Goal: Task Accomplishment & Management: Manage account settings

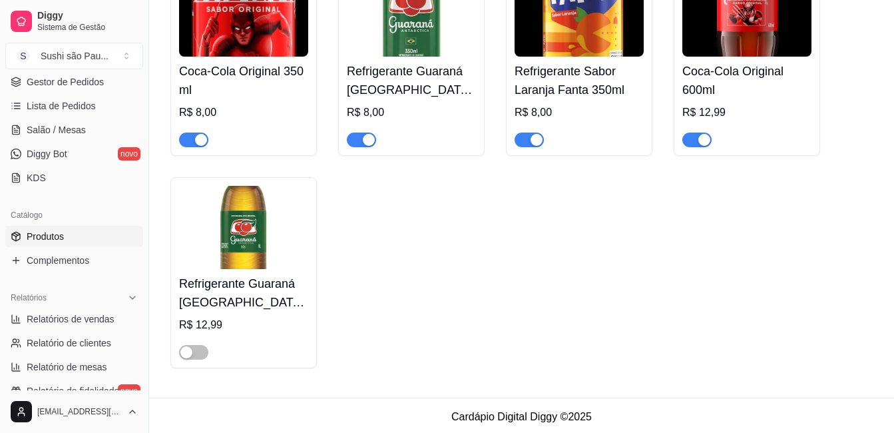
scroll to position [6648, 0]
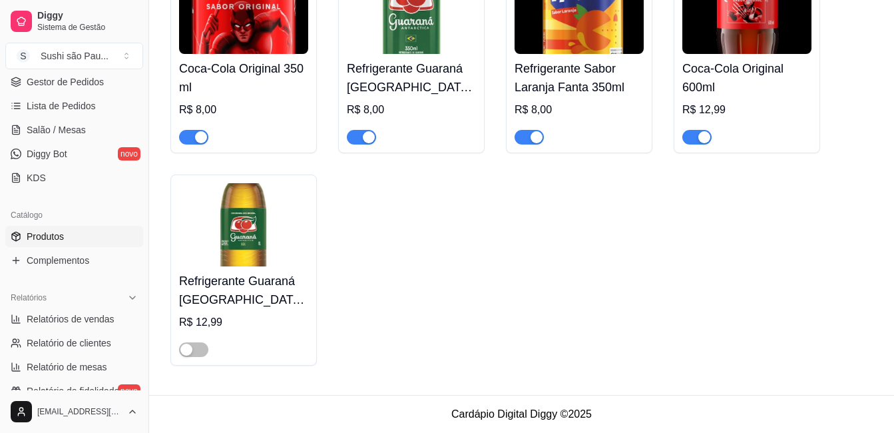
drag, startPoint x: 358, startPoint y: 132, endPoint x: 452, endPoint y: 212, distance: 123.7
click at [452, 212] on div "Coca-Cola Original 350 ml R$ 8,00 Refrigerante Guaraná [GEOGRAPHIC_DATA] 350 ml…" at bounding box center [521, 163] width 702 height 403
click at [199, 132] on div "button" at bounding box center [201, 137] width 12 height 12
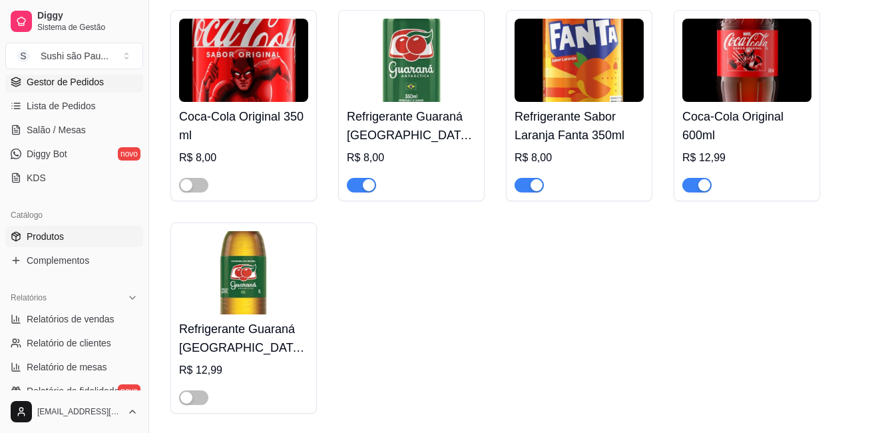
click at [67, 83] on span "Gestor de Pedidos" at bounding box center [65, 81] width 77 height 13
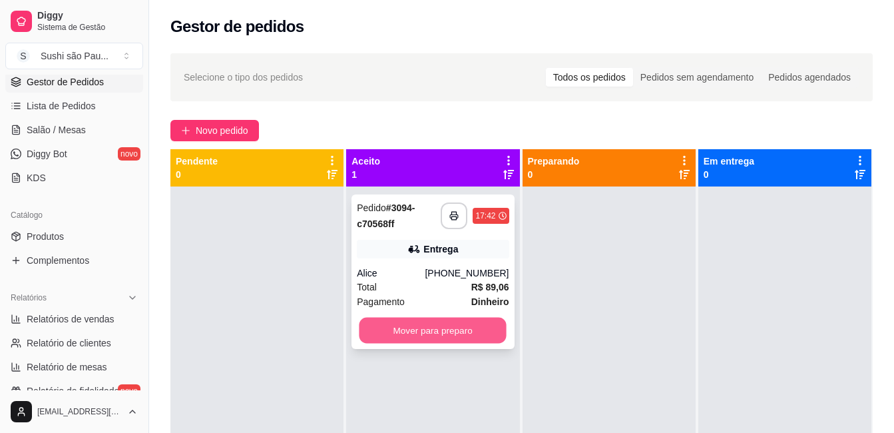
click at [478, 329] on button "Mover para preparo" at bounding box center [432, 330] width 147 height 26
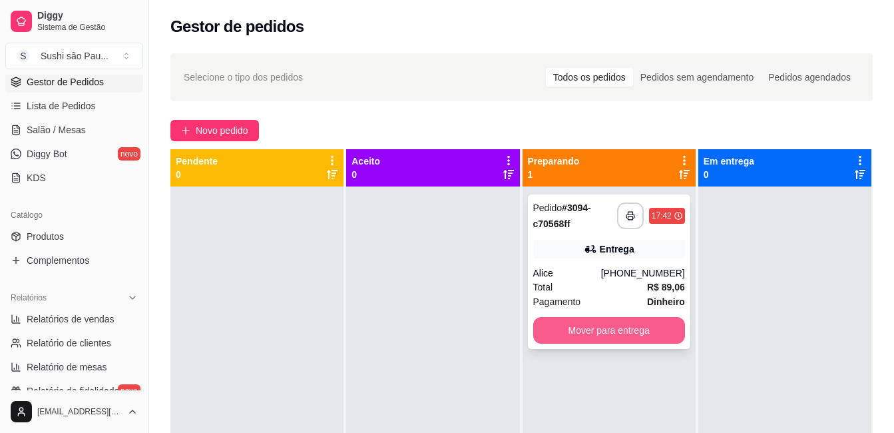
click at [637, 327] on button "Mover para entrega" at bounding box center [609, 330] width 152 height 27
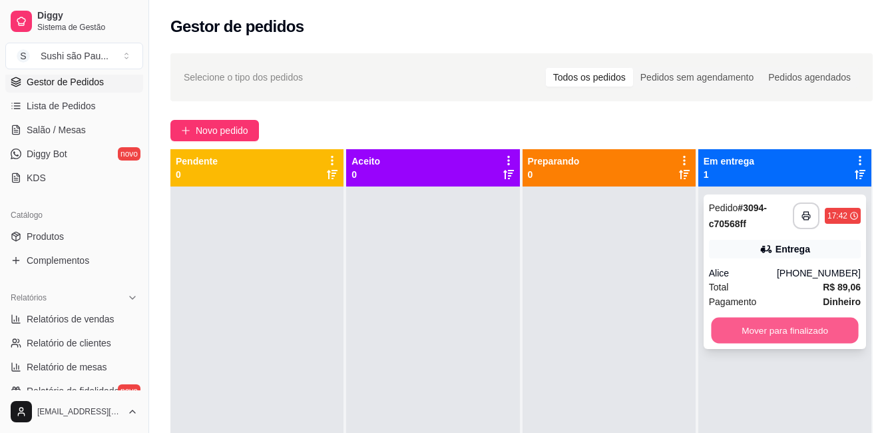
click at [735, 327] on button "Mover para finalizado" at bounding box center [784, 330] width 147 height 26
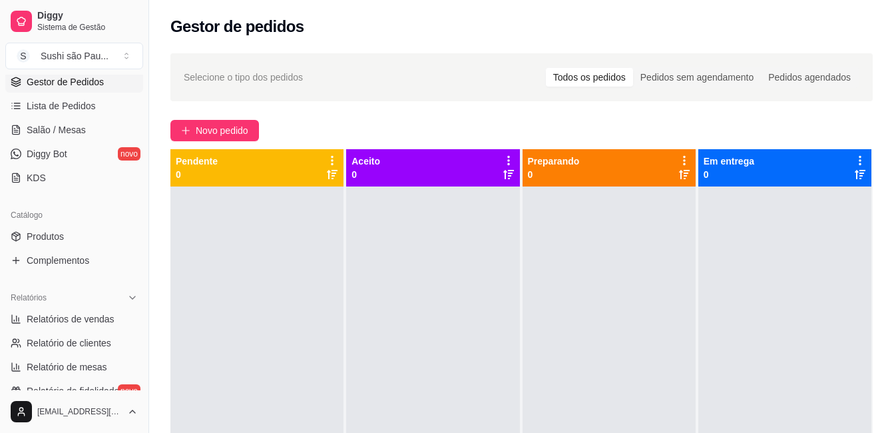
click at [648, 327] on div at bounding box center [608, 402] width 173 height 433
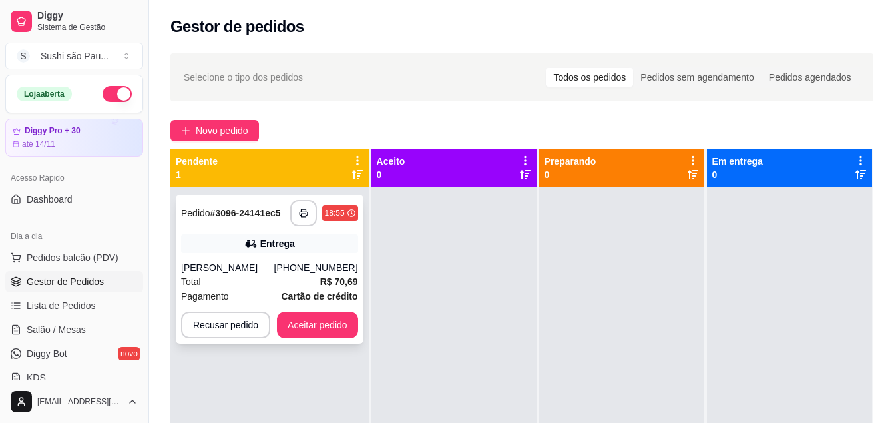
drag, startPoint x: 78, startPoint y: 283, endPoint x: 311, endPoint y: 321, distance: 236.0
click at [78, 283] on span "Gestor de Pedidos" at bounding box center [65, 281] width 77 height 13
click at [77, 283] on span "Gestor de Pedidos" at bounding box center [65, 281] width 77 height 13
click at [53, 277] on span "Gestor de Pedidos" at bounding box center [65, 281] width 77 height 13
click at [311, 321] on button "Aceitar pedido" at bounding box center [317, 324] width 81 height 27
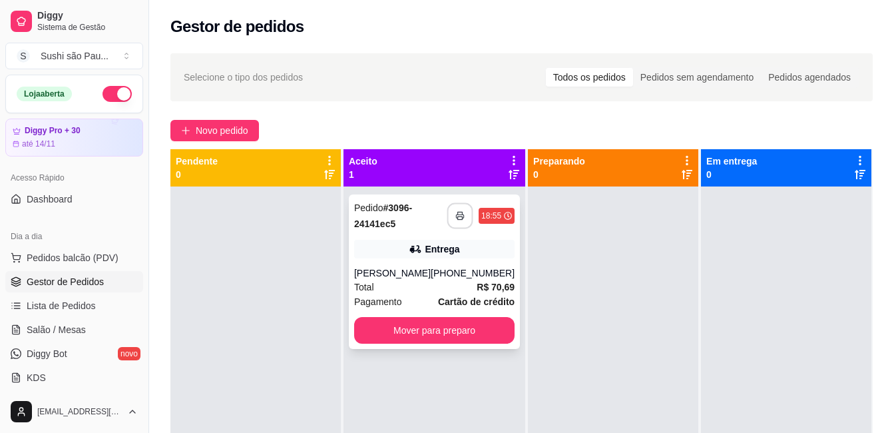
click at [447, 223] on button "button" at bounding box center [460, 216] width 26 height 26
click at [538, 207] on div at bounding box center [613, 402] width 170 height 433
click at [458, 218] on rect "button" at bounding box center [460, 217] width 5 height 3
click at [303, 367] on div at bounding box center [255, 402] width 170 height 433
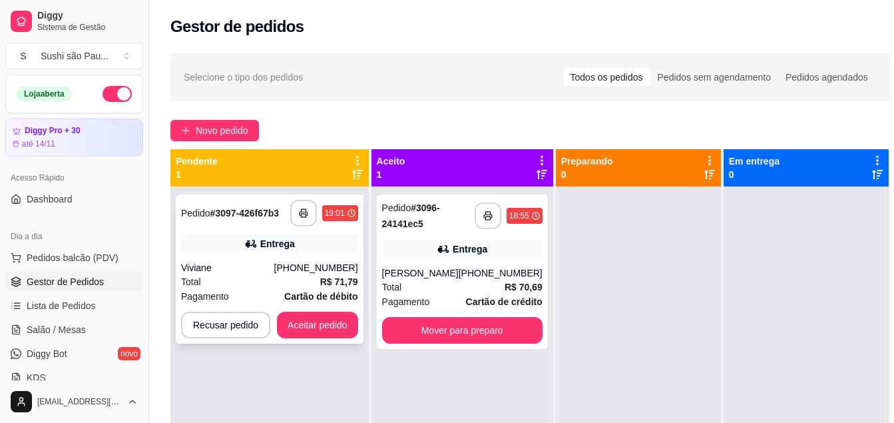
click at [335, 328] on button "Aceitar pedido" at bounding box center [317, 324] width 81 height 27
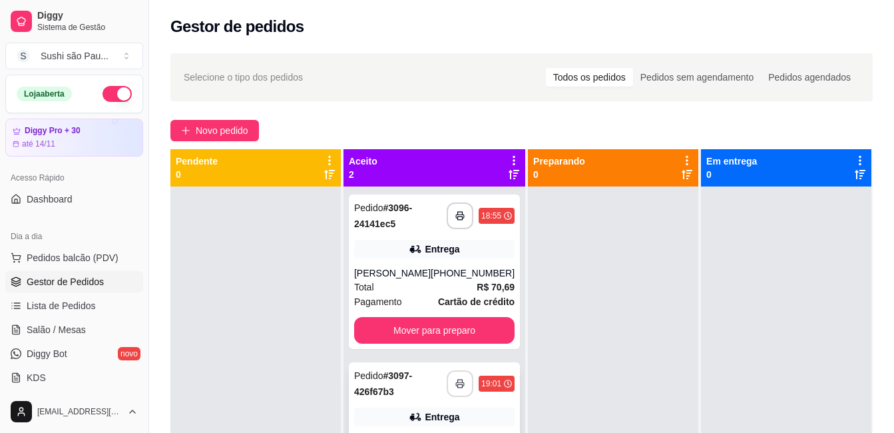
click at [453, 374] on button "button" at bounding box center [459, 383] width 27 height 27
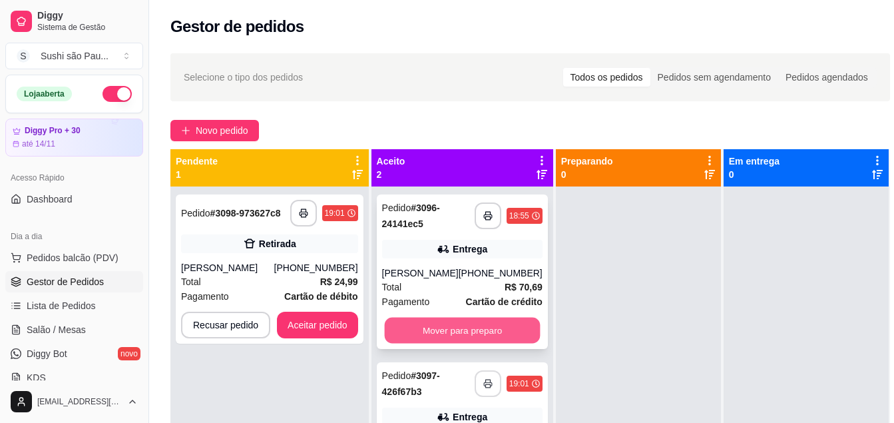
click at [469, 328] on button "Mover para preparo" at bounding box center [462, 330] width 156 height 26
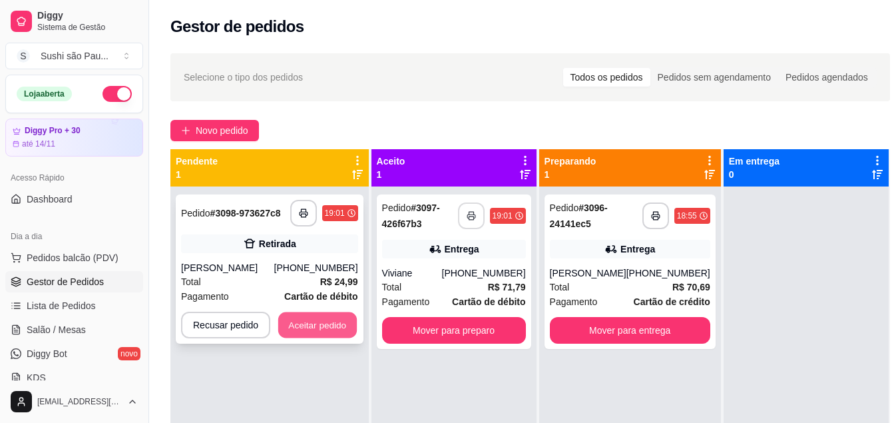
click at [333, 323] on button "Aceitar pedido" at bounding box center [317, 325] width 79 height 26
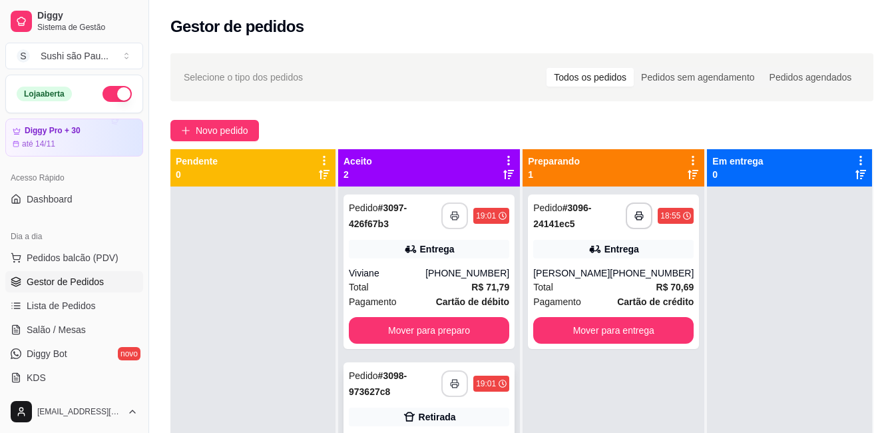
click at [445, 386] on button "button" at bounding box center [454, 383] width 27 height 27
click at [220, 246] on div at bounding box center [252, 402] width 165 height 433
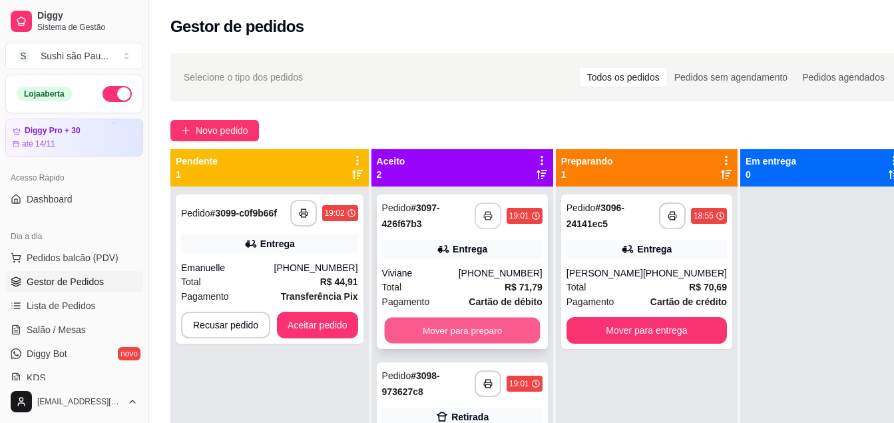
click at [477, 328] on button "Mover para preparo" at bounding box center [462, 330] width 156 height 26
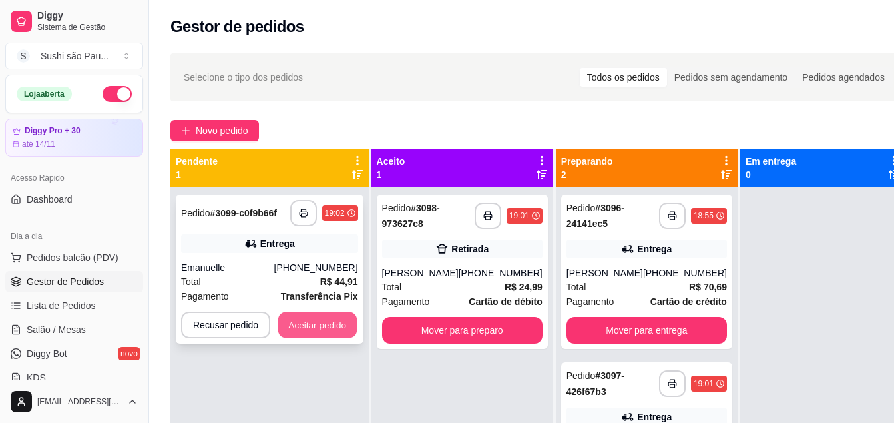
click at [352, 327] on button "Aceitar pedido" at bounding box center [317, 325] width 79 height 26
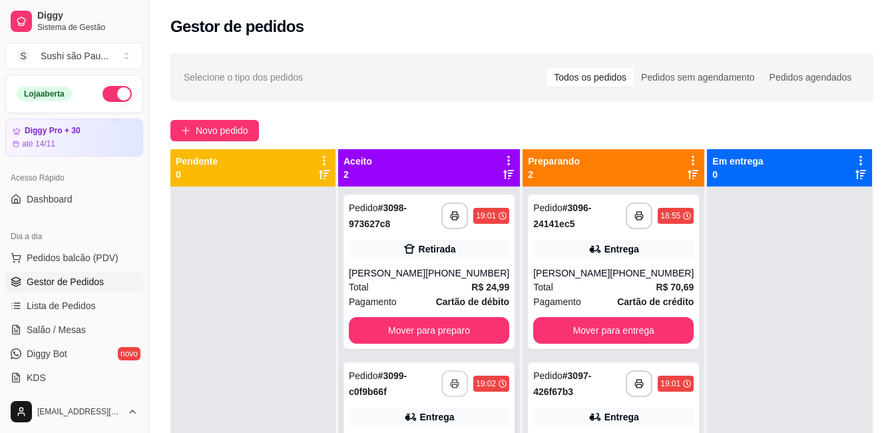
click at [452, 382] on polyline "button" at bounding box center [454, 380] width 5 height 3
click at [242, 325] on div at bounding box center [252, 402] width 165 height 433
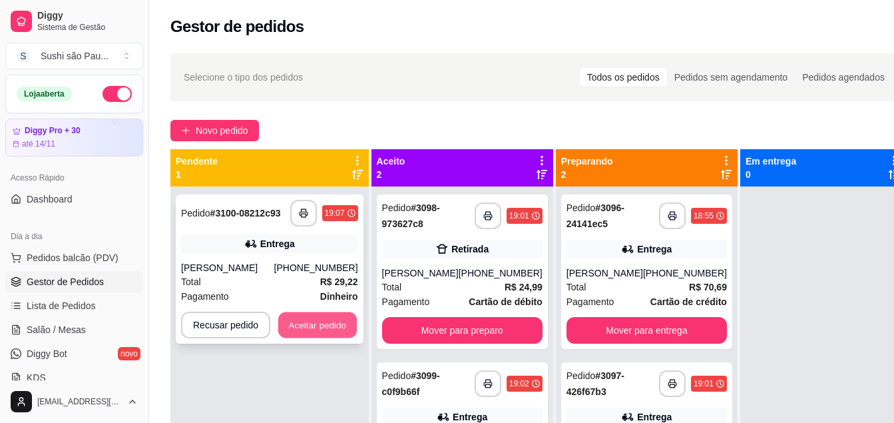
click at [321, 331] on button "Aceitar pedido" at bounding box center [317, 325] width 79 height 26
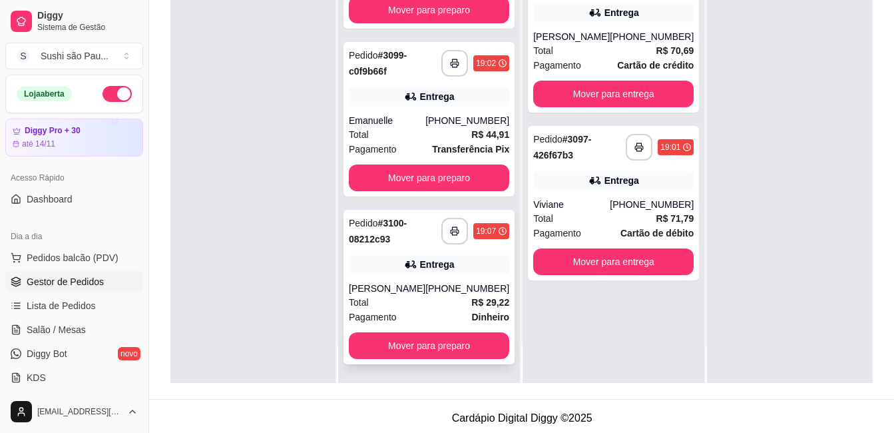
scroll to position [200, 0]
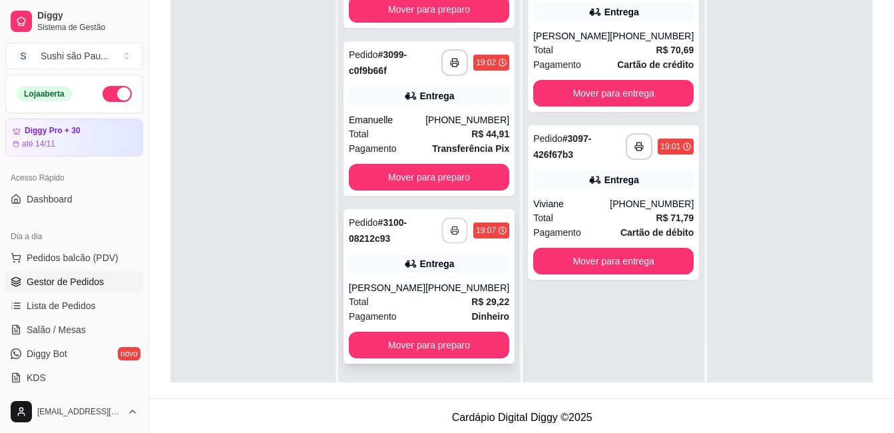
click at [452, 226] on polyline "button" at bounding box center [454, 227] width 5 height 3
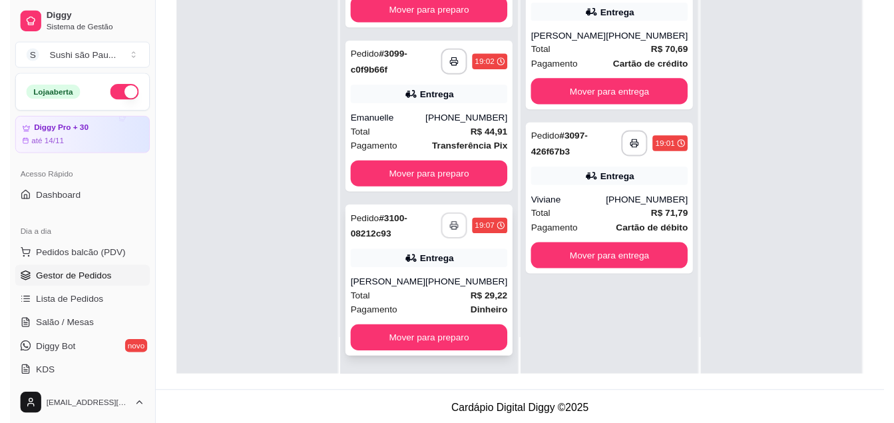
scroll to position [0, 0]
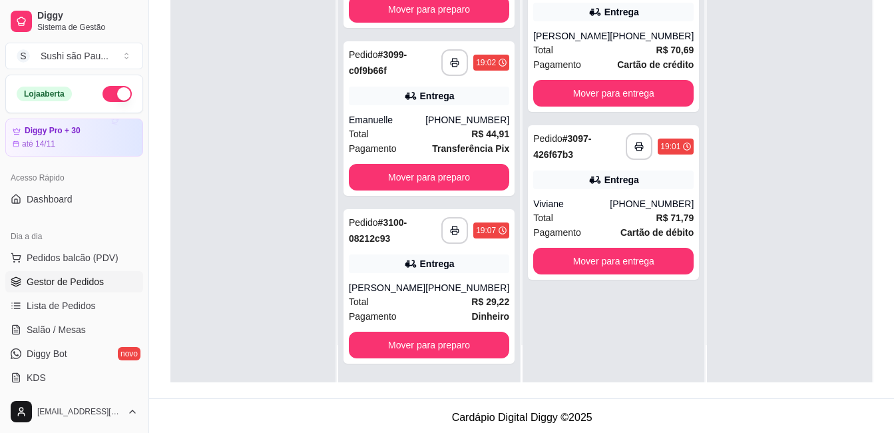
click at [240, 256] on div at bounding box center [252, 165] width 165 height 433
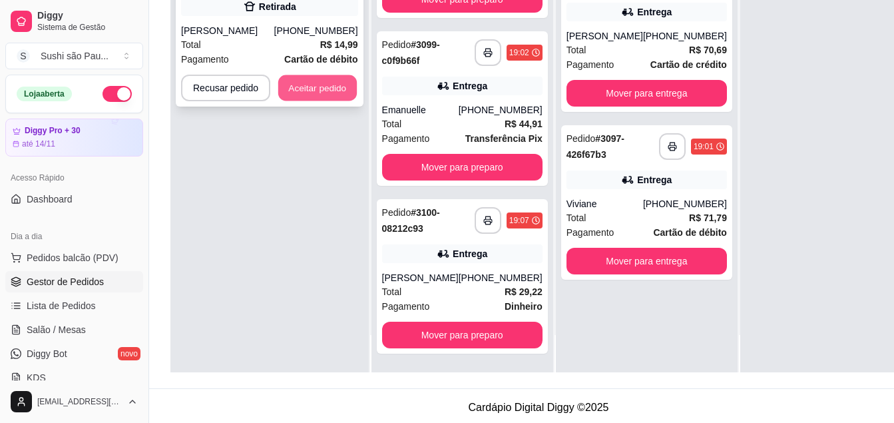
click at [309, 85] on button "Aceitar pedido" at bounding box center [317, 88] width 79 height 26
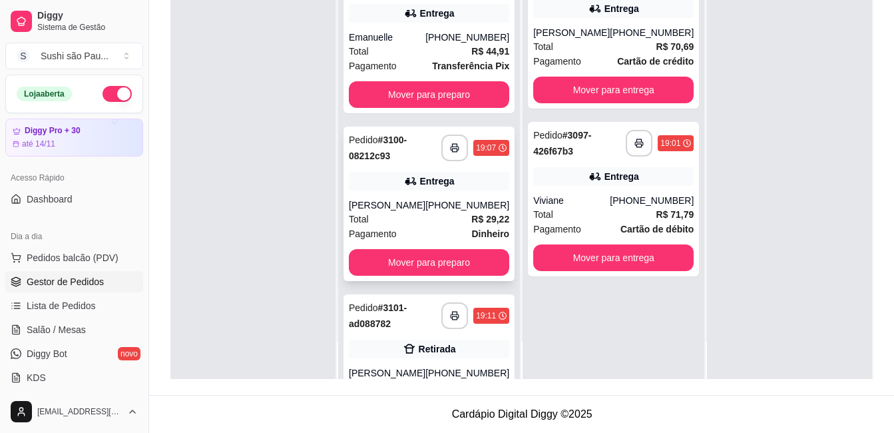
scroll to position [265, 0]
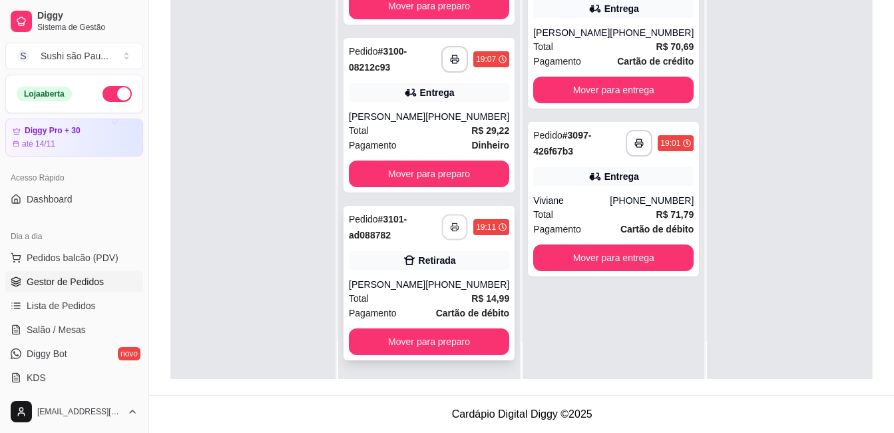
click at [442, 216] on button "button" at bounding box center [455, 227] width 26 height 26
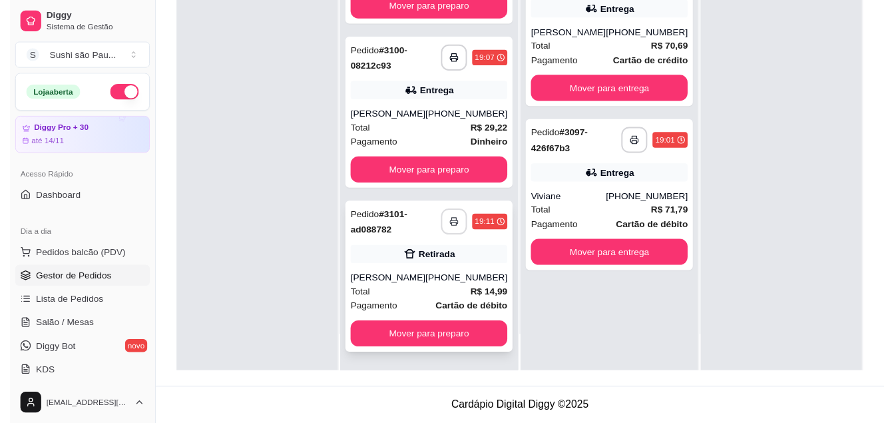
scroll to position [0, 0]
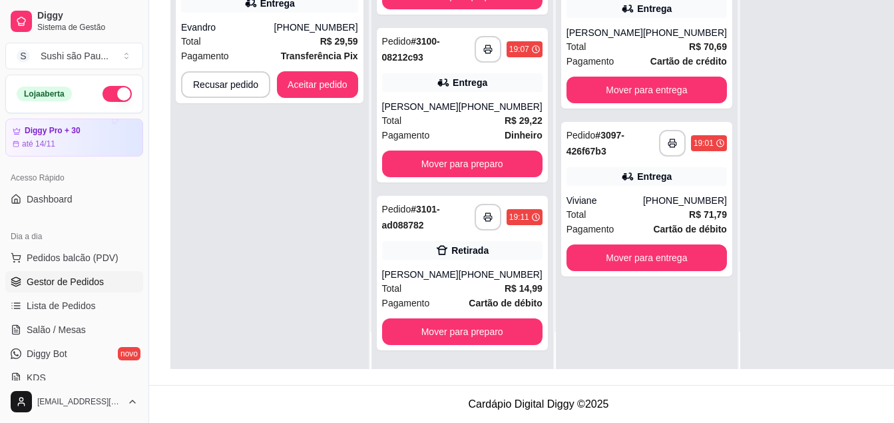
click at [251, 208] on div "**********" at bounding box center [269, 157] width 198 height 423
click at [300, 86] on button "Aceitar pedido" at bounding box center [317, 85] width 79 height 26
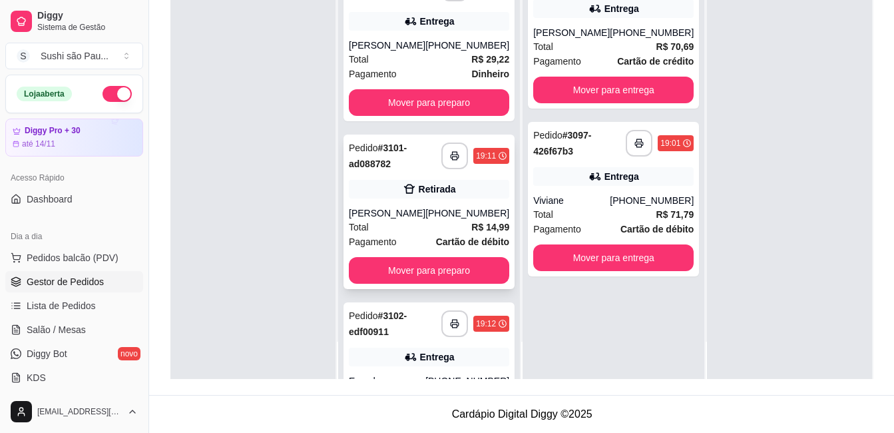
scroll to position [398, 0]
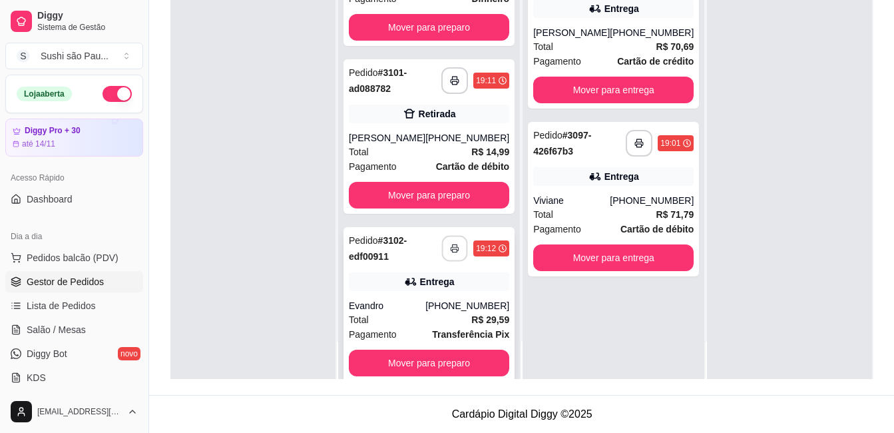
click at [442, 260] on button "button" at bounding box center [455, 249] width 26 height 26
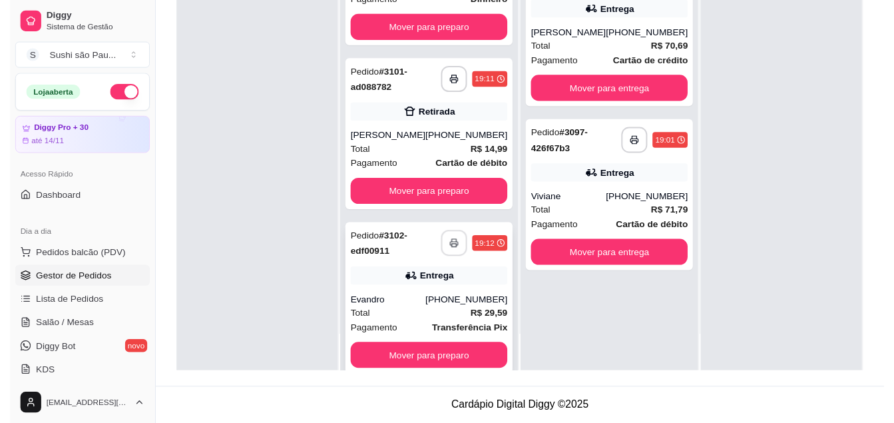
scroll to position [0, 0]
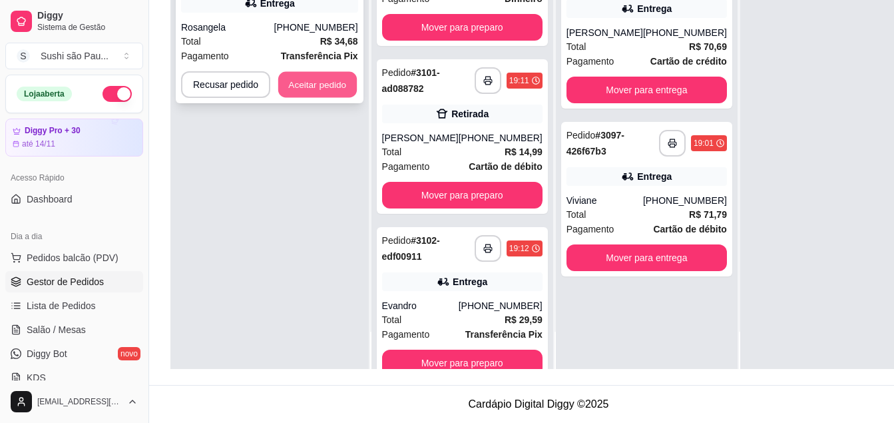
click at [313, 84] on button "Aceitar pedido" at bounding box center [317, 85] width 79 height 26
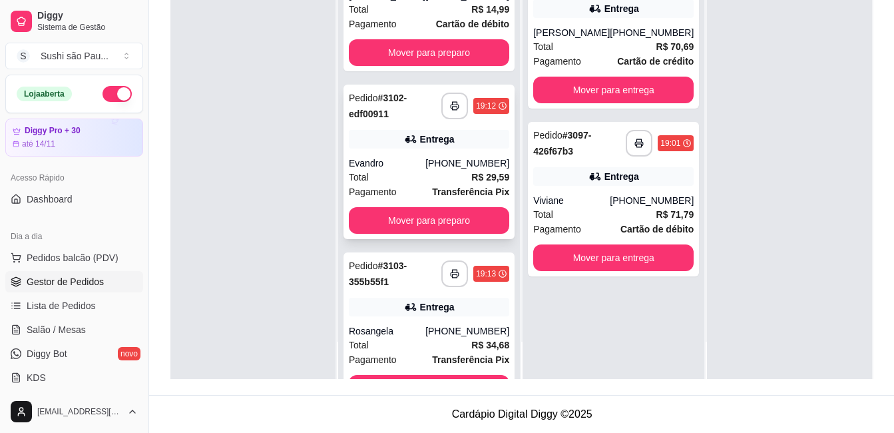
scroll to position [566, 0]
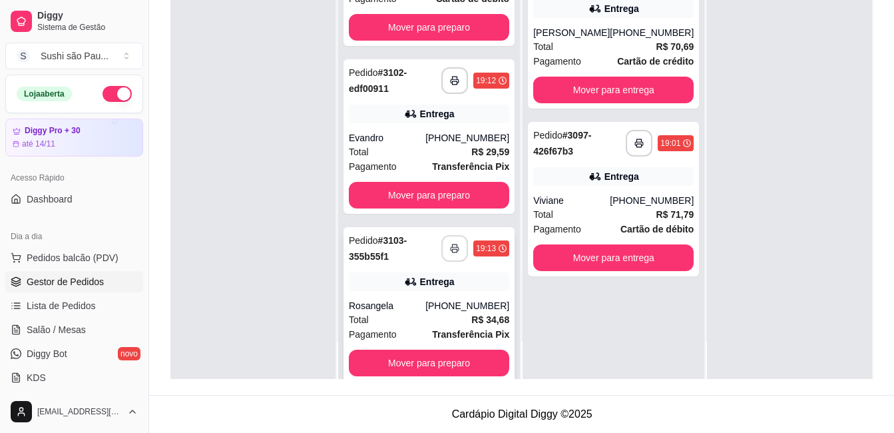
click at [441, 254] on button "button" at bounding box center [454, 248] width 27 height 27
click at [257, 234] on div at bounding box center [252, 162] width 165 height 433
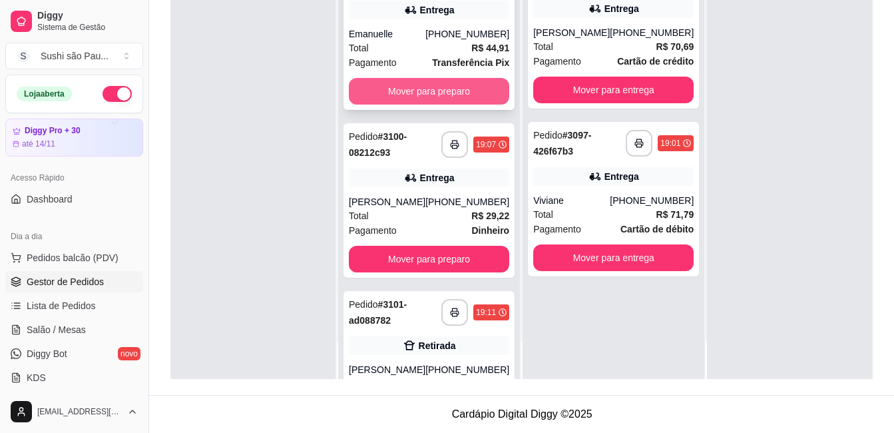
click at [427, 104] on button "Mover para preparo" at bounding box center [429, 91] width 160 height 27
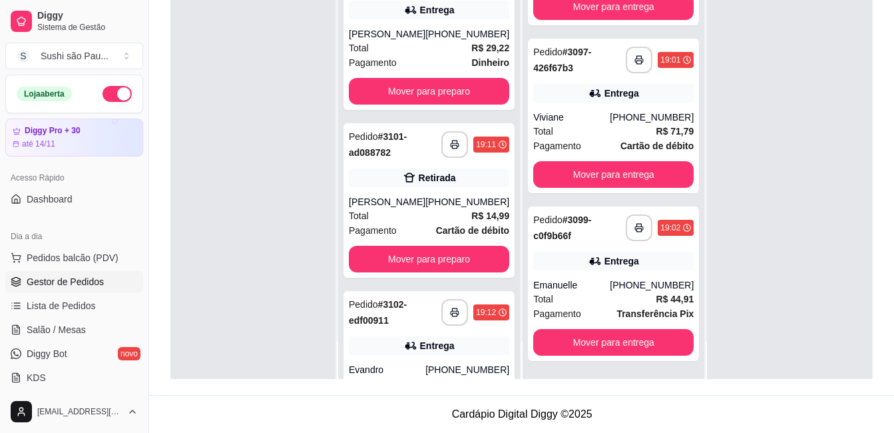
scroll to position [84, 0]
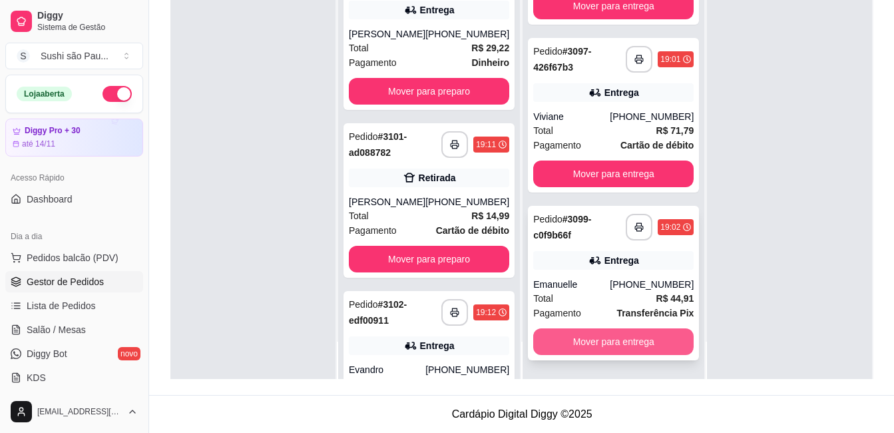
click at [588, 334] on button "Mover para entrega" at bounding box center [613, 341] width 160 height 27
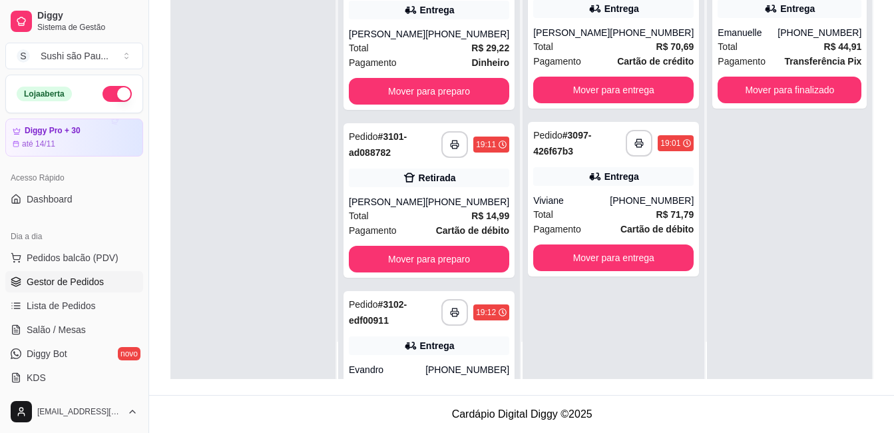
scroll to position [0, 0]
click at [745, 77] on button "Mover para finalizado" at bounding box center [789, 90] width 144 height 27
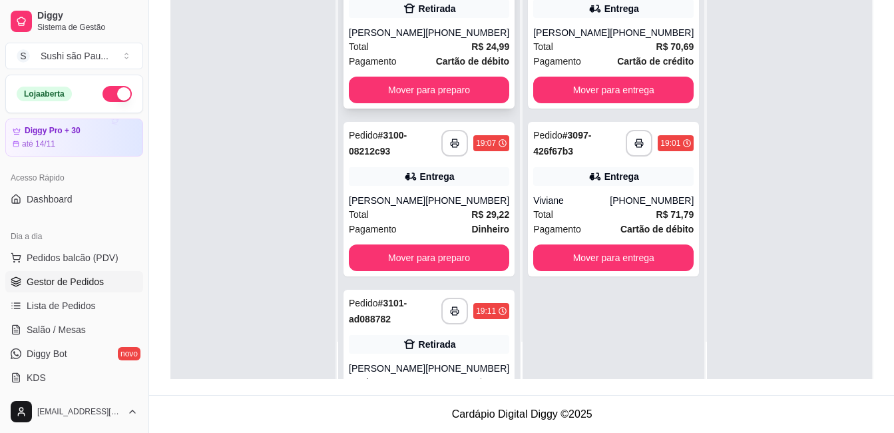
click at [452, 180] on div "**********" at bounding box center [429, 162] width 182 height 433
click at [438, 276] on div "**********" at bounding box center [428, 199] width 171 height 154
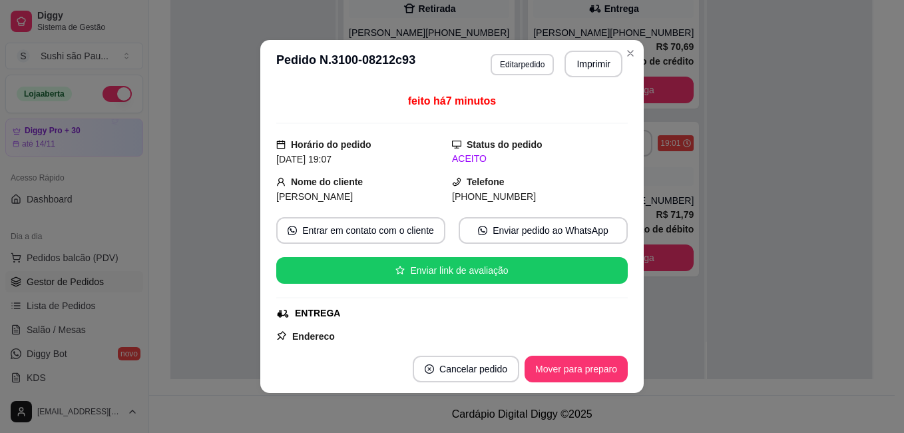
click at [725, 148] on div at bounding box center [789, 162] width 165 height 433
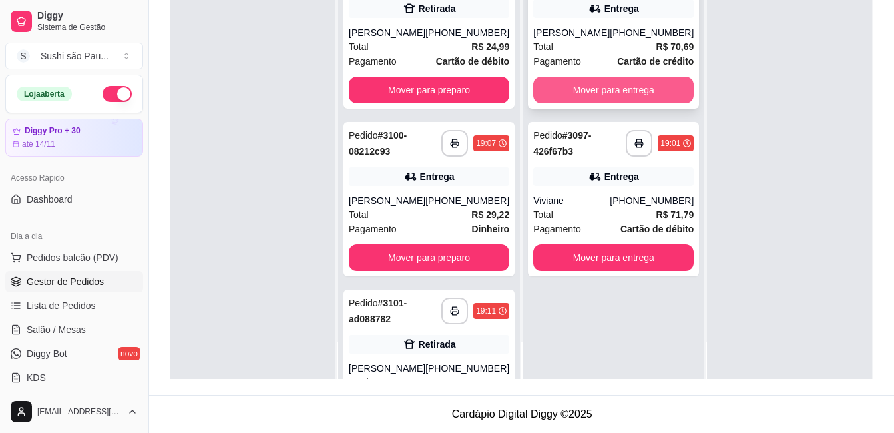
click at [637, 85] on button "Mover para entrega" at bounding box center [613, 90] width 160 height 27
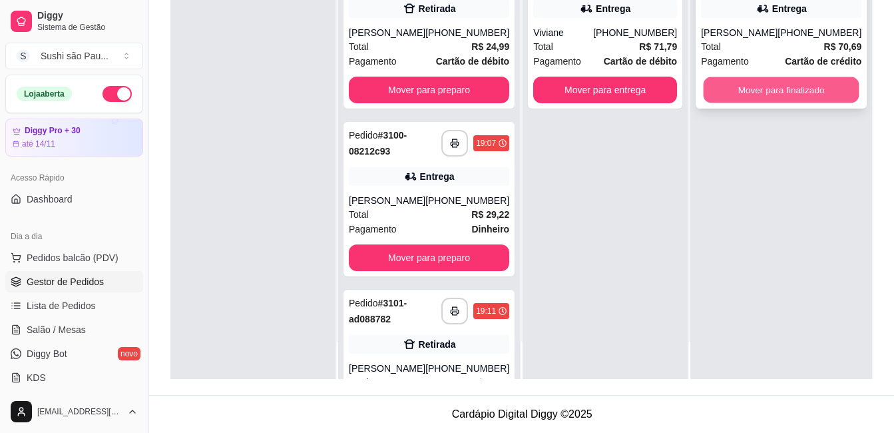
click at [773, 101] on button "Mover para finalizado" at bounding box center [781, 90] width 156 height 26
click at [773, 101] on div "Mover para finalizado" at bounding box center [781, 90] width 160 height 27
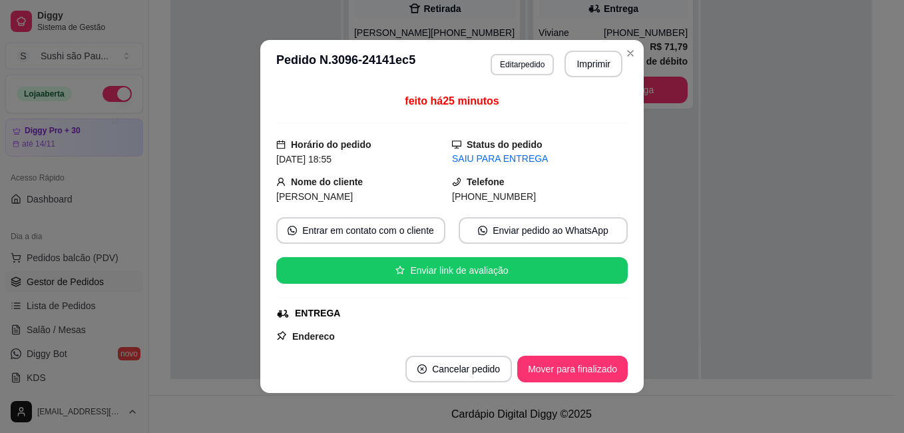
click at [563, 93] on div "feito há 25 minutos" at bounding box center [451, 108] width 351 height 31
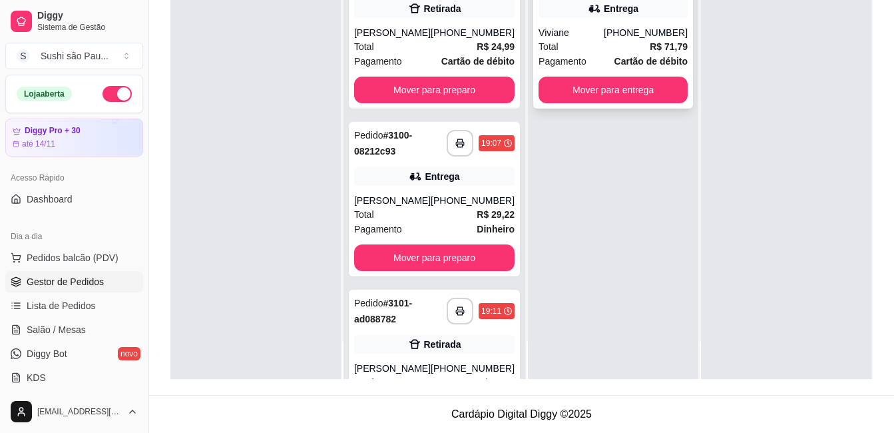
click at [644, 101] on button "Mover para entrega" at bounding box center [612, 90] width 149 height 27
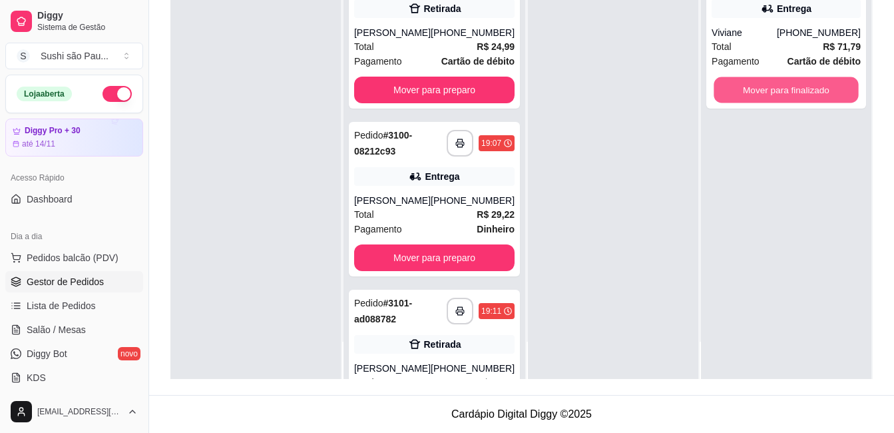
click at [749, 100] on button "Mover para finalizado" at bounding box center [785, 90] width 144 height 26
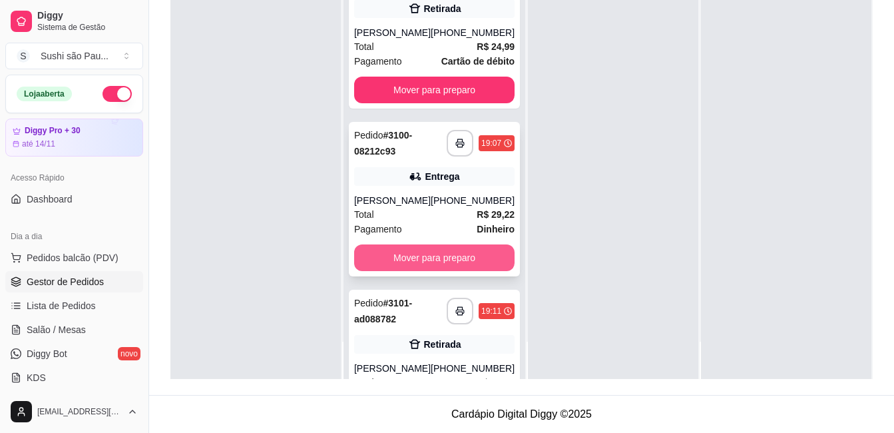
click at [456, 271] on button "Mover para preparo" at bounding box center [434, 257] width 160 height 27
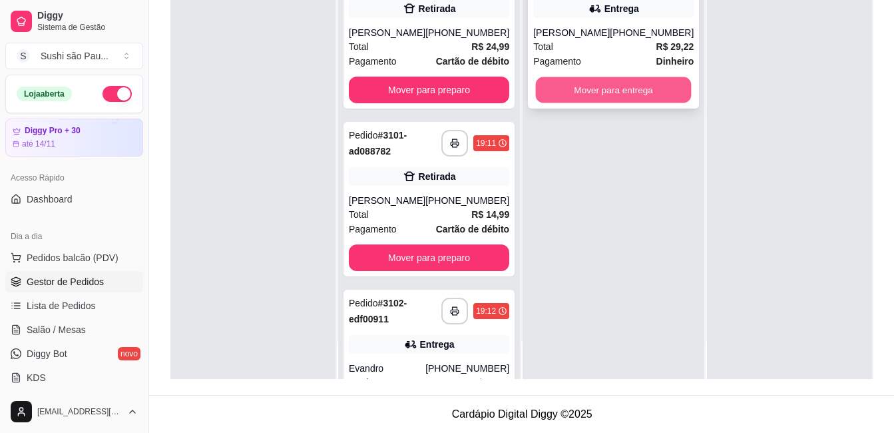
click at [619, 96] on button "Mover para entrega" at bounding box center [614, 90] width 156 height 26
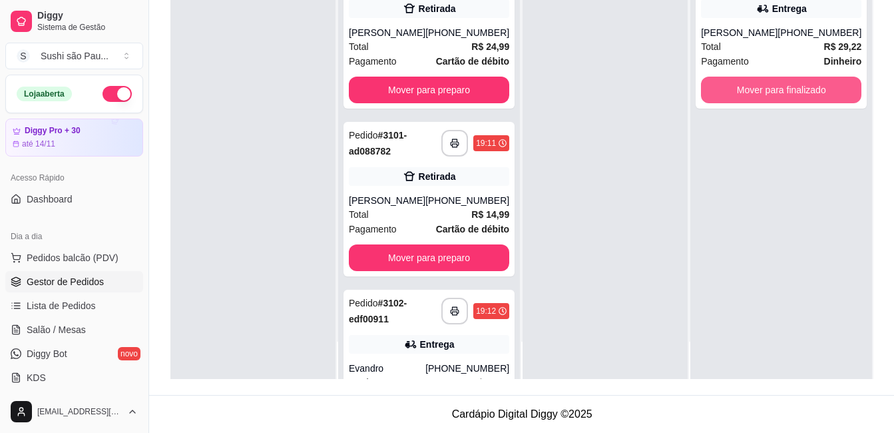
click at [742, 93] on button "Mover para finalizado" at bounding box center [781, 90] width 160 height 27
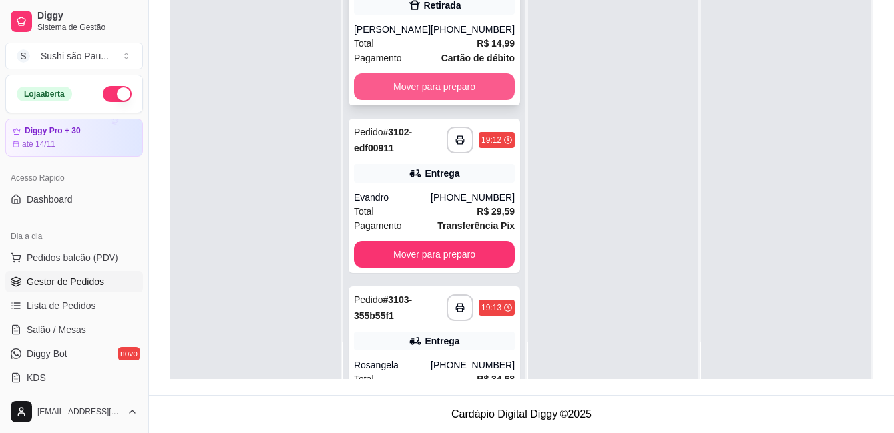
scroll to position [200, 0]
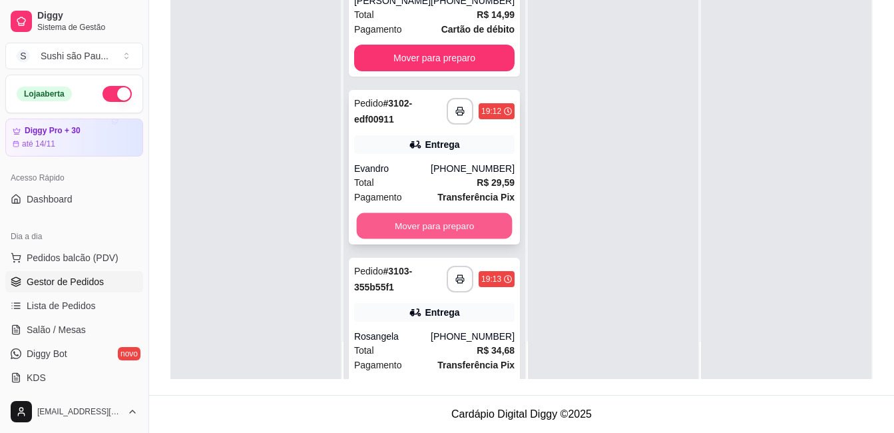
click at [439, 239] on button "Mover para preparo" at bounding box center [435, 226] width 156 height 26
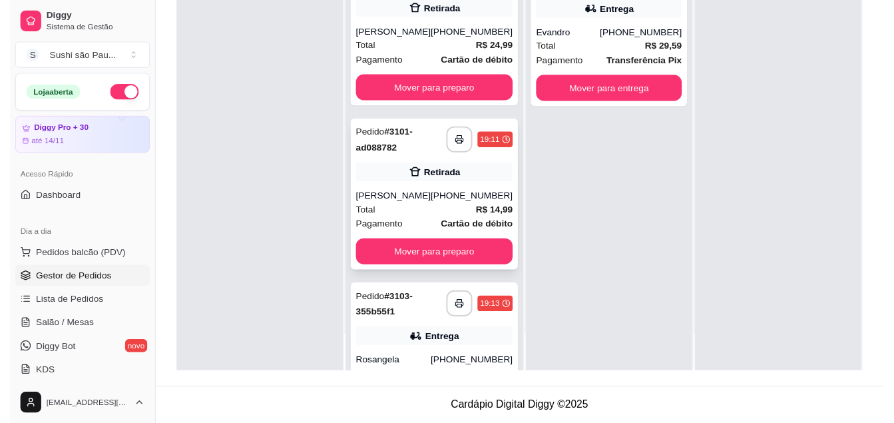
scroll to position [0, 0]
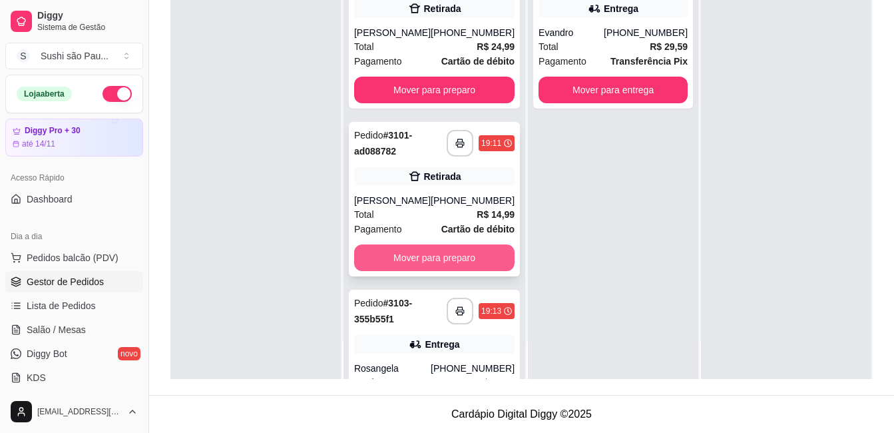
click at [449, 271] on button "Mover para preparo" at bounding box center [434, 257] width 160 height 27
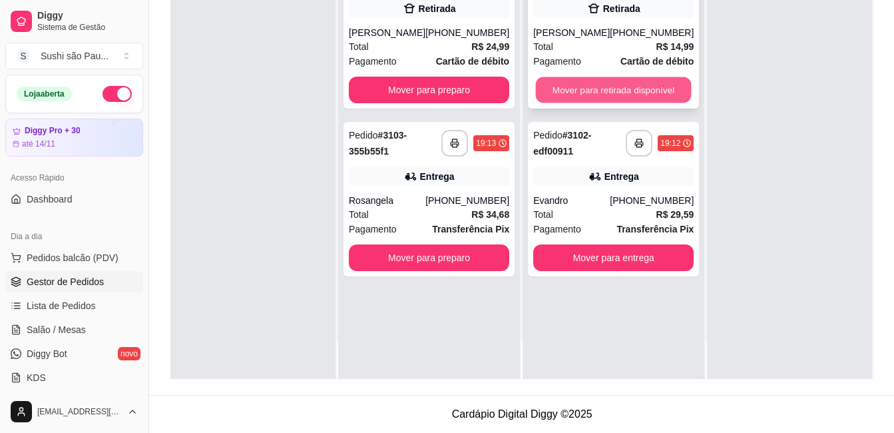
click at [560, 100] on button "Mover para retirada disponível" at bounding box center [614, 90] width 156 height 26
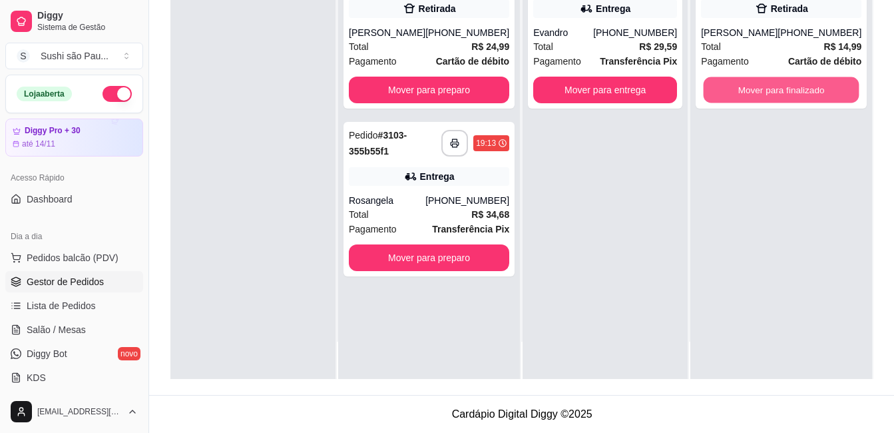
click at [817, 98] on button "Mover para finalizado" at bounding box center [781, 90] width 156 height 26
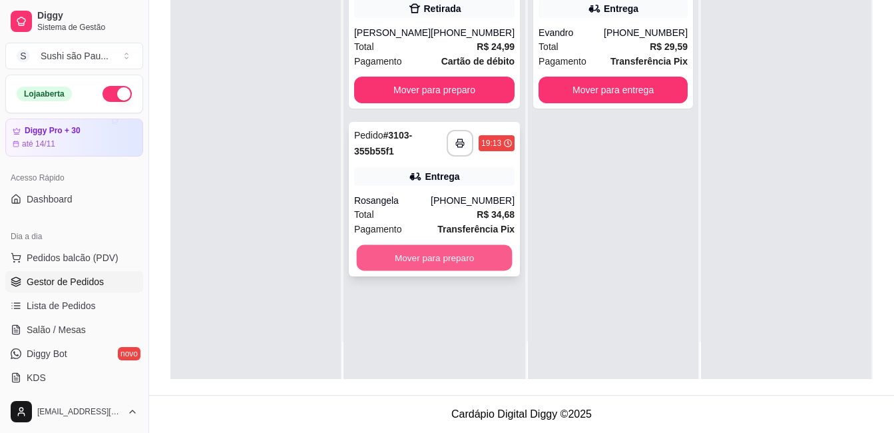
click at [456, 271] on button "Mover para preparo" at bounding box center [435, 258] width 156 height 26
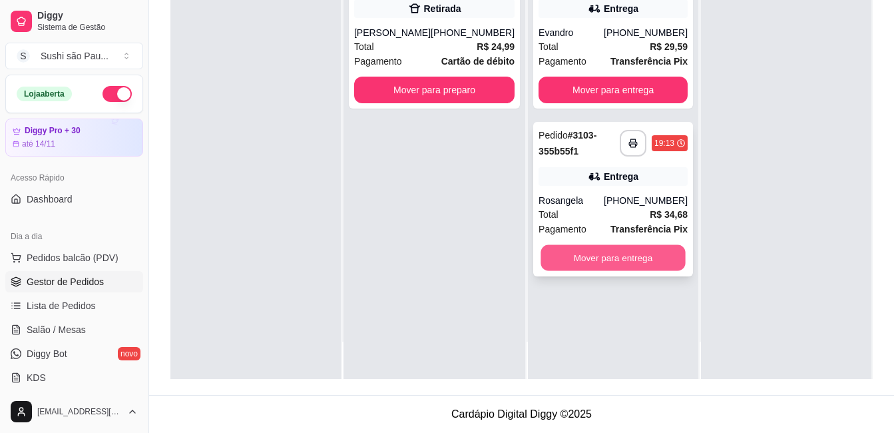
click at [622, 254] on button "Mover para entrega" at bounding box center [612, 258] width 144 height 26
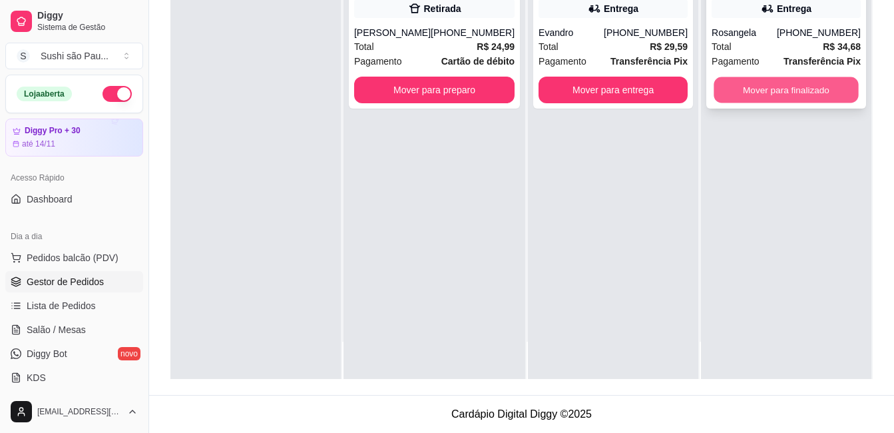
click at [780, 90] on button "Mover para finalizado" at bounding box center [785, 90] width 144 height 26
drag, startPoint x: 767, startPoint y: 158, endPoint x: 795, endPoint y: 156, distance: 27.3
click at [768, 158] on div "**********" at bounding box center [786, 162] width 170 height 433
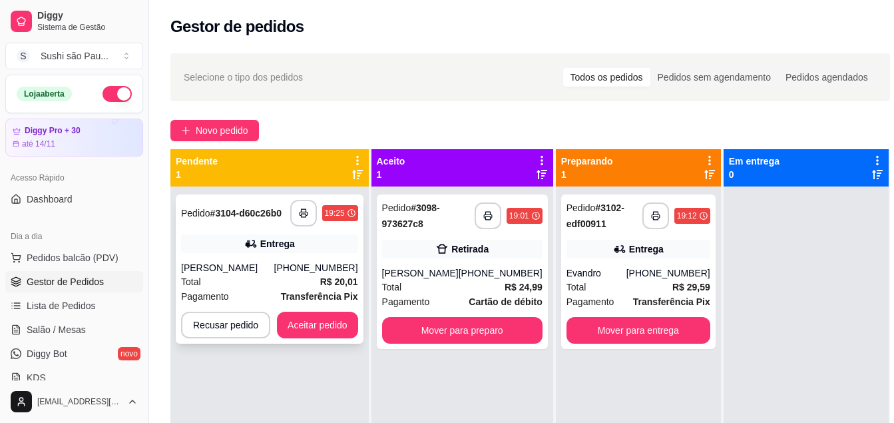
click at [294, 264] on div "[PHONE_NUMBER]" at bounding box center [316, 267] width 84 height 13
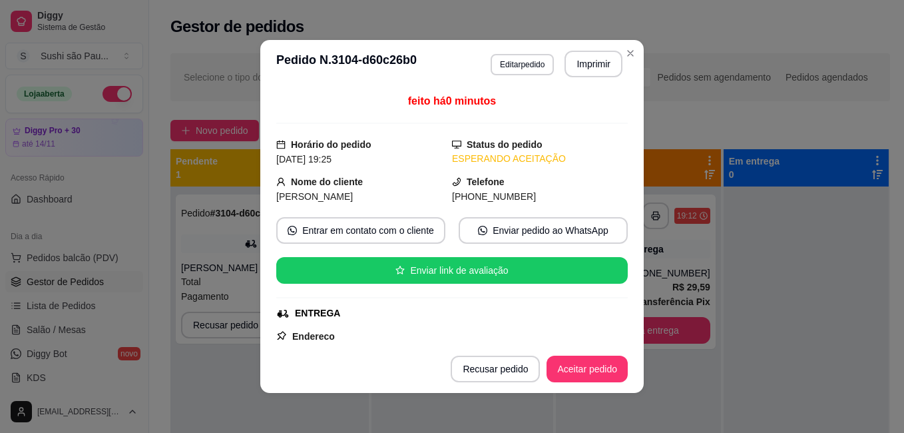
click at [505, 52] on div "**********" at bounding box center [556, 64] width 132 height 27
click at [505, 53] on div "**********" at bounding box center [556, 64] width 132 height 27
click at [505, 58] on button "Editar pedido" at bounding box center [521, 64] width 63 height 21
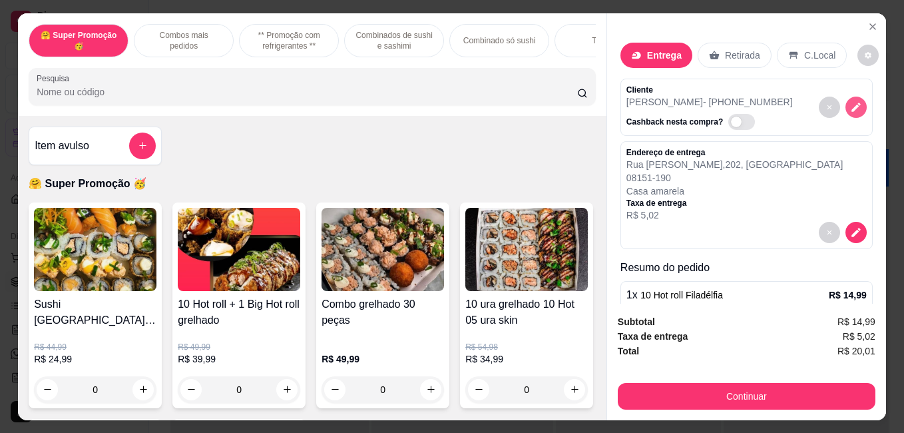
click at [850, 102] on icon "decrease-product-quantity" at bounding box center [856, 107] width 12 height 12
click at [850, 104] on icon "decrease-product-quantity" at bounding box center [855, 106] width 11 height 11
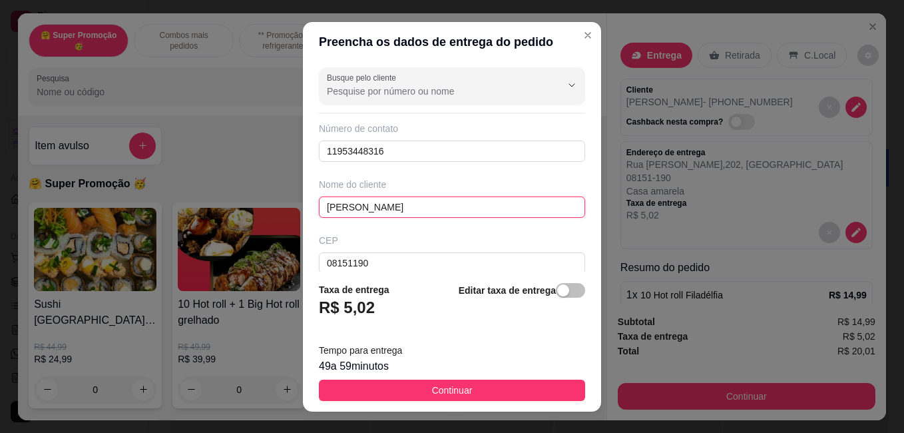
click at [374, 210] on input "[PERSON_NAME]" at bounding box center [452, 206] width 266 height 21
type input "T"
click at [379, 209] on input "T" at bounding box center [452, 206] width 266 height 21
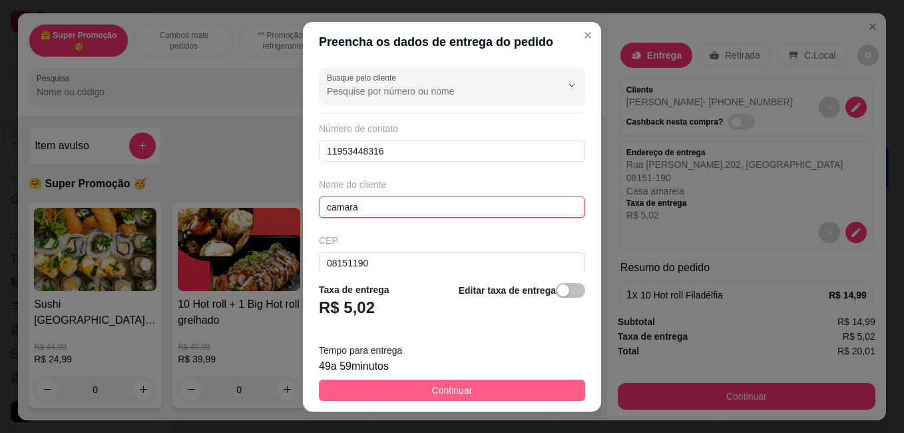
type input "camara"
click at [485, 383] on button "Continuar" at bounding box center [452, 389] width 266 height 21
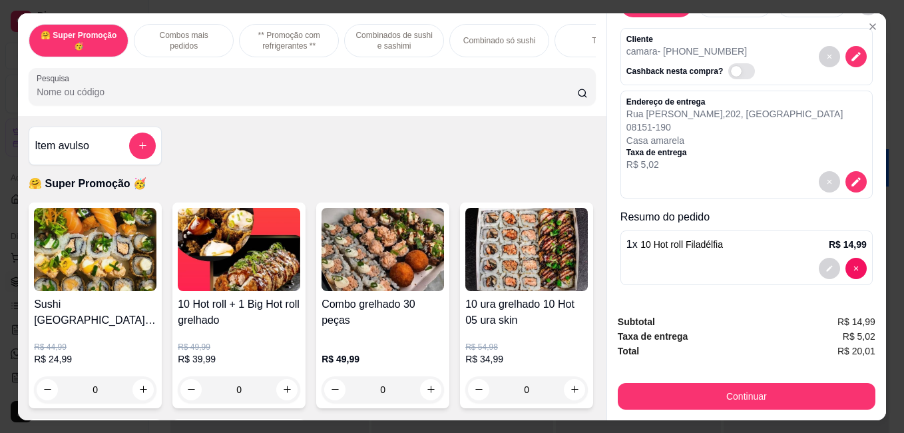
scroll to position [35, 0]
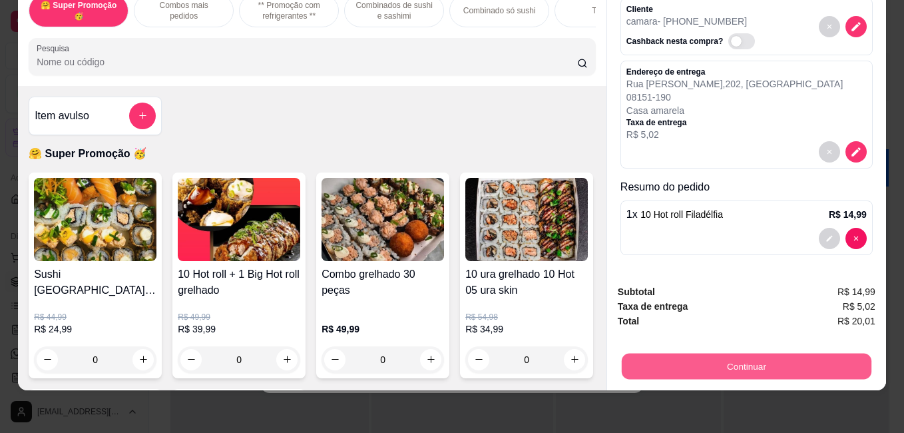
click at [687, 353] on button "Continuar" at bounding box center [746, 366] width 250 height 26
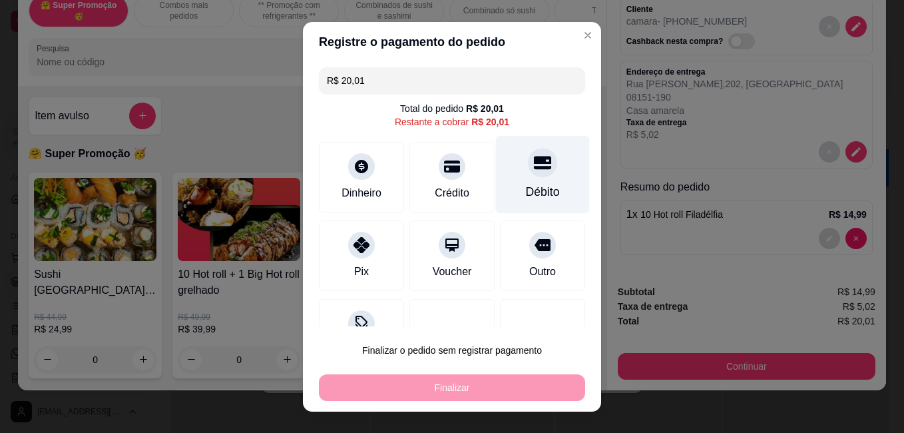
click at [530, 184] on div "Débito" at bounding box center [543, 174] width 94 height 78
type input "R$ 0,00"
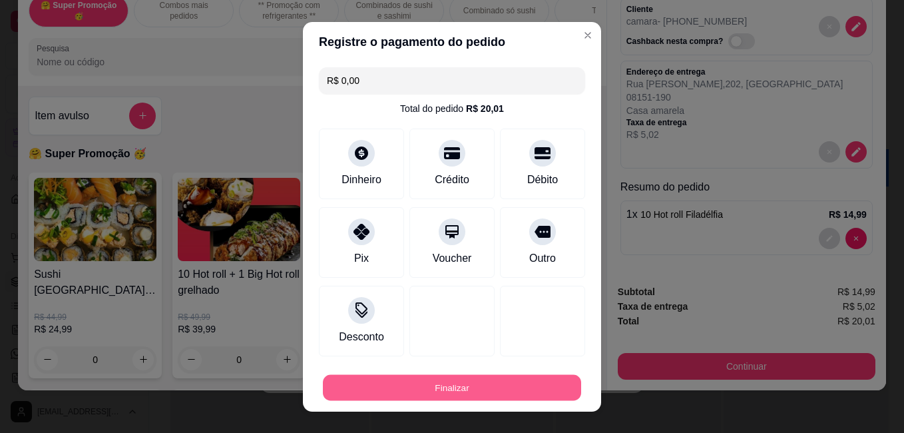
click at [427, 397] on button "Finalizar" at bounding box center [452, 387] width 258 height 26
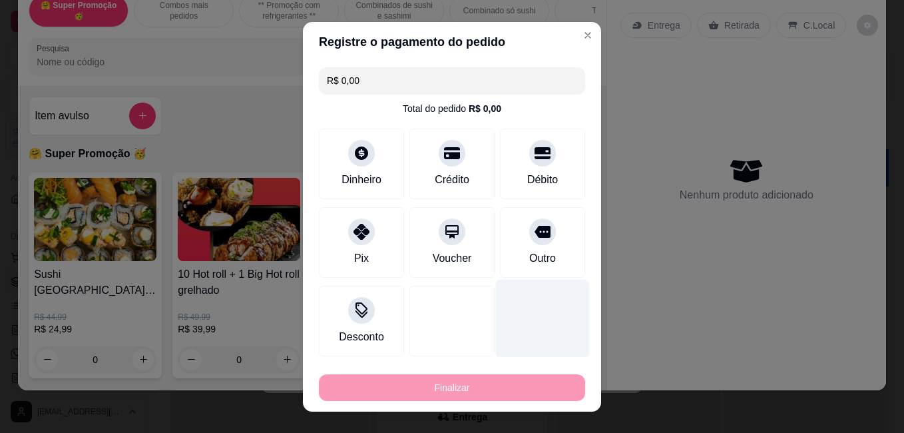
type input "0"
type input "-R$ 20,01"
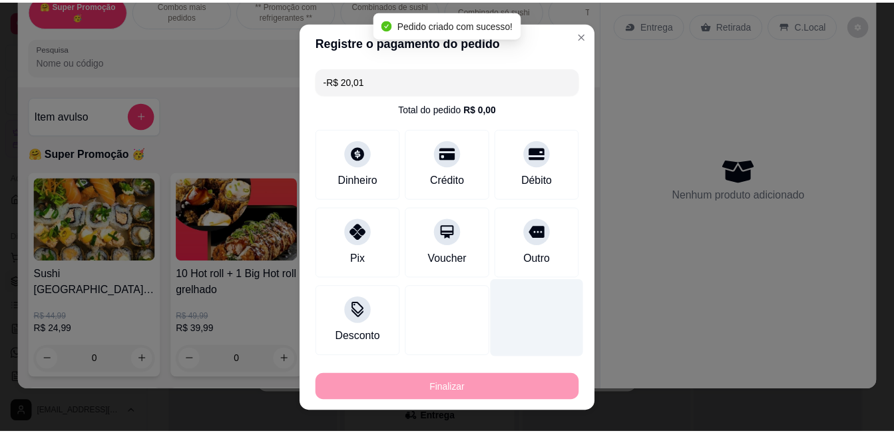
scroll to position [0, 0]
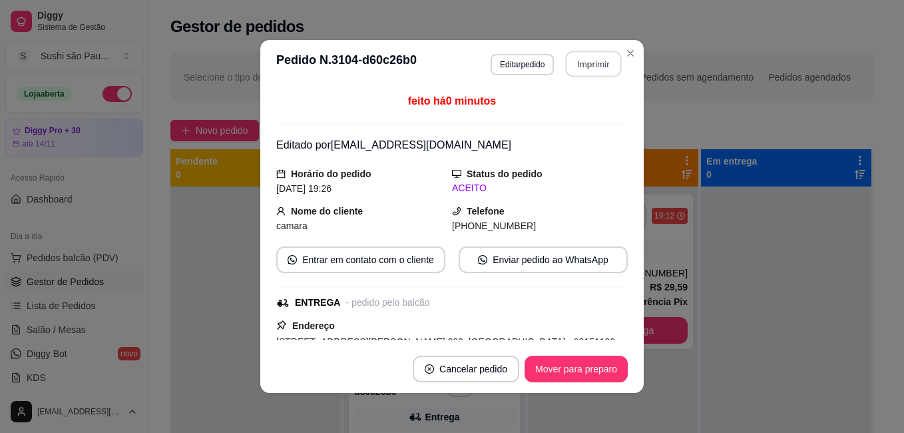
click at [566, 75] on button "Imprimir" at bounding box center [594, 64] width 56 height 26
click at [566, 62] on button "Imprimir" at bounding box center [594, 64] width 56 height 26
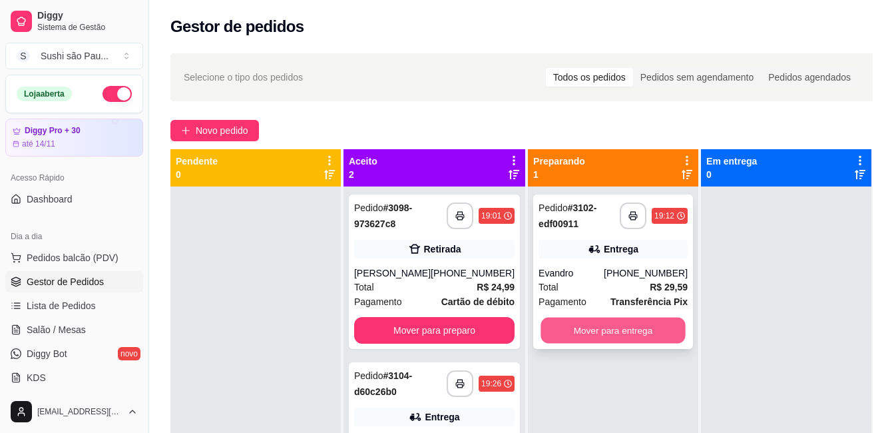
click at [641, 329] on button "Mover para entrega" at bounding box center [612, 330] width 144 height 26
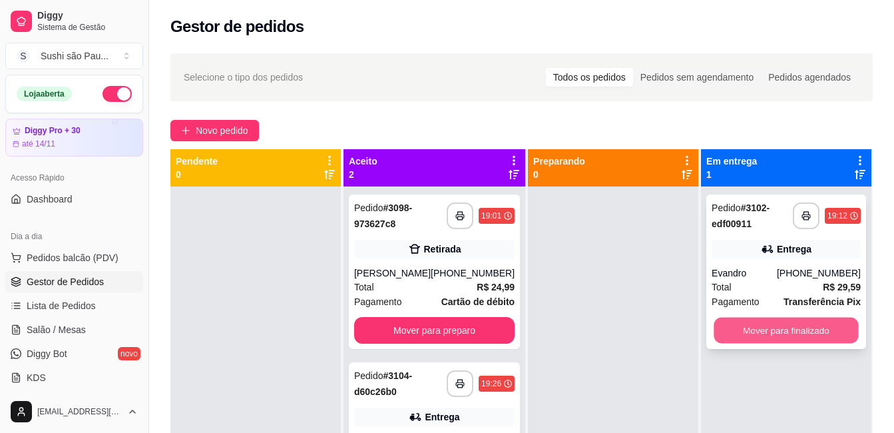
click at [784, 327] on button "Mover para finalizado" at bounding box center [785, 330] width 144 height 26
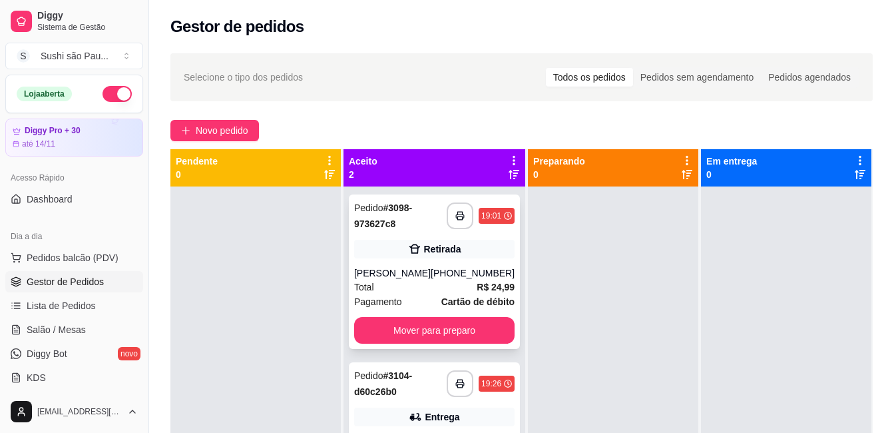
click at [457, 279] on div "[PHONE_NUMBER]" at bounding box center [473, 272] width 84 height 13
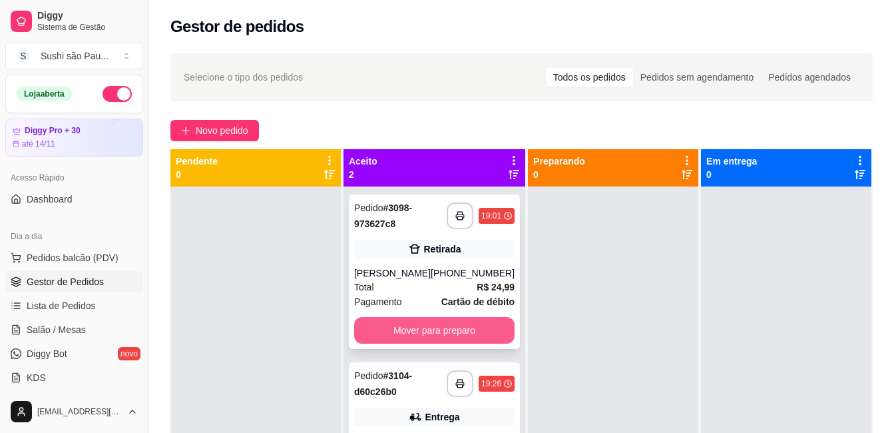
scroll to position [37, 0]
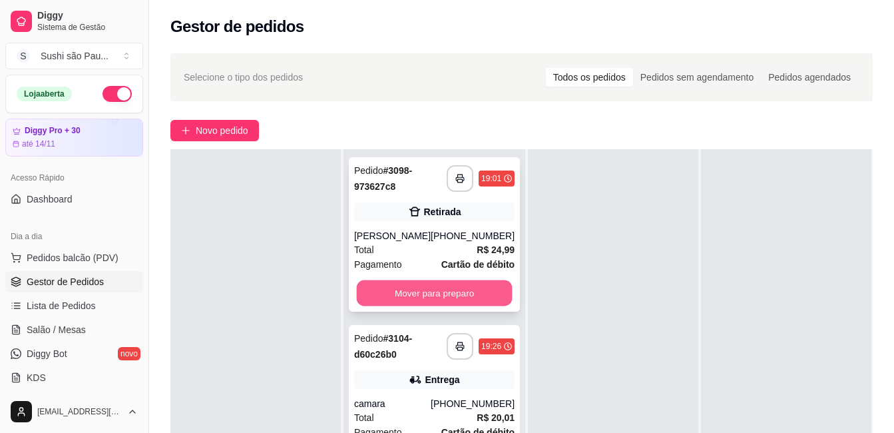
click at [468, 300] on button "Mover para preparo" at bounding box center [435, 293] width 156 height 26
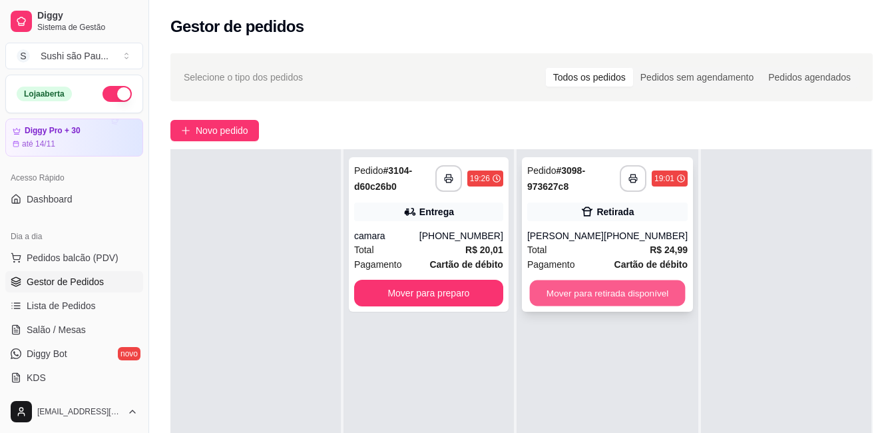
click at [598, 303] on button "Mover para retirada disponível" at bounding box center [607, 293] width 156 height 26
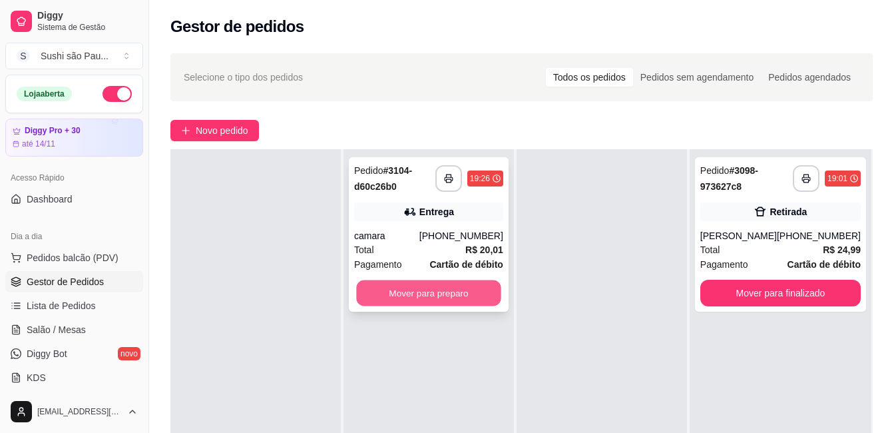
click at [451, 293] on button "Mover para preparo" at bounding box center [428, 293] width 144 height 26
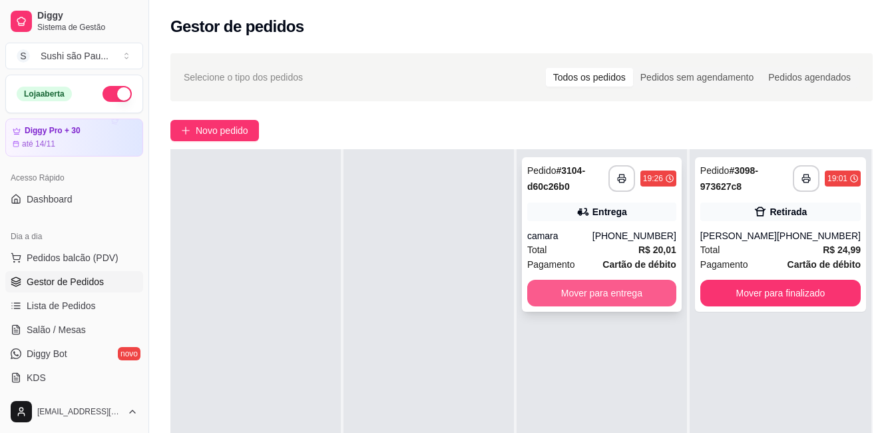
click at [592, 289] on button "Mover para entrega" at bounding box center [601, 292] width 149 height 27
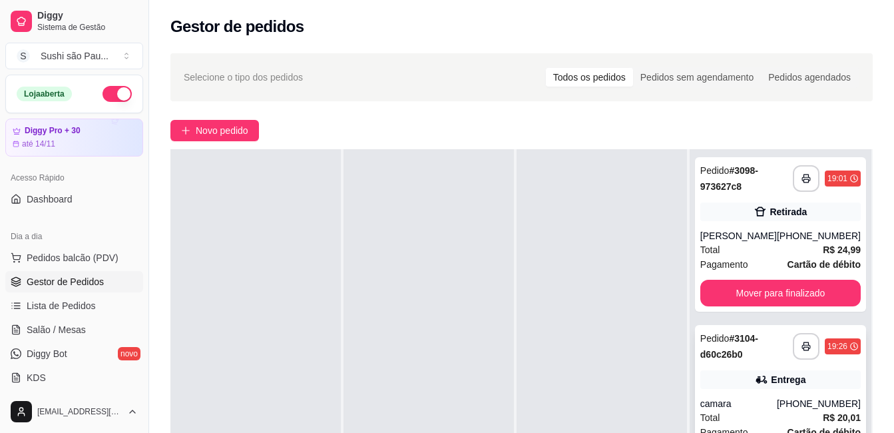
scroll to position [203, 0]
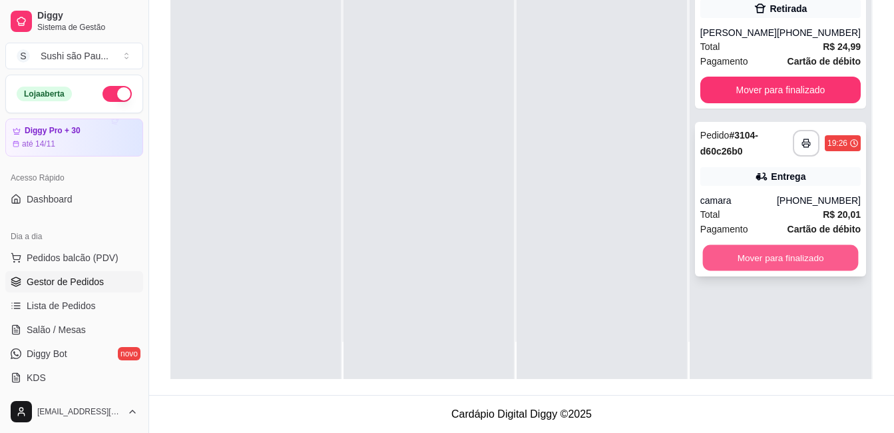
click at [749, 270] on button "Mover para finalizado" at bounding box center [780, 258] width 156 height 26
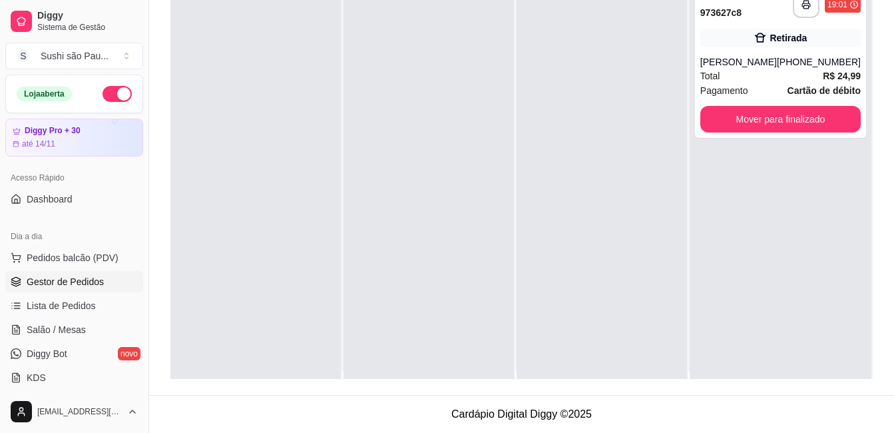
scroll to position [0, 0]
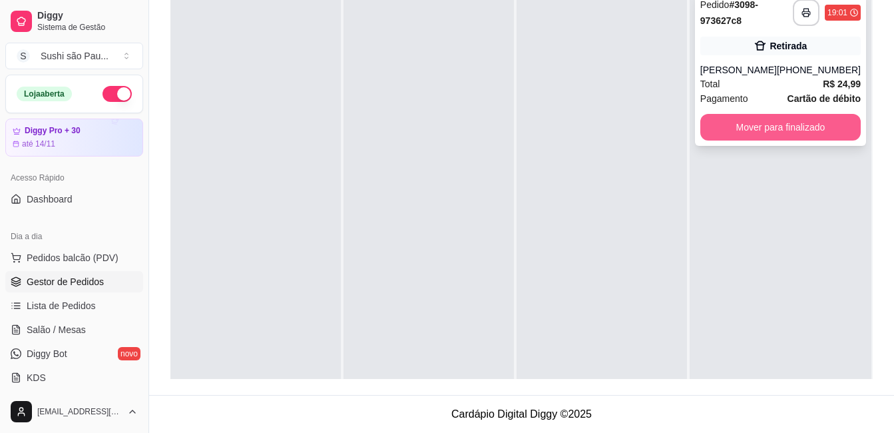
click at [727, 136] on button "Mover para finalizado" at bounding box center [780, 127] width 160 height 27
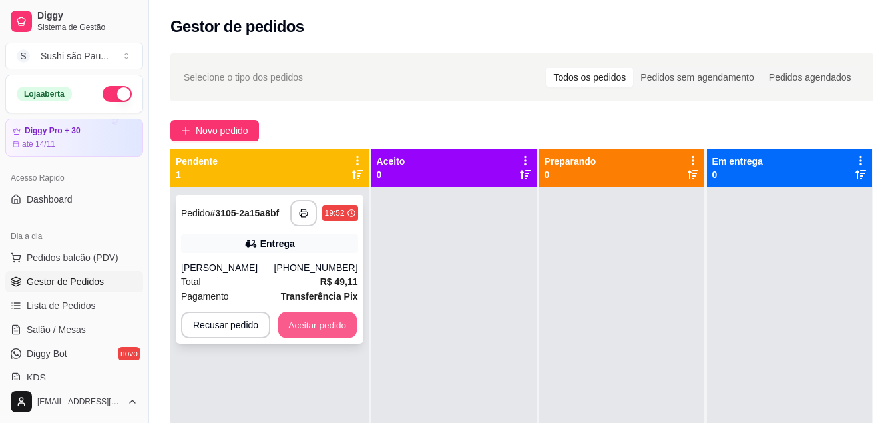
click at [318, 320] on button "Aceitar pedido" at bounding box center [317, 325] width 79 height 26
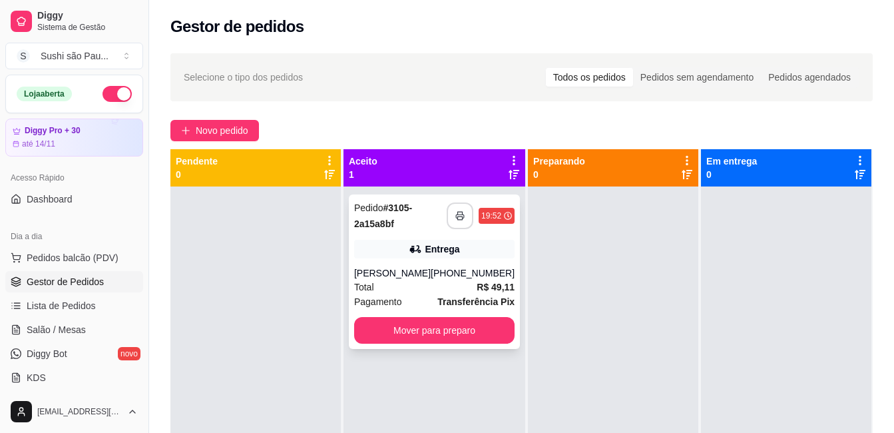
click at [455, 213] on icon "button" at bounding box center [459, 215] width 9 height 9
click at [267, 259] on div at bounding box center [255, 402] width 170 height 433
click at [529, 392] on div "**********" at bounding box center [521, 365] width 702 height 433
click at [529, 392] on div at bounding box center [613, 402] width 170 height 433
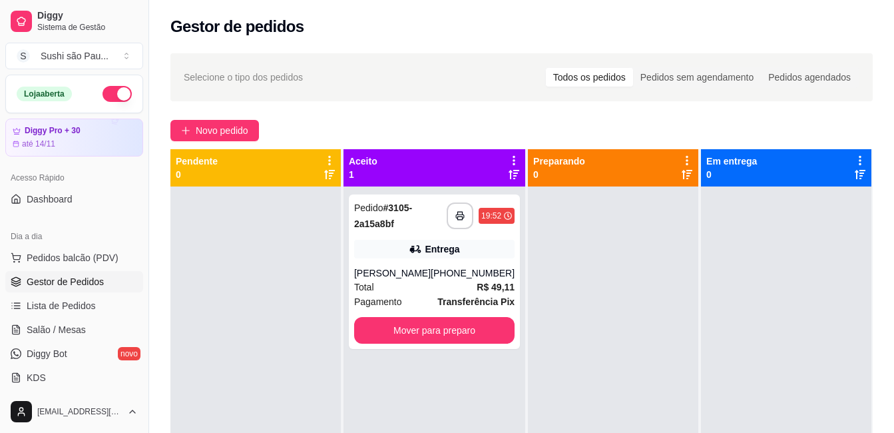
click at [529, 392] on div at bounding box center [613, 402] width 170 height 433
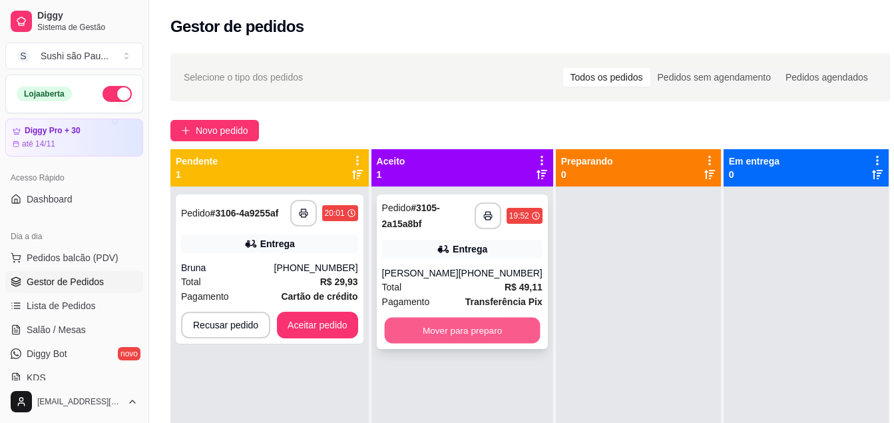
click at [485, 325] on button "Mover para preparo" at bounding box center [462, 330] width 156 height 26
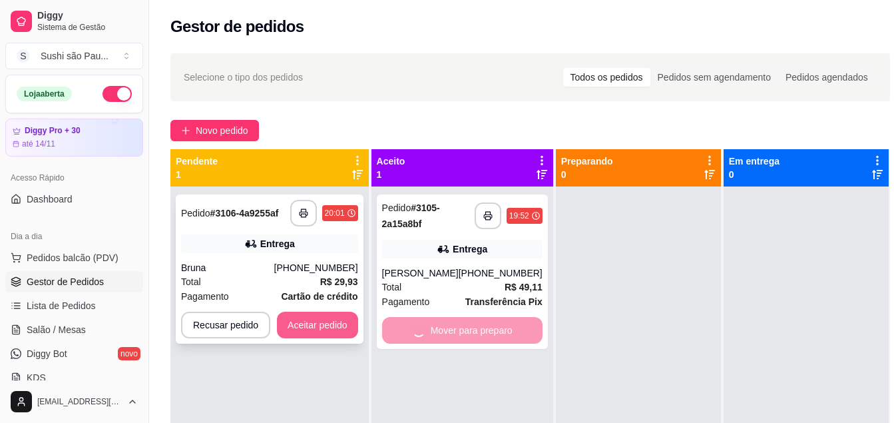
click at [327, 325] on button "Aceitar pedido" at bounding box center [317, 324] width 81 height 27
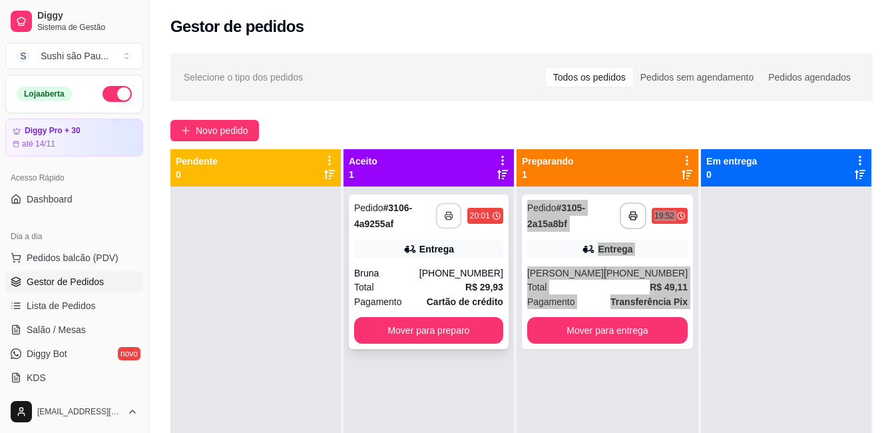
click at [446, 218] on icon "button" at bounding box center [448, 215] width 9 height 9
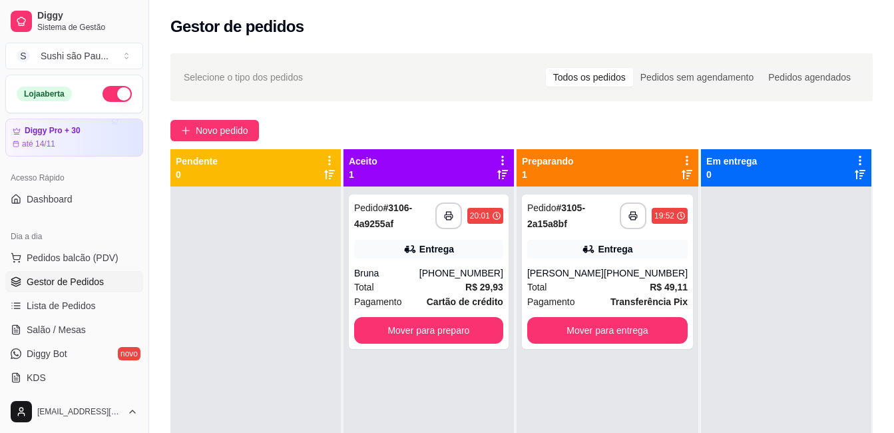
click at [235, 256] on div at bounding box center [255, 402] width 170 height 433
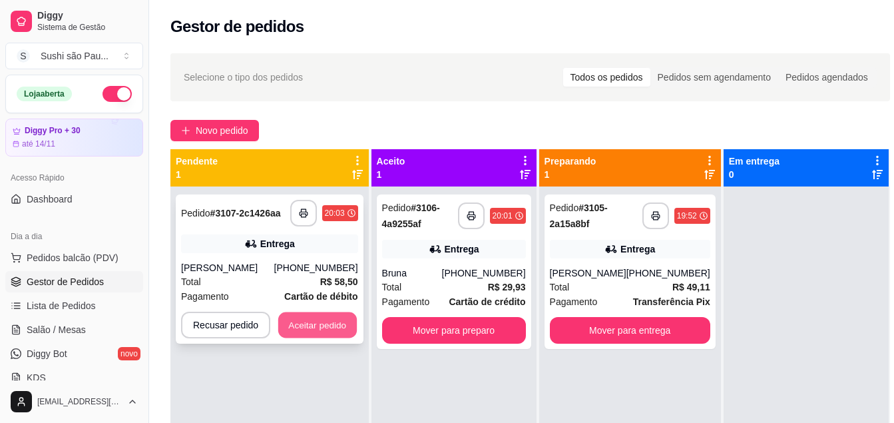
click at [318, 327] on button "Aceitar pedido" at bounding box center [317, 325] width 79 height 26
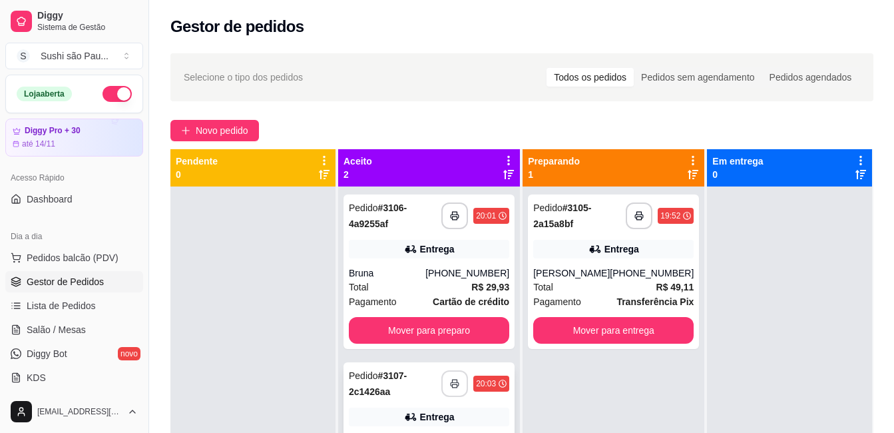
click at [454, 376] on button "button" at bounding box center [454, 383] width 27 height 27
click at [289, 219] on div at bounding box center [252, 402] width 165 height 433
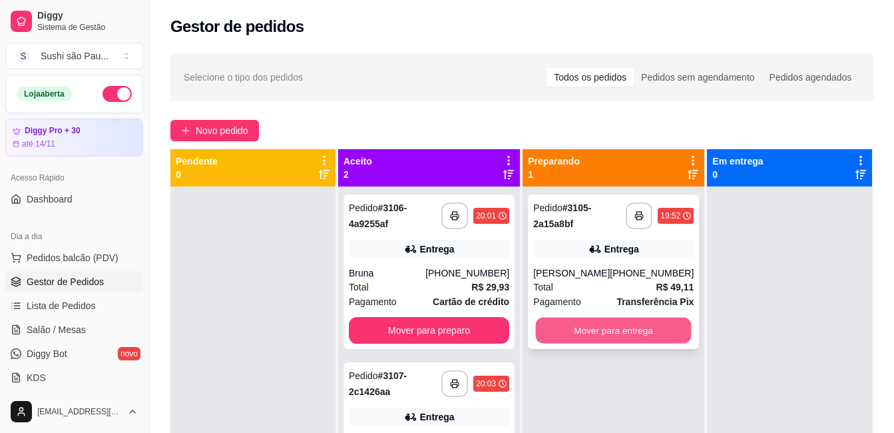
click at [572, 331] on button "Mover para entrega" at bounding box center [614, 330] width 156 height 26
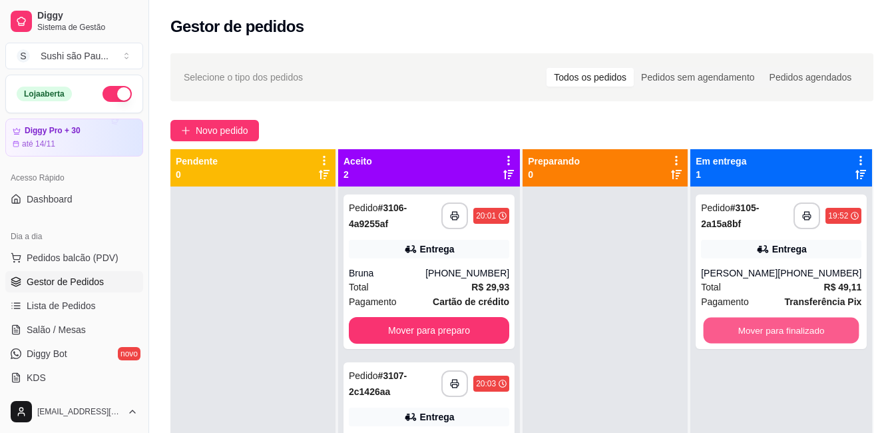
click at [773, 330] on button "Mover para finalizado" at bounding box center [781, 330] width 156 height 26
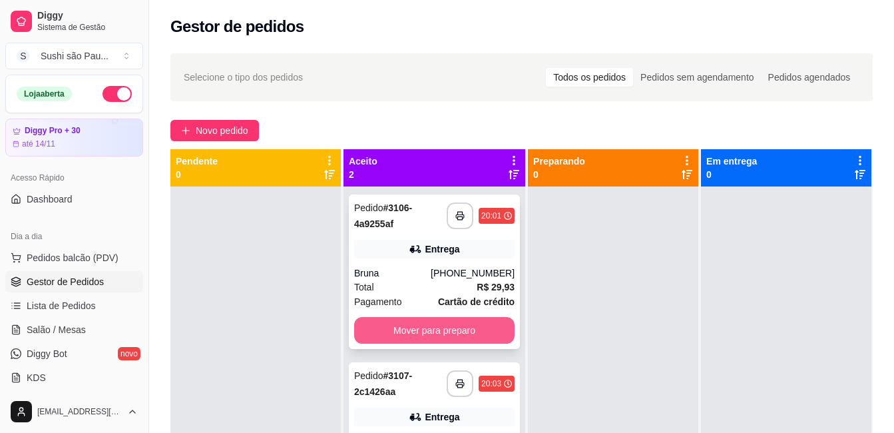
click at [445, 324] on button "Mover para preparo" at bounding box center [434, 330] width 160 height 27
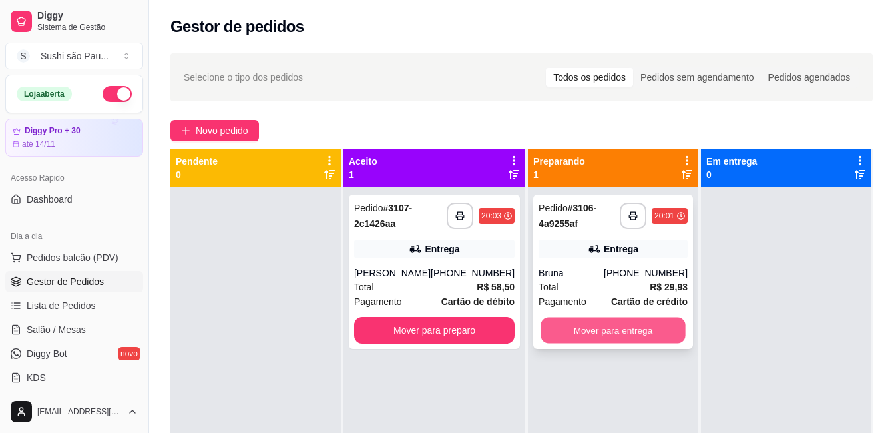
click at [632, 326] on button "Mover para entrega" at bounding box center [612, 330] width 144 height 26
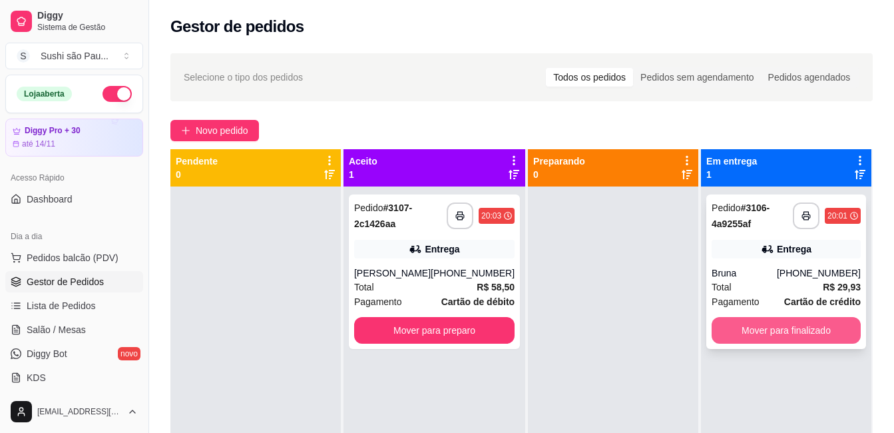
click at [787, 327] on button "Mover para finalizado" at bounding box center [785, 330] width 149 height 27
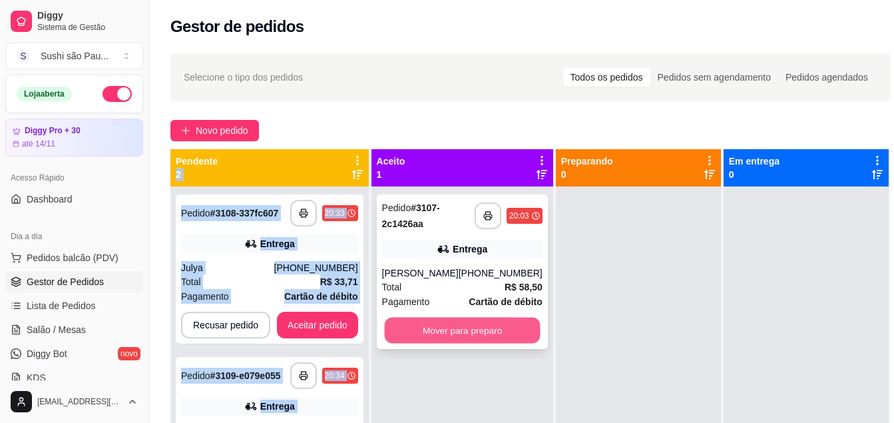
click at [492, 336] on button "Mover para preparo" at bounding box center [462, 330] width 156 height 26
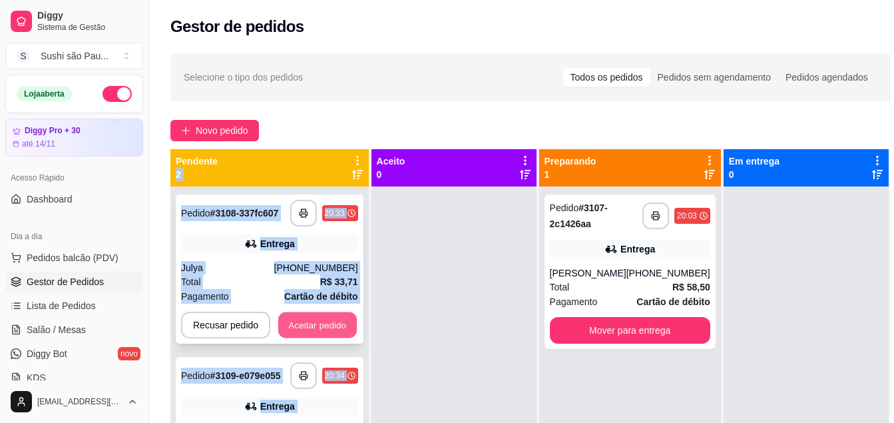
click at [324, 329] on button "Aceitar pedido" at bounding box center [317, 325] width 79 height 26
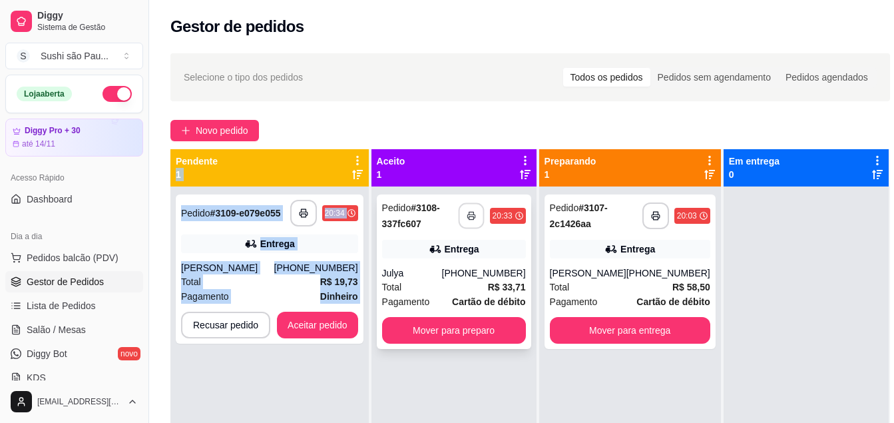
click at [475, 209] on button "button" at bounding box center [471, 216] width 26 height 26
click at [312, 324] on button "Aceitar pedido" at bounding box center [317, 324] width 81 height 27
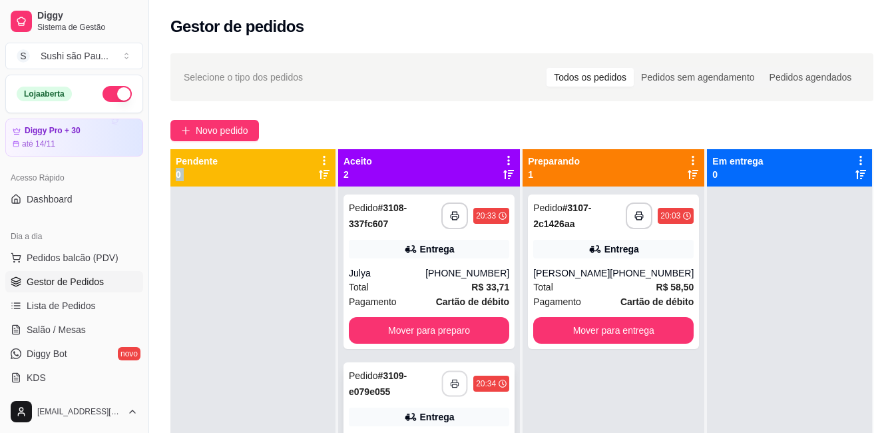
click at [452, 384] on rect "button" at bounding box center [454, 385] width 5 height 3
click at [217, 240] on div at bounding box center [252, 402] width 165 height 433
click at [573, 346] on div "**********" at bounding box center [613, 402] width 182 height 433
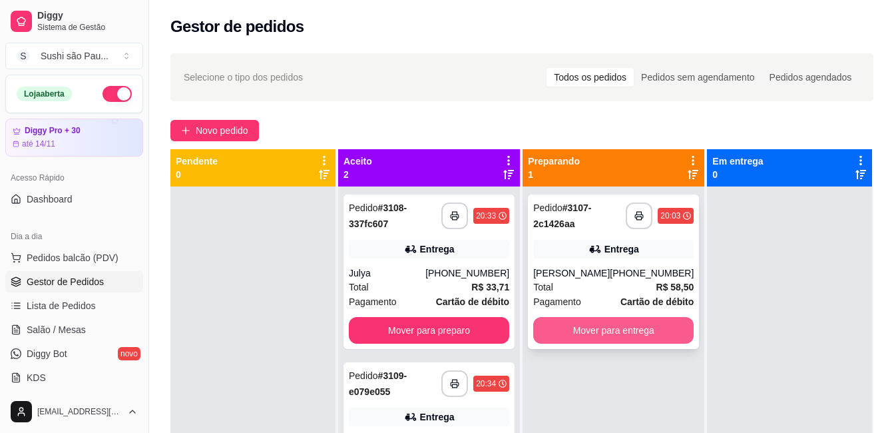
click at [625, 333] on button "Mover para entrega" at bounding box center [613, 330] width 160 height 27
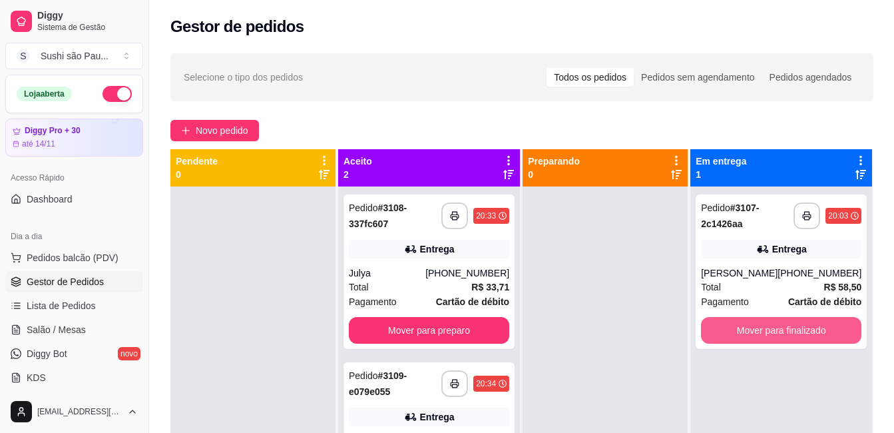
click at [736, 321] on button "Mover para finalizado" at bounding box center [781, 330] width 160 height 27
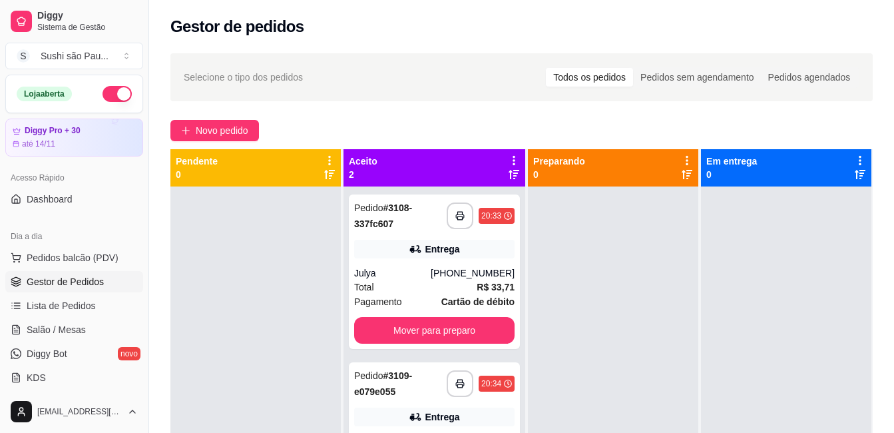
click at [568, 341] on div at bounding box center [613, 402] width 170 height 433
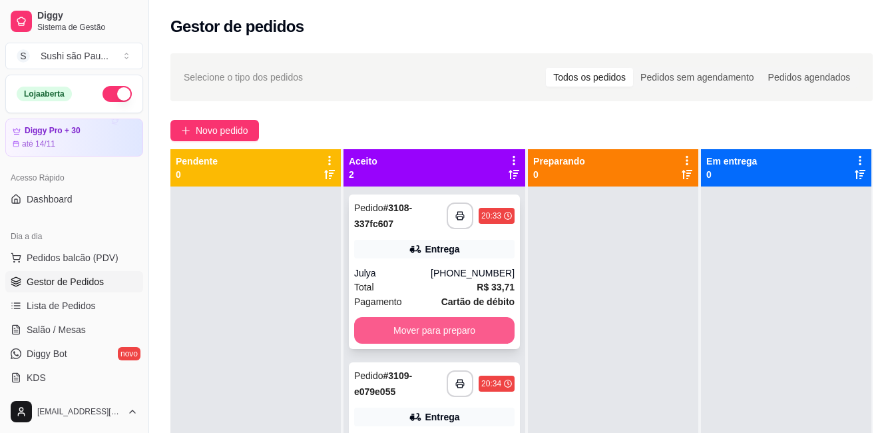
click at [447, 337] on button "Mover para preparo" at bounding box center [434, 330] width 160 height 27
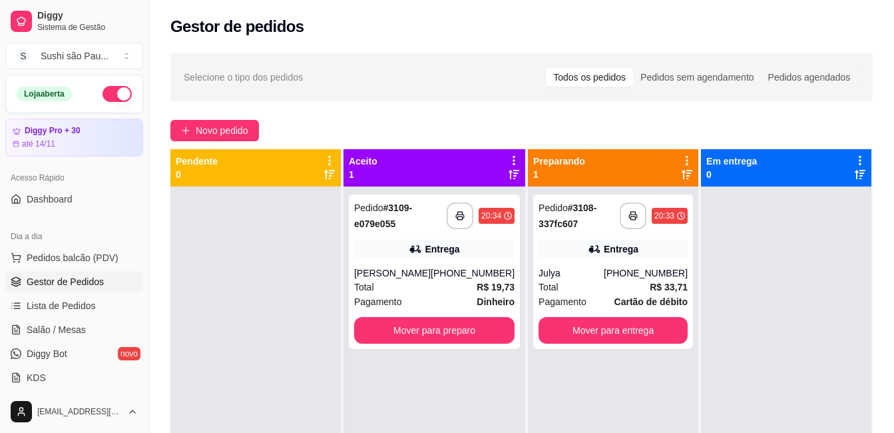
click at [542, 363] on div "**********" at bounding box center [613, 402] width 170 height 433
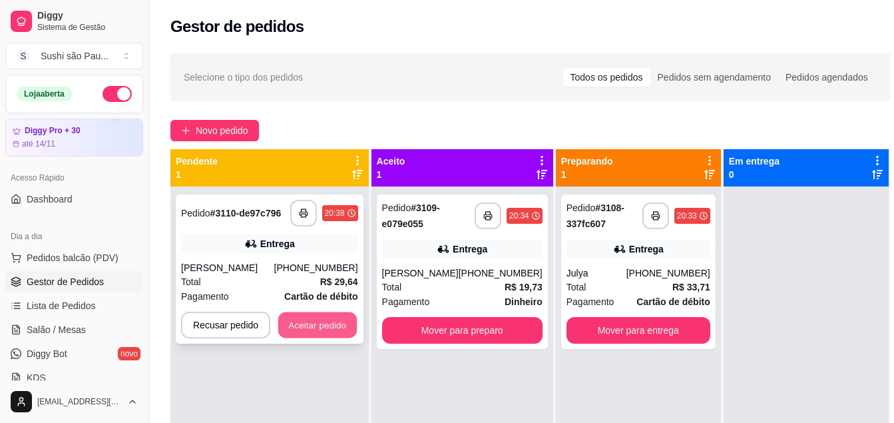
click at [310, 333] on button "Aceitar pedido" at bounding box center [317, 325] width 79 height 26
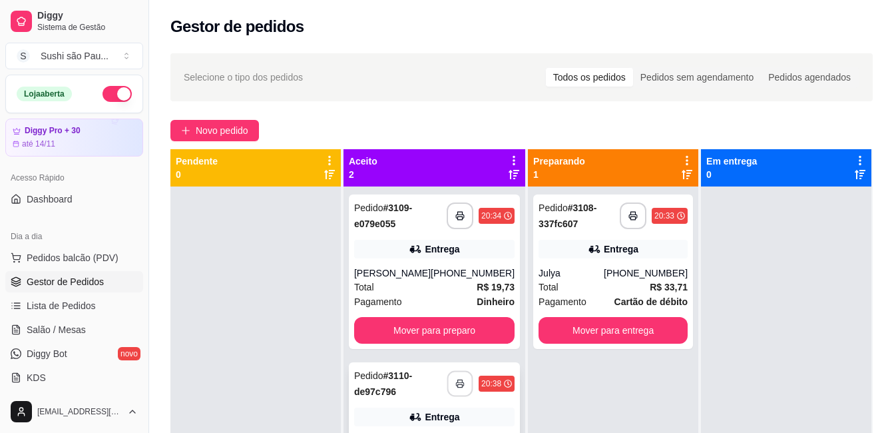
click at [455, 374] on button "button" at bounding box center [460, 384] width 26 height 26
click at [258, 263] on div at bounding box center [255, 402] width 170 height 433
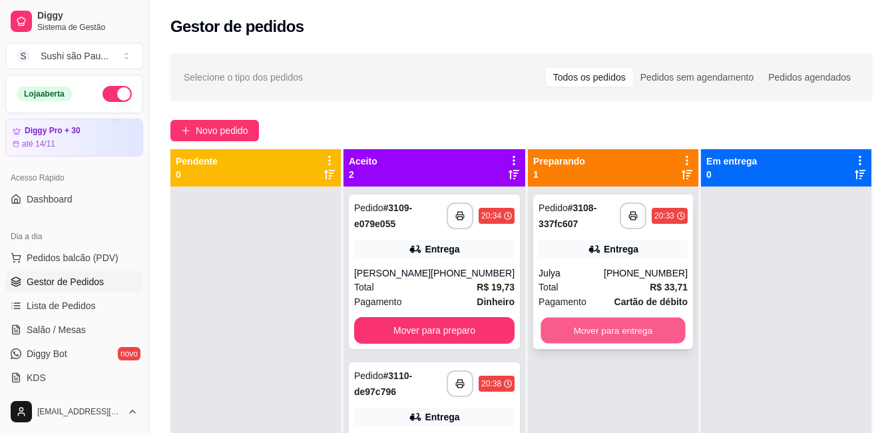
click at [668, 317] on button "Mover para entrega" at bounding box center [612, 330] width 144 height 26
click at [637, 329] on button "Mover para entrega" at bounding box center [612, 330] width 149 height 27
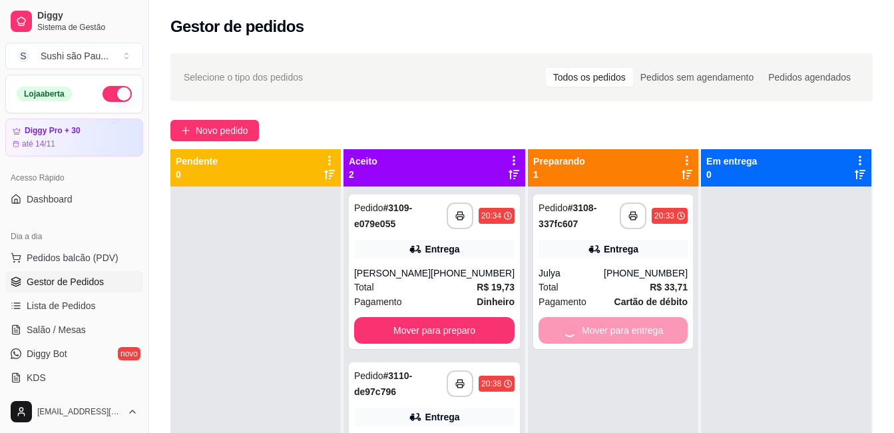
click at [747, 329] on div at bounding box center [786, 402] width 170 height 433
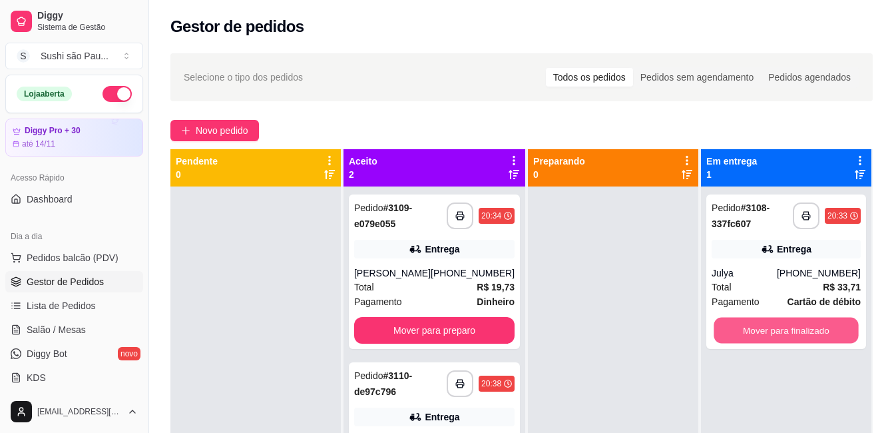
click at [747, 329] on button "Mover para finalizado" at bounding box center [785, 330] width 144 height 26
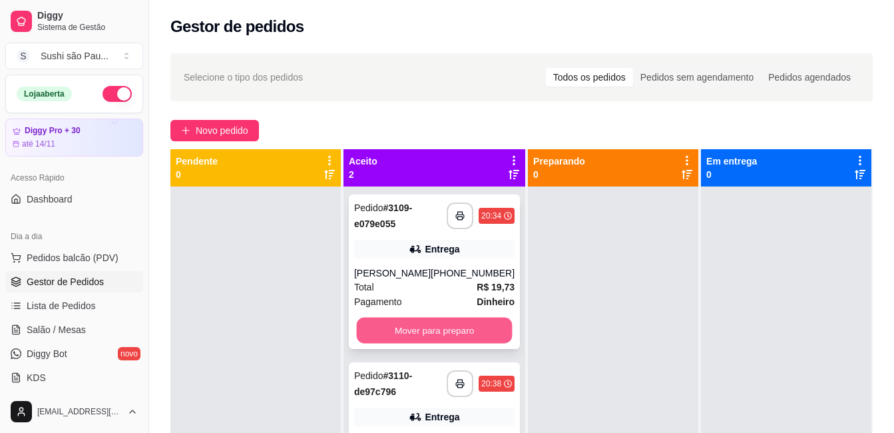
click at [470, 337] on button "Mover para preparo" at bounding box center [435, 330] width 156 height 26
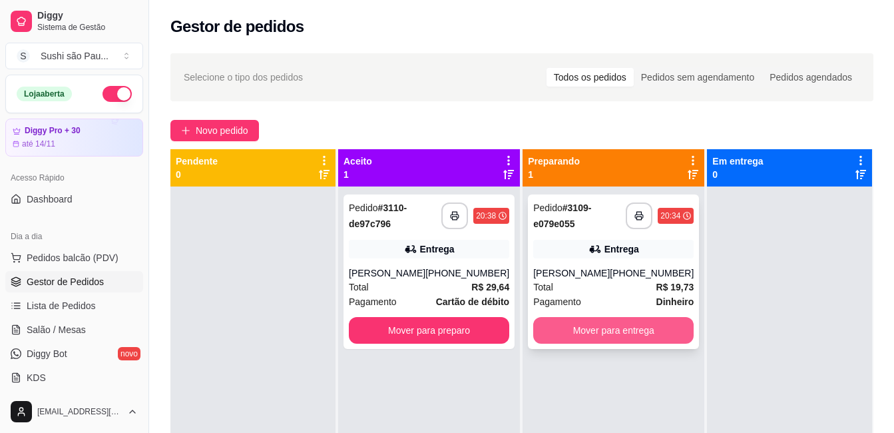
click at [629, 324] on button "Mover para entrega" at bounding box center [613, 330] width 160 height 27
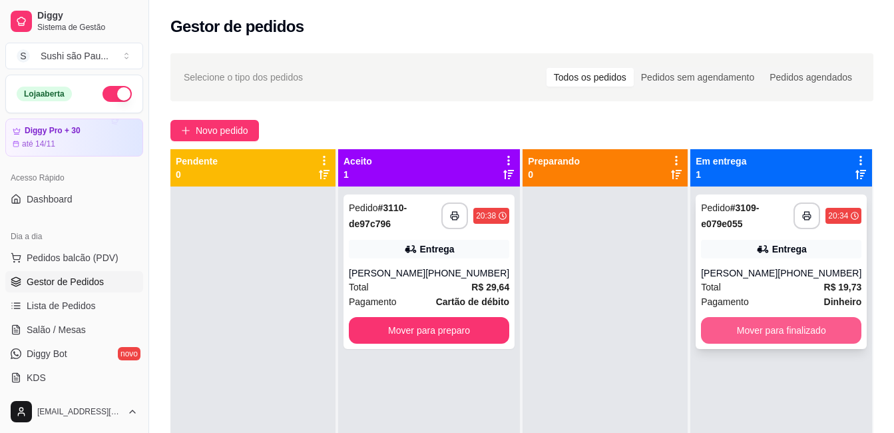
click at [741, 327] on button "Mover para finalizado" at bounding box center [781, 330] width 160 height 27
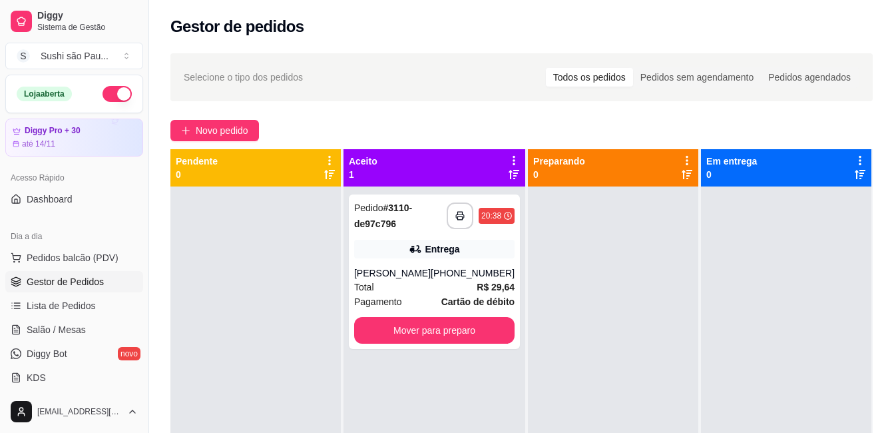
click at [580, 325] on div at bounding box center [613, 402] width 170 height 433
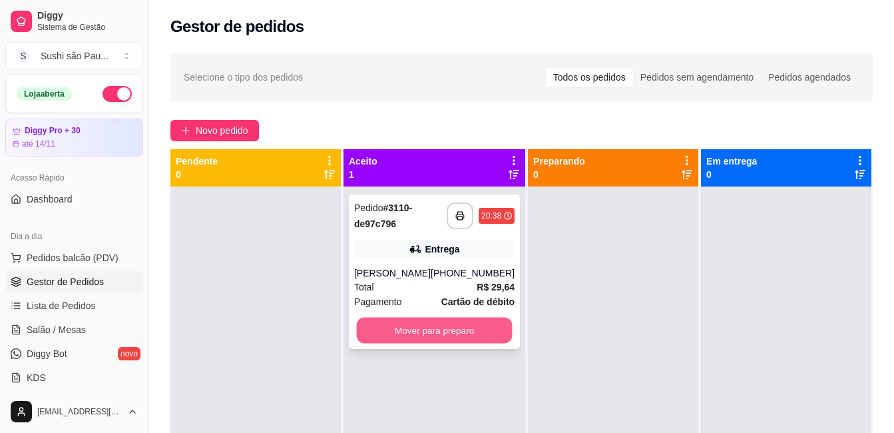
click at [470, 337] on button "Mover para preparo" at bounding box center [435, 330] width 156 height 26
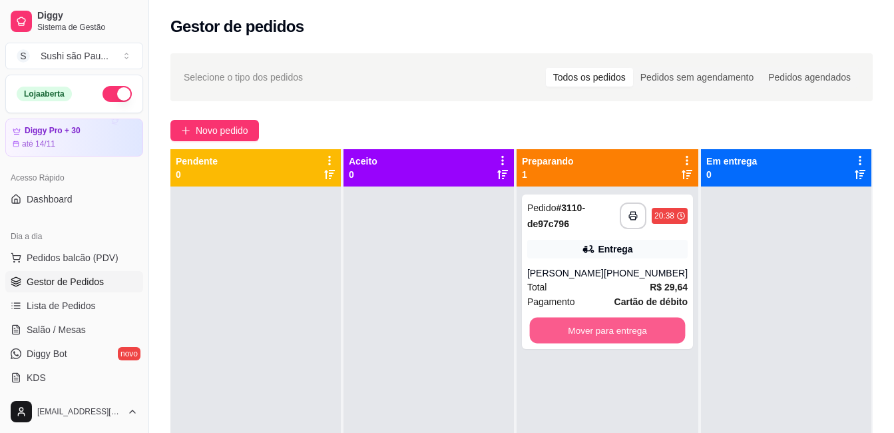
click at [640, 333] on button "Mover para entrega" at bounding box center [607, 330] width 156 height 26
click at [749, 332] on div at bounding box center [786, 402] width 170 height 433
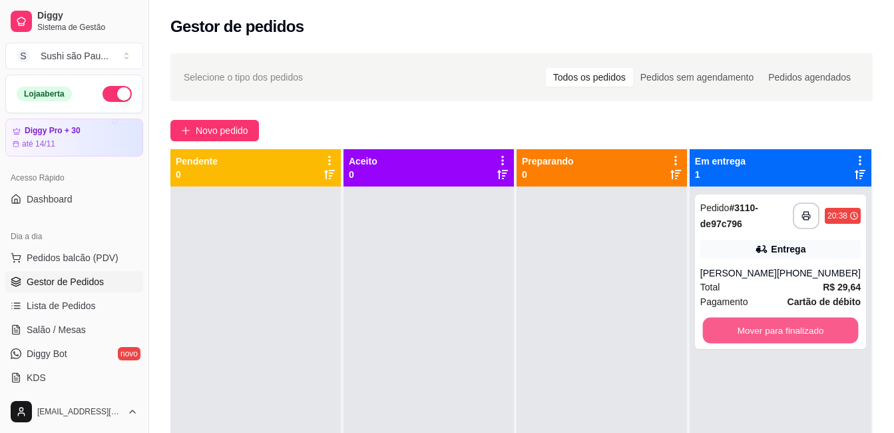
click at [749, 332] on button "Mover para finalizado" at bounding box center [780, 330] width 156 height 26
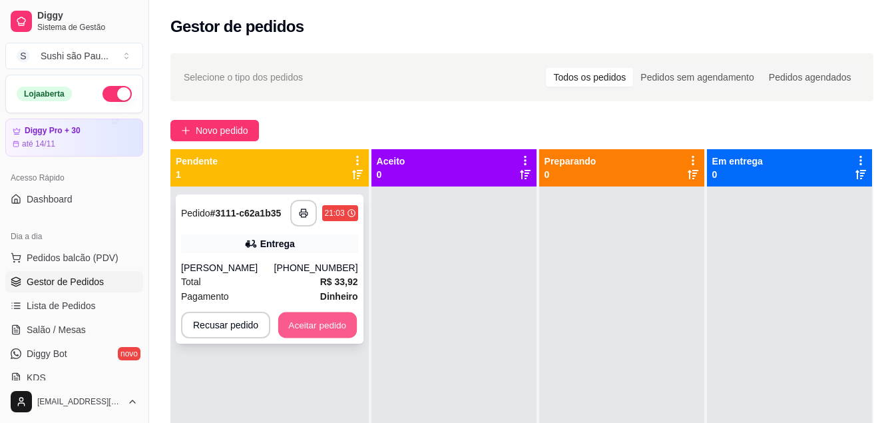
click at [323, 318] on button "Aceitar pedido" at bounding box center [317, 325] width 79 height 26
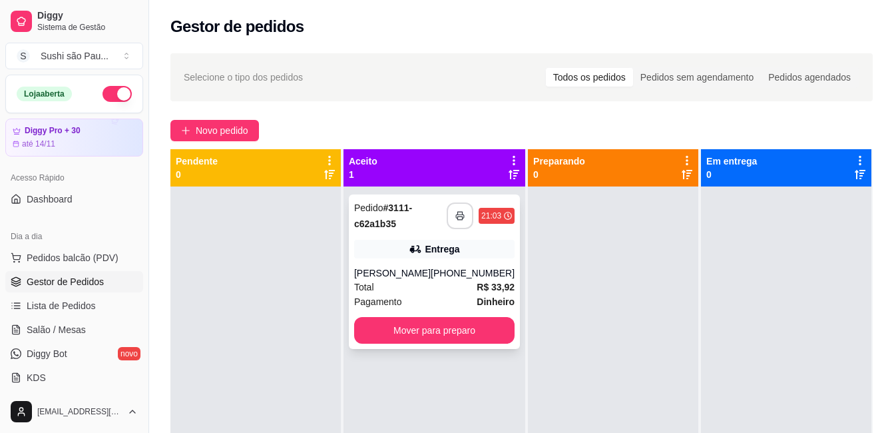
click at [449, 222] on button "button" at bounding box center [459, 215] width 27 height 27
click at [266, 272] on div at bounding box center [255, 402] width 170 height 433
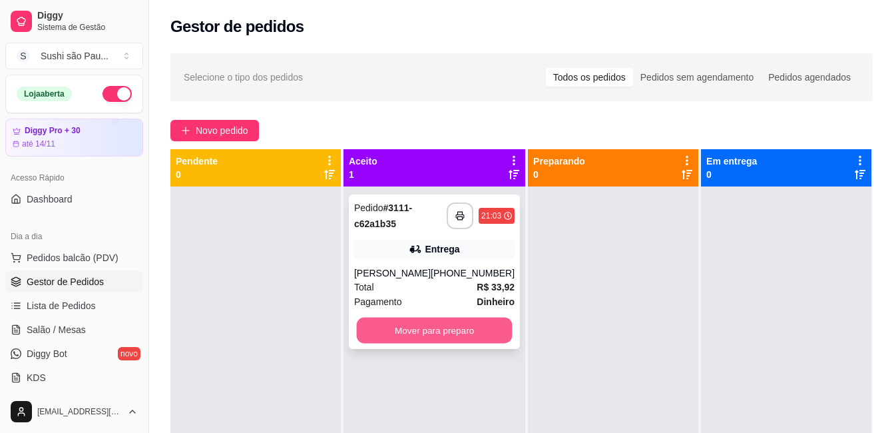
click at [476, 327] on button "Mover para preparo" at bounding box center [435, 330] width 156 height 26
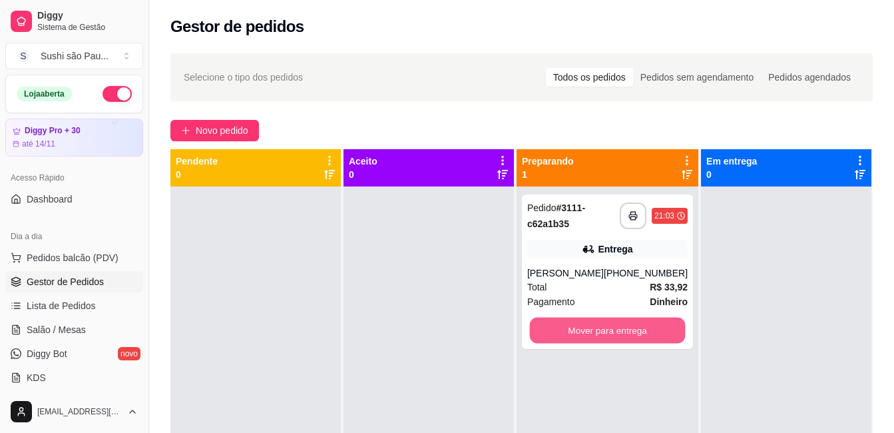
click at [602, 327] on button "Mover para entrega" at bounding box center [607, 330] width 156 height 26
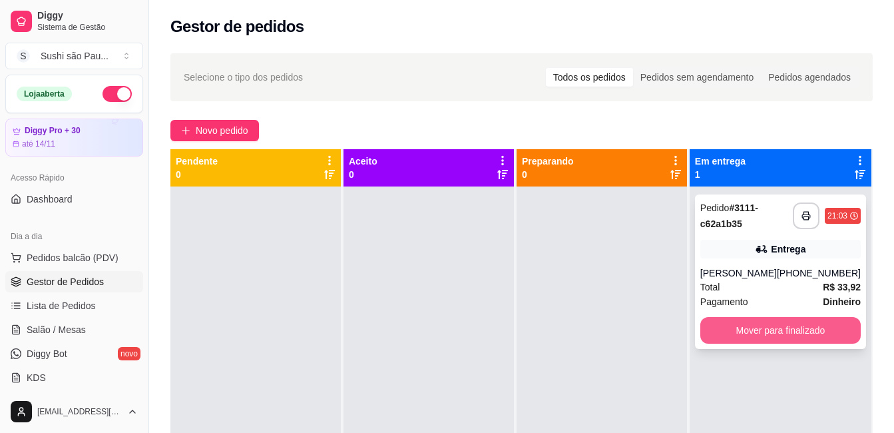
click at [727, 328] on button "Mover para finalizado" at bounding box center [780, 330] width 160 height 27
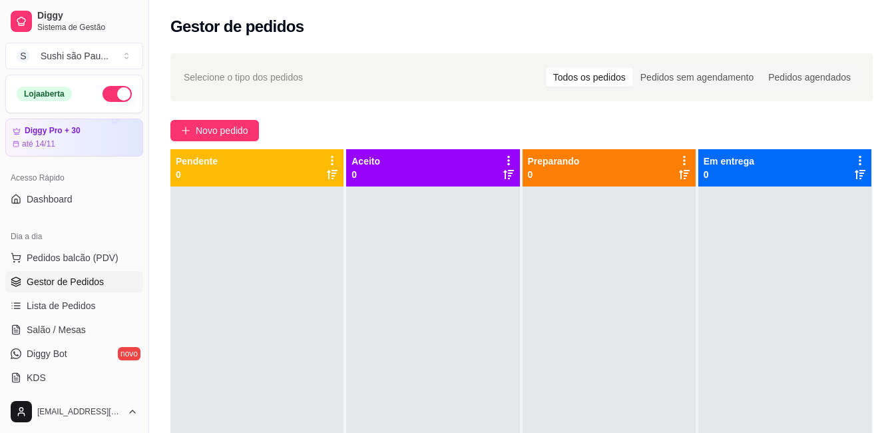
click at [676, 333] on div at bounding box center [608, 402] width 173 height 433
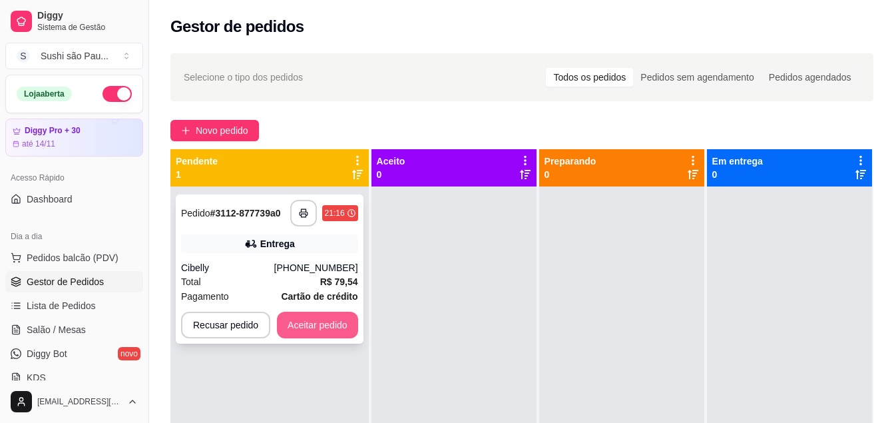
click at [305, 324] on button "Aceitar pedido" at bounding box center [317, 324] width 81 height 27
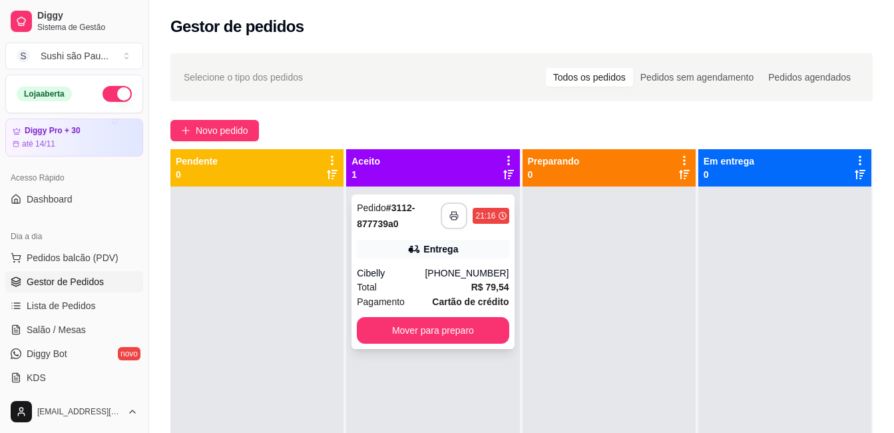
click at [450, 214] on icon "button" at bounding box center [454, 215] width 8 height 3
click at [256, 252] on div at bounding box center [256, 402] width 173 height 433
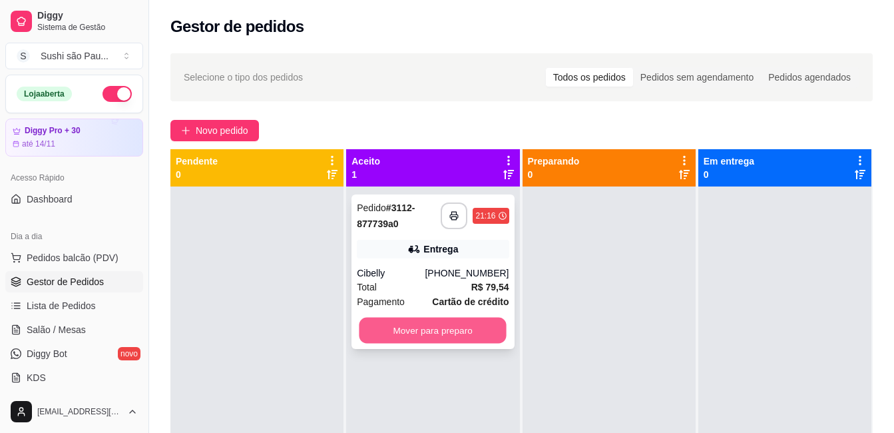
click at [462, 335] on button "Mover para preparo" at bounding box center [432, 330] width 147 height 26
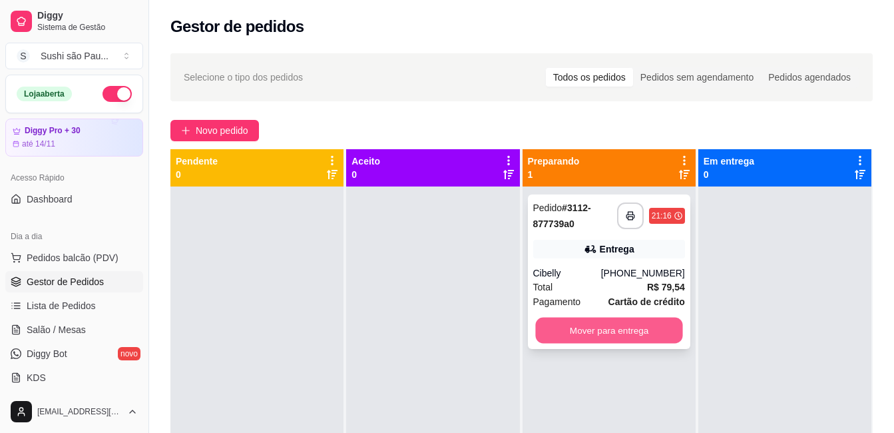
click at [644, 326] on button "Mover para entrega" at bounding box center [608, 330] width 147 height 26
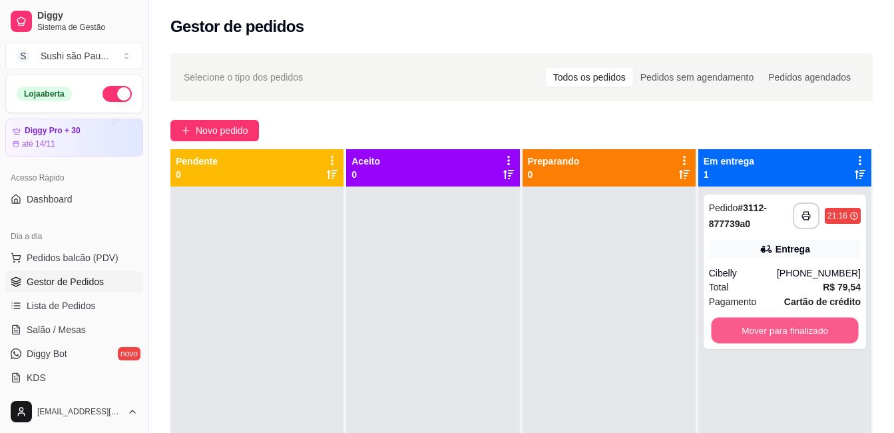
click at [748, 330] on button "Mover para finalizado" at bounding box center [784, 330] width 147 height 26
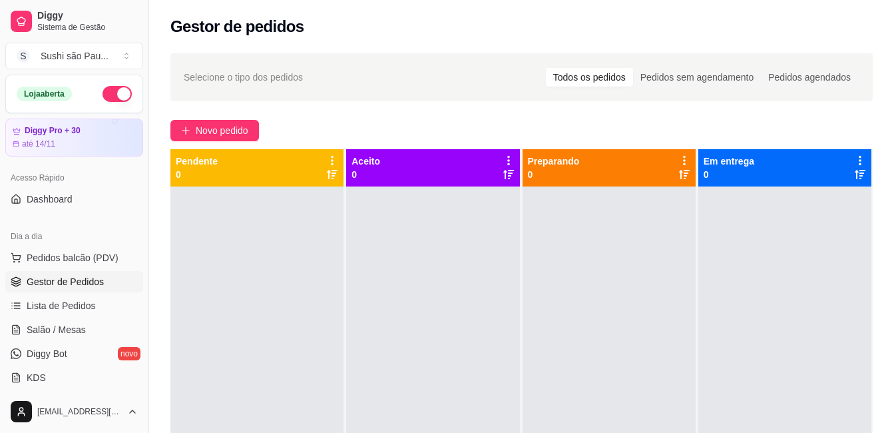
click at [264, 317] on div at bounding box center [256, 402] width 173 height 433
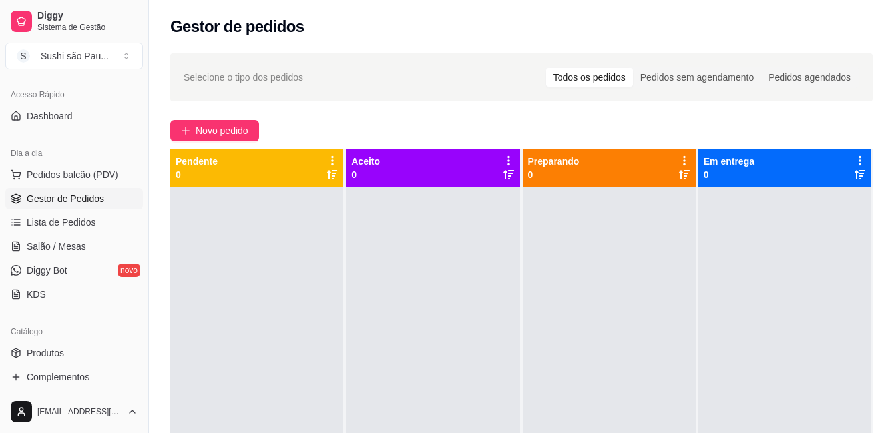
scroll to position [200, 0]
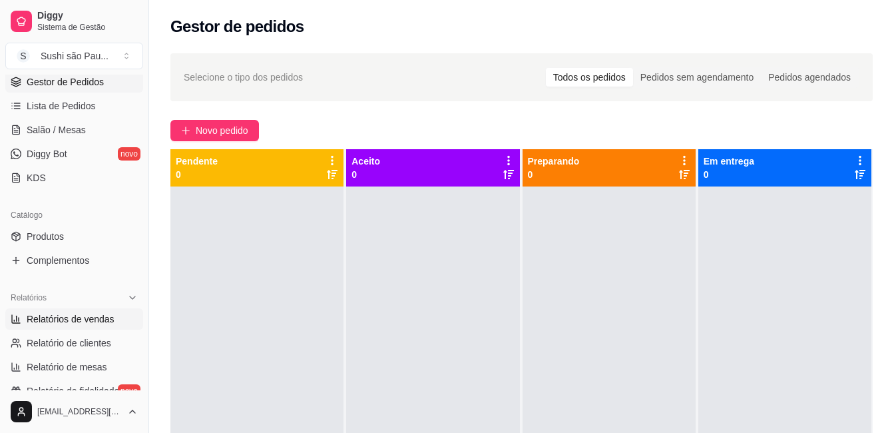
click at [72, 322] on span "Relatórios de vendas" at bounding box center [71, 318] width 88 height 13
select select "ALL"
select select "0"
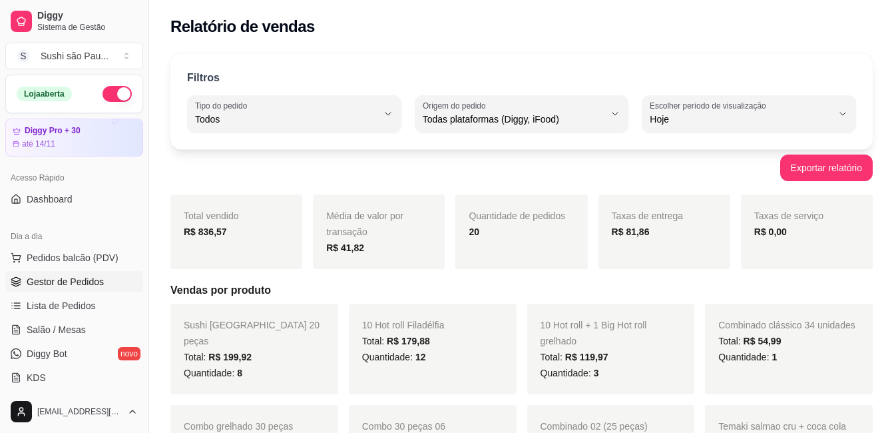
click at [75, 277] on span "Gestor de Pedidos" at bounding box center [65, 281] width 77 height 13
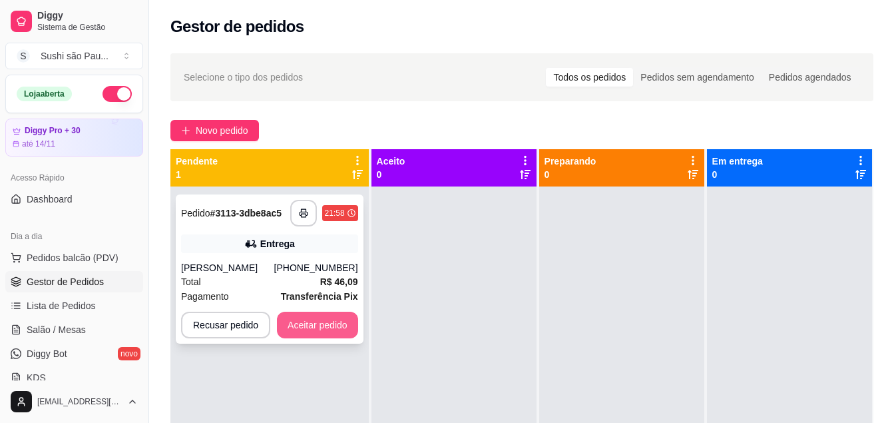
click at [299, 324] on button "Aceitar pedido" at bounding box center [317, 324] width 81 height 27
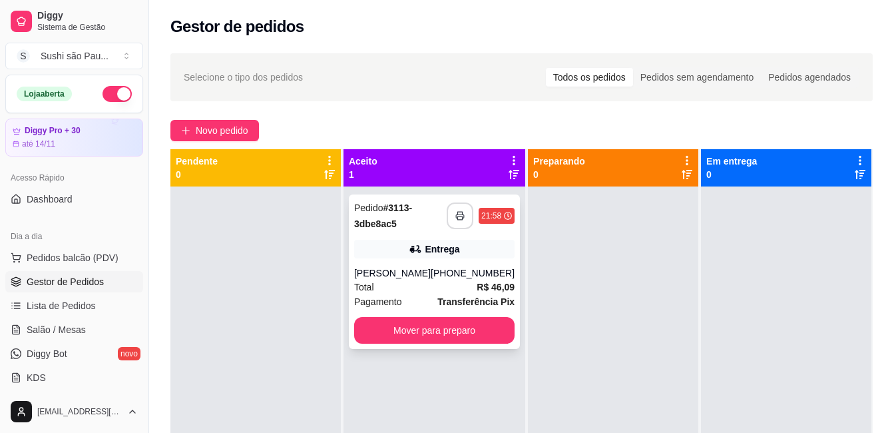
click at [448, 206] on button "button" at bounding box center [459, 215] width 27 height 27
click at [247, 345] on div at bounding box center [255, 402] width 170 height 433
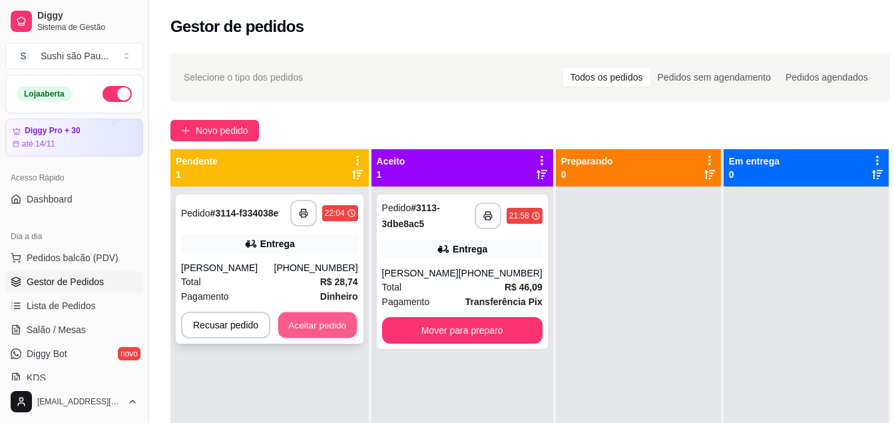
click at [337, 317] on button "Aceitar pedido" at bounding box center [317, 325] width 79 height 26
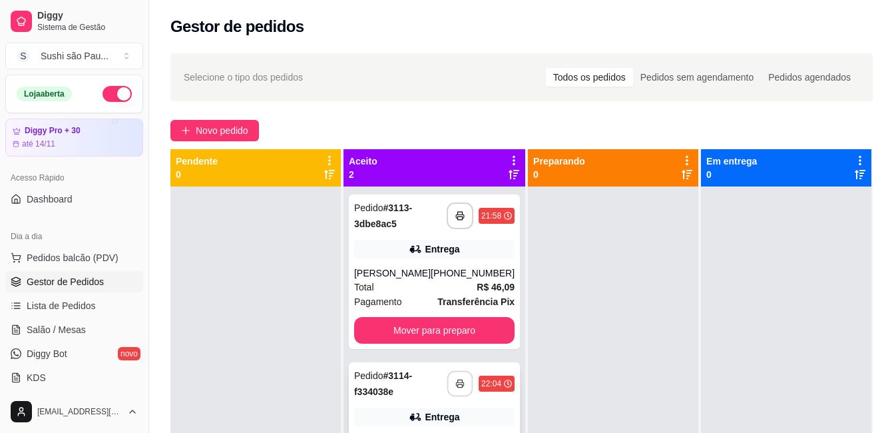
click at [447, 389] on button "button" at bounding box center [460, 384] width 26 height 26
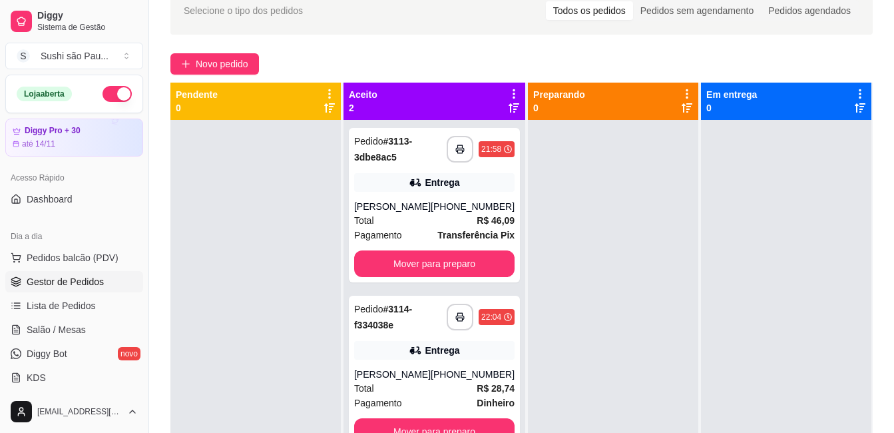
scroll to position [37, 0]
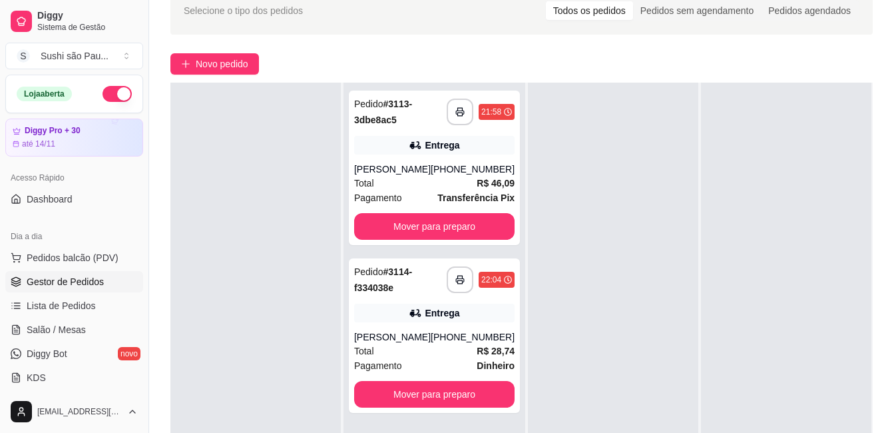
click at [319, 224] on div at bounding box center [255, 299] width 170 height 433
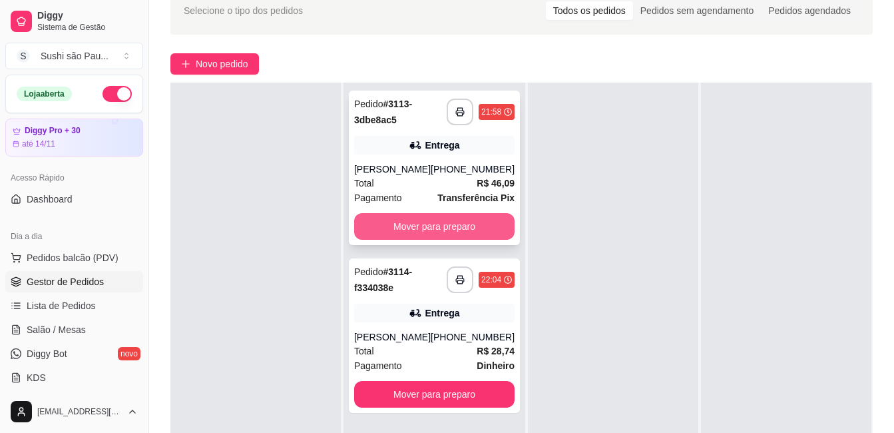
click at [471, 224] on button "Mover para preparo" at bounding box center [434, 226] width 160 height 27
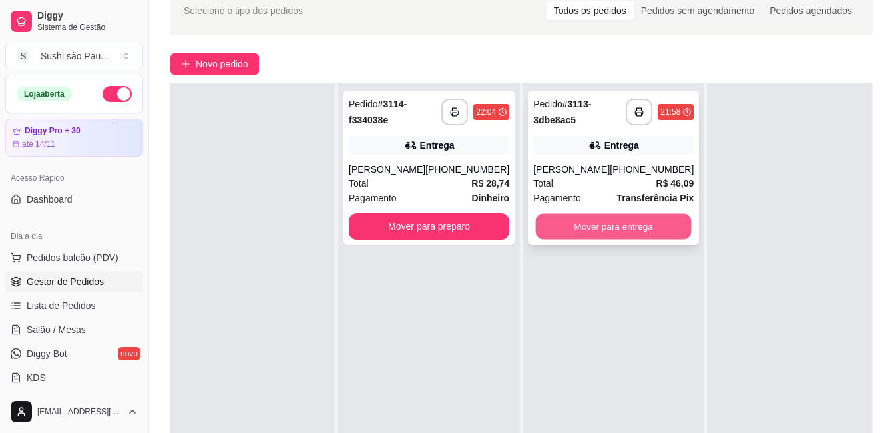
click at [623, 230] on button "Mover para entrega" at bounding box center [614, 227] width 156 height 26
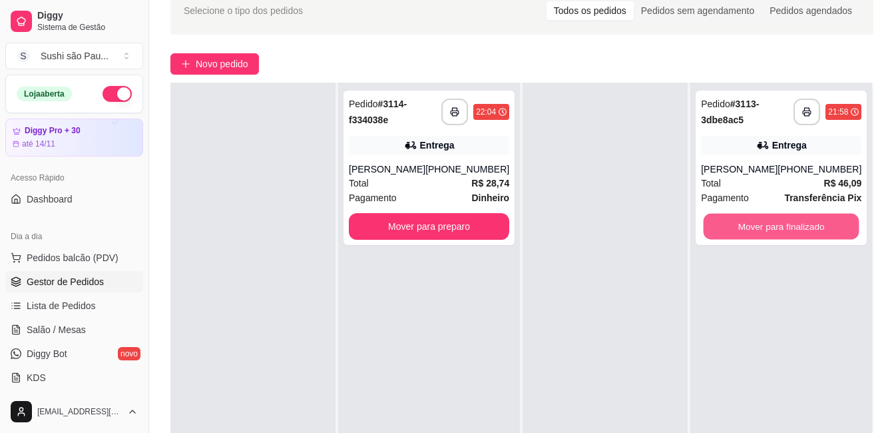
click at [709, 232] on button "Mover para finalizado" at bounding box center [781, 227] width 156 height 26
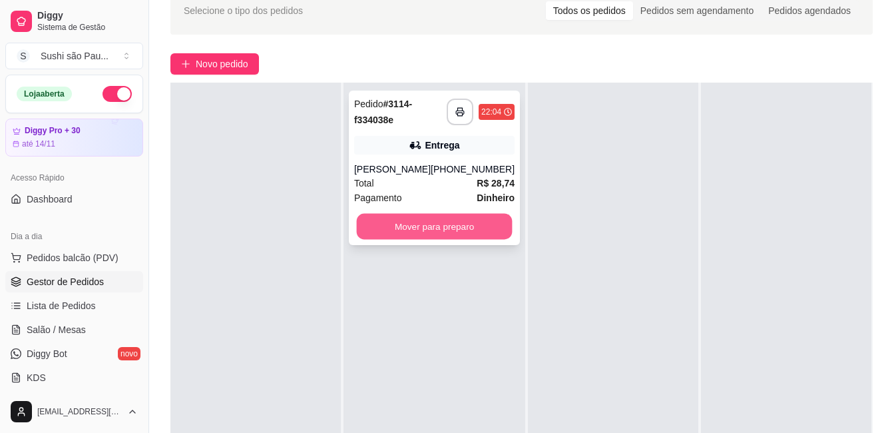
click at [472, 226] on button "Mover para preparo" at bounding box center [435, 227] width 156 height 26
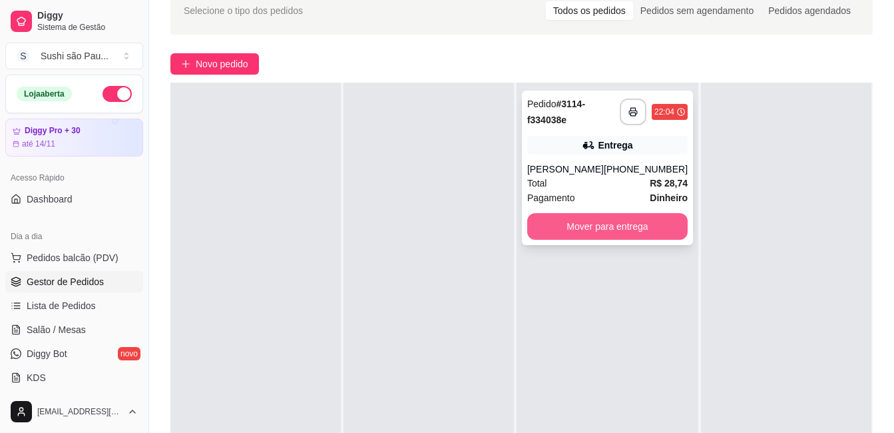
click at [598, 227] on button "Mover para entrega" at bounding box center [607, 226] width 160 height 27
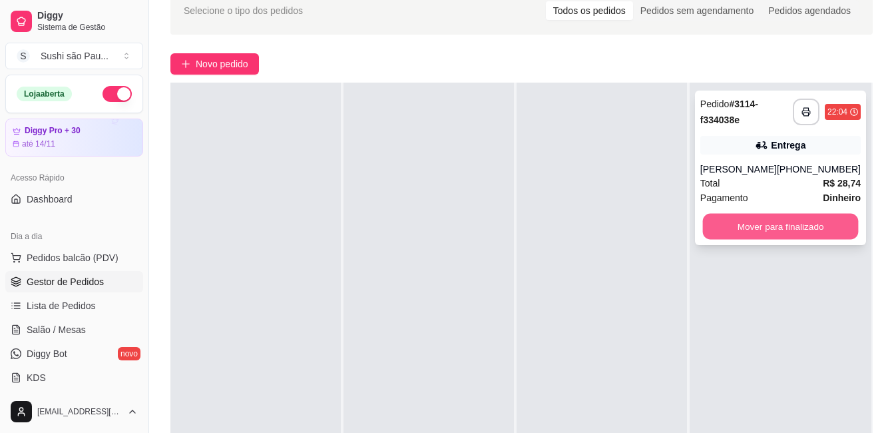
click at [751, 224] on button "Mover para finalizado" at bounding box center [780, 227] width 156 height 26
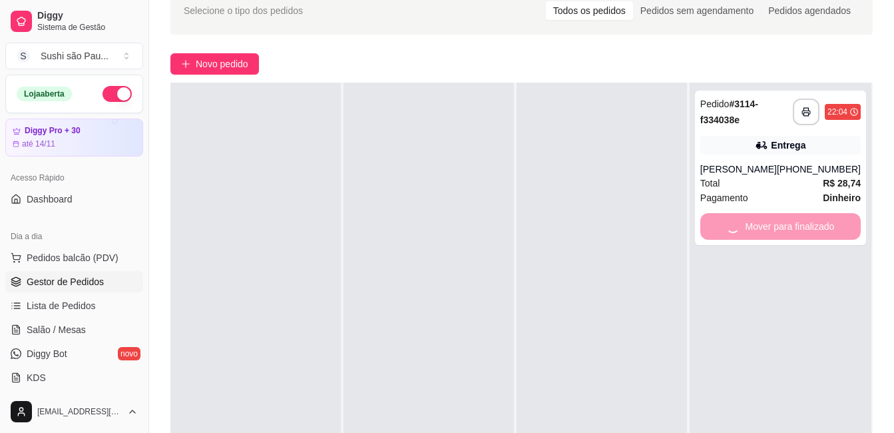
click at [621, 226] on div at bounding box center [601, 299] width 170 height 433
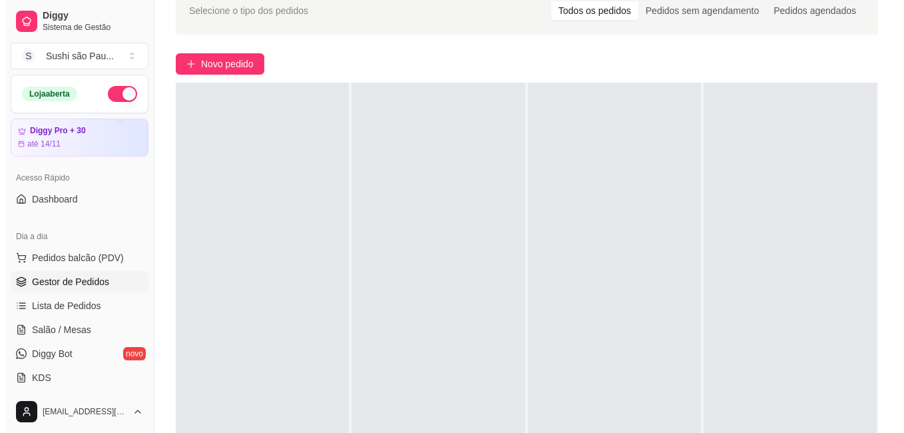
scroll to position [0, 0]
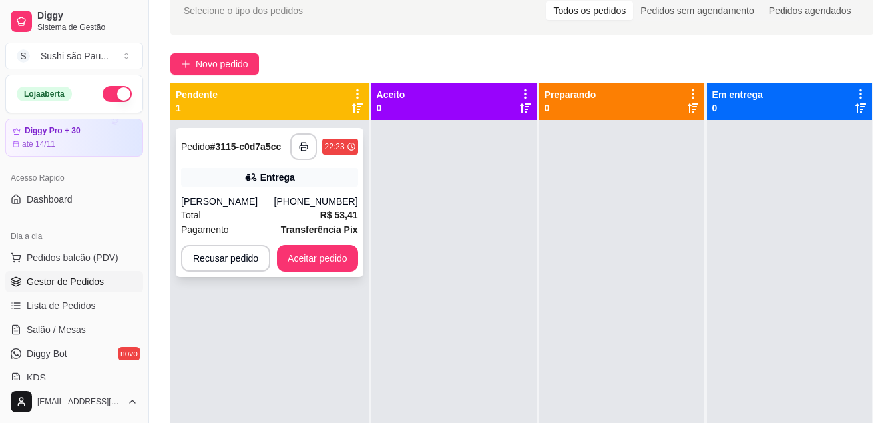
click at [324, 214] on strong "R$ 53,41" at bounding box center [339, 215] width 38 height 11
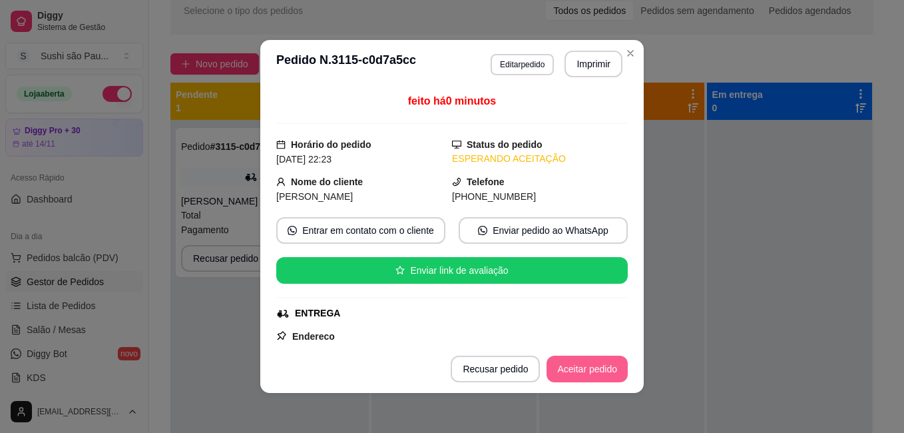
click at [567, 372] on button "Aceitar pedido" at bounding box center [586, 368] width 81 height 27
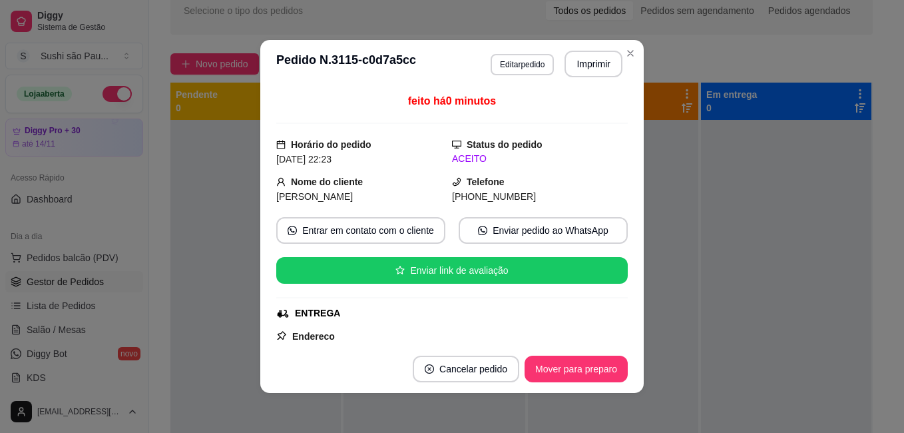
scroll to position [271, 0]
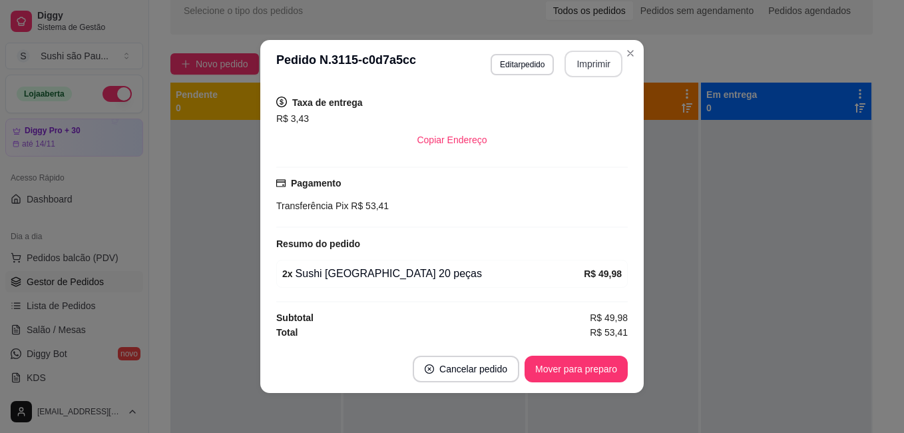
click at [599, 70] on button "Imprimir" at bounding box center [593, 64] width 58 height 27
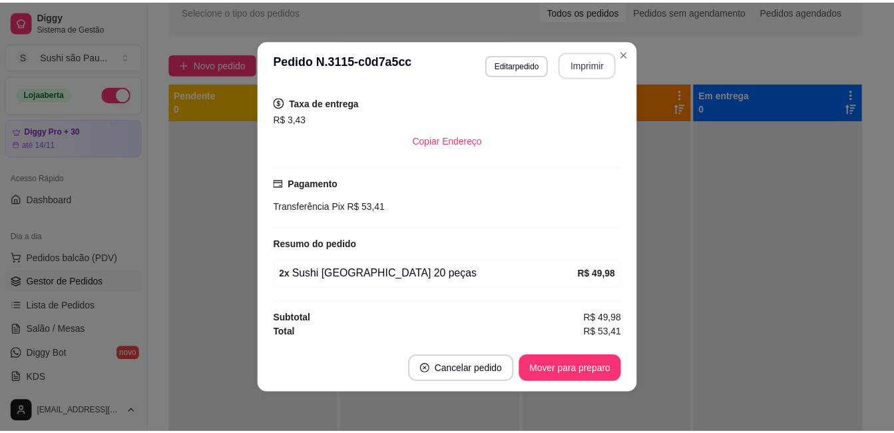
scroll to position [0, 0]
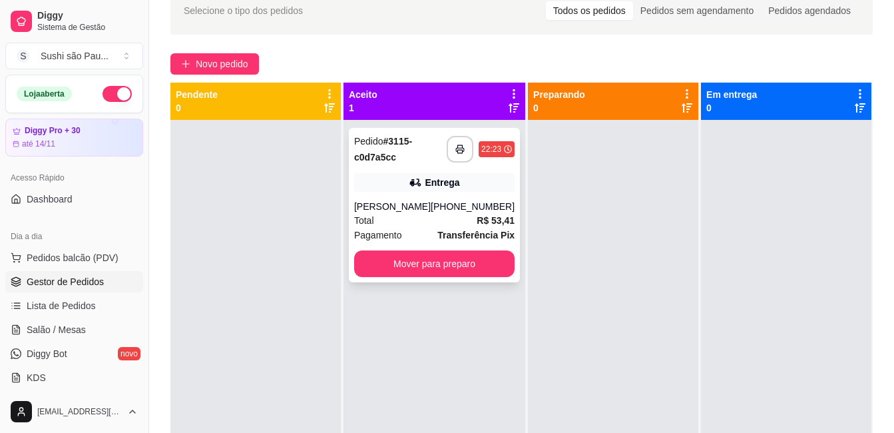
click at [455, 196] on div "**********" at bounding box center [434, 205] width 171 height 154
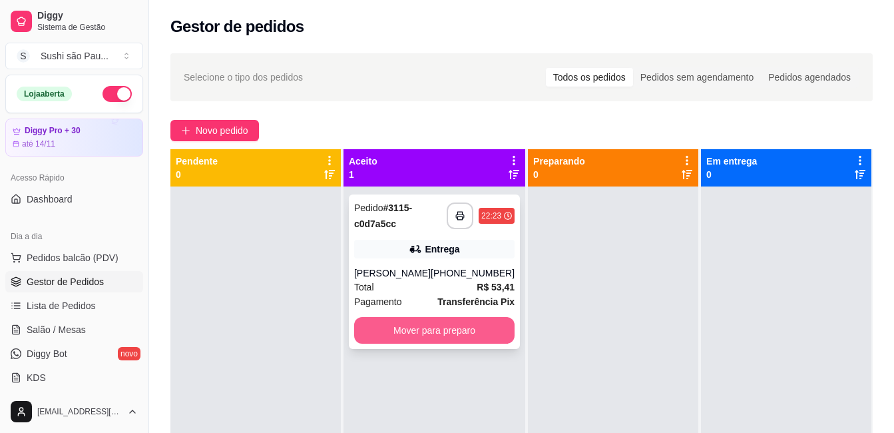
click at [476, 323] on button "Mover para preparo" at bounding box center [434, 330] width 160 height 27
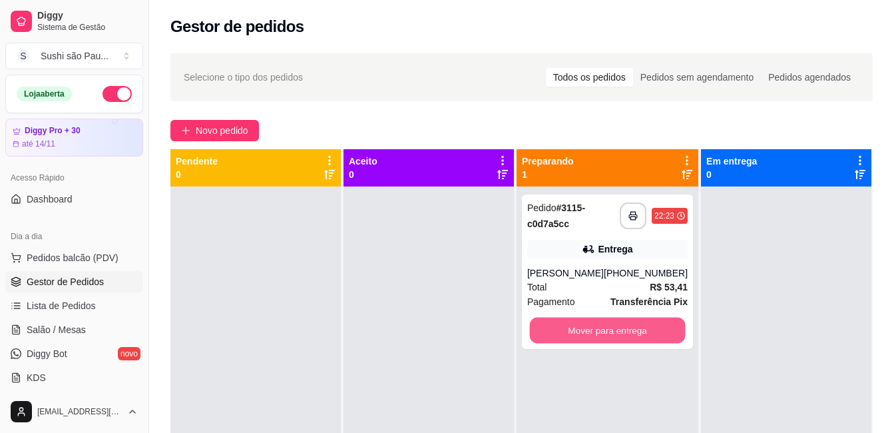
click at [601, 329] on button "Mover para entrega" at bounding box center [607, 330] width 156 height 26
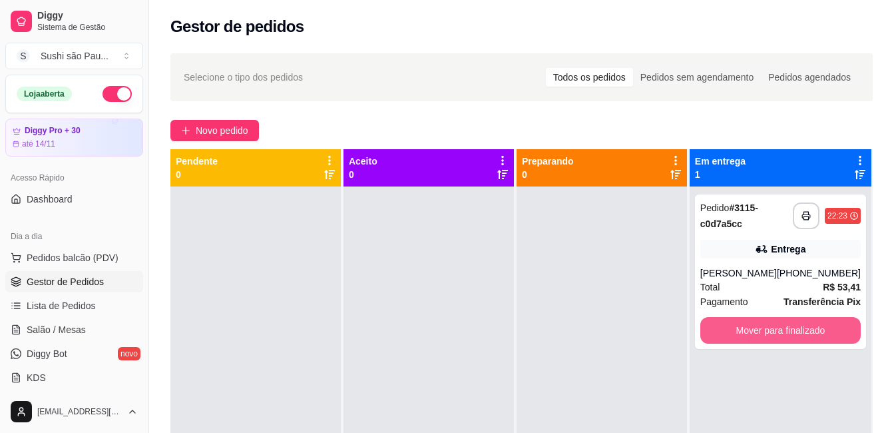
click at [741, 329] on button "Mover para finalizado" at bounding box center [780, 330] width 160 height 27
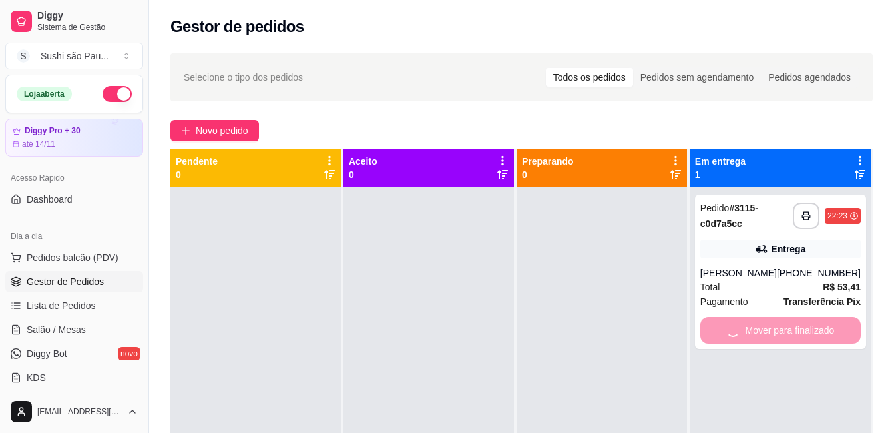
click at [534, 343] on div at bounding box center [601, 402] width 170 height 433
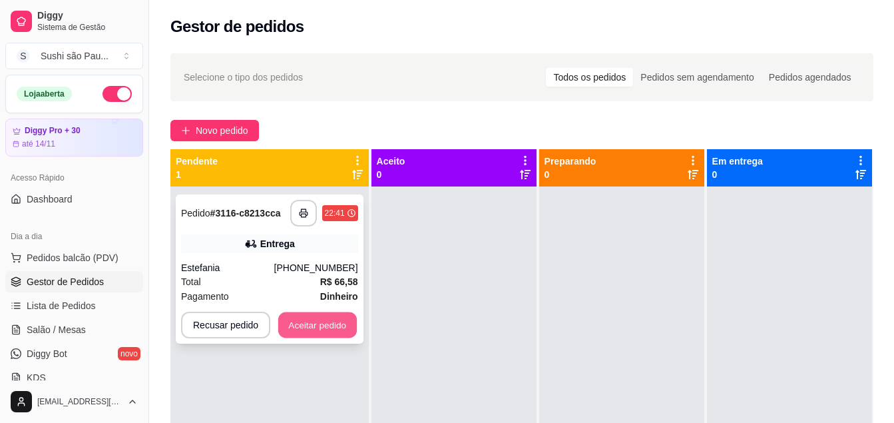
click at [332, 327] on button "Aceitar pedido" at bounding box center [317, 325] width 79 height 26
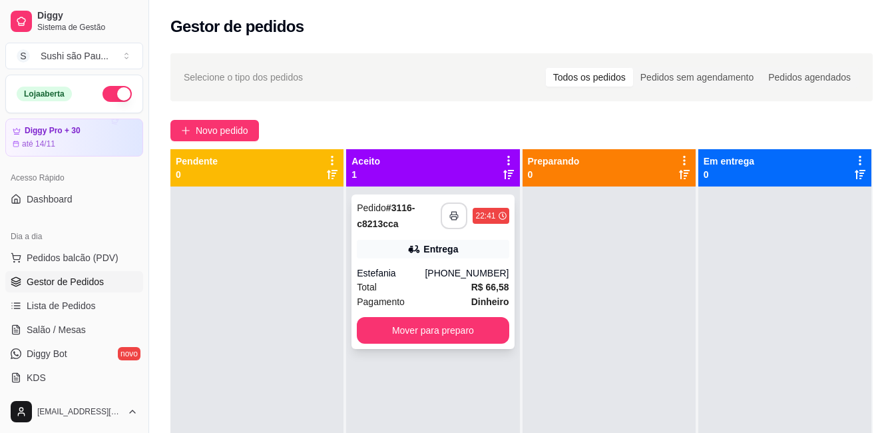
click at [454, 210] on button "button" at bounding box center [454, 215] width 27 height 27
click at [590, 313] on div at bounding box center [608, 402] width 173 height 433
click at [421, 393] on div "**********" at bounding box center [432, 402] width 173 height 433
click at [435, 75] on div "Selecione o tipo dos pedidos Todos os pedidos Pedidos sem agendamento Pedidos a…" at bounding box center [521, 77] width 675 height 21
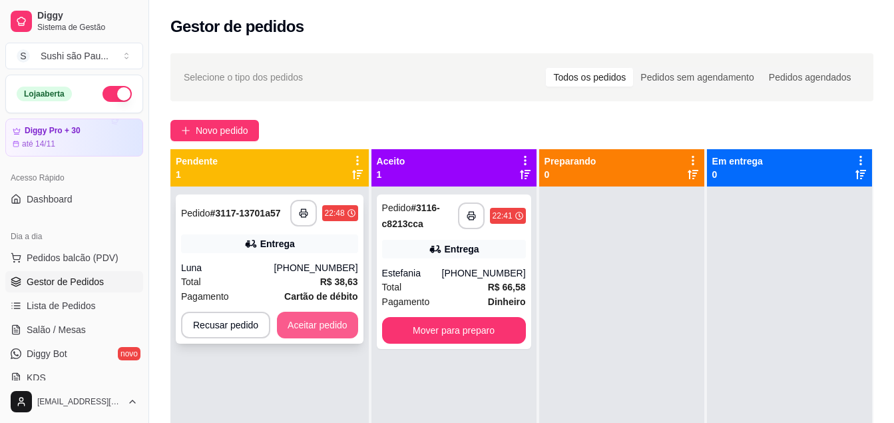
click at [327, 321] on button "Aceitar pedido" at bounding box center [317, 324] width 81 height 27
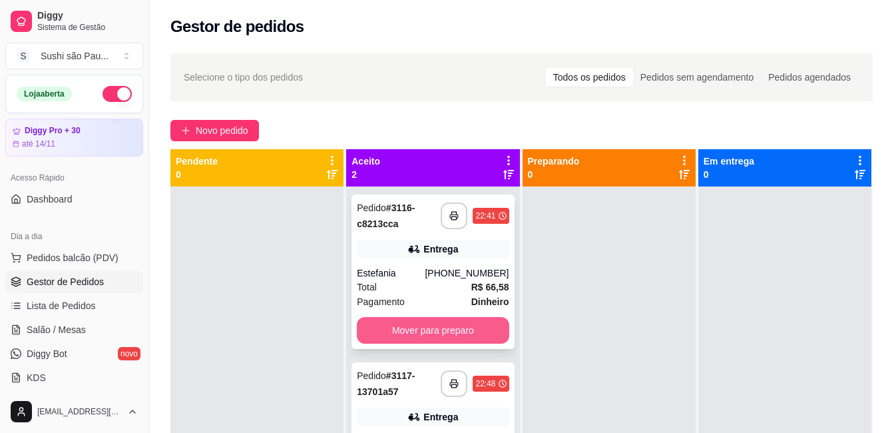
click at [460, 335] on button "Mover para preparo" at bounding box center [433, 330] width 152 height 27
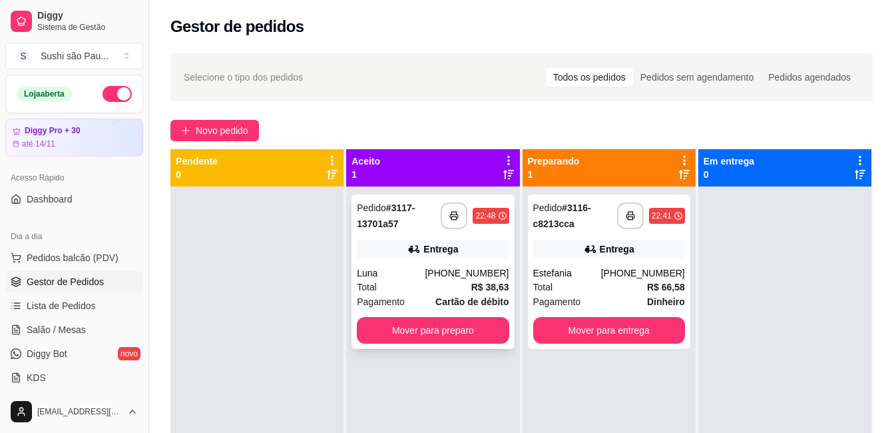
click at [446, 265] on div "**********" at bounding box center [432, 271] width 162 height 154
click at [450, 215] on icon "button" at bounding box center [454, 215] width 9 height 9
click at [287, 294] on div at bounding box center [256, 402] width 173 height 433
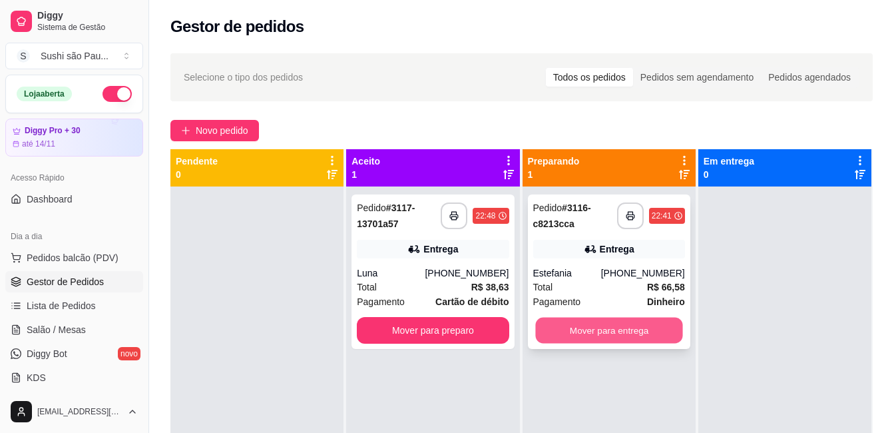
click at [611, 323] on button "Mover para entrega" at bounding box center [608, 330] width 147 height 26
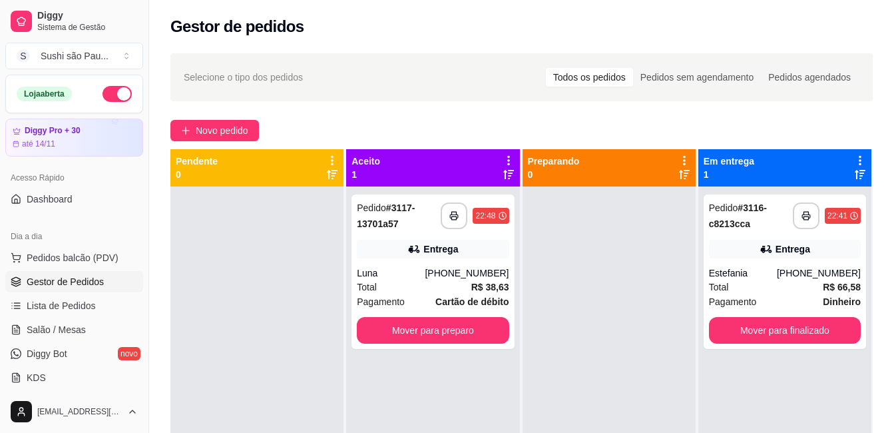
click at [703, 328] on div "**********" at bounding box center [784, 271] width 162 height 154
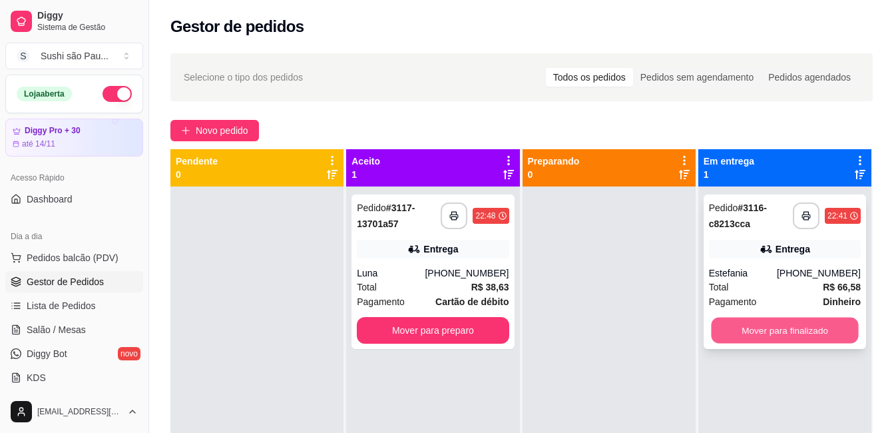
click at [714, 327] on button "Mover para finalizado" at bounding box center [784, 330] width 147 height 26
click at [714, 327] on div "Mover para finalizado" at bounding box center [785, 330] width 152 height 27
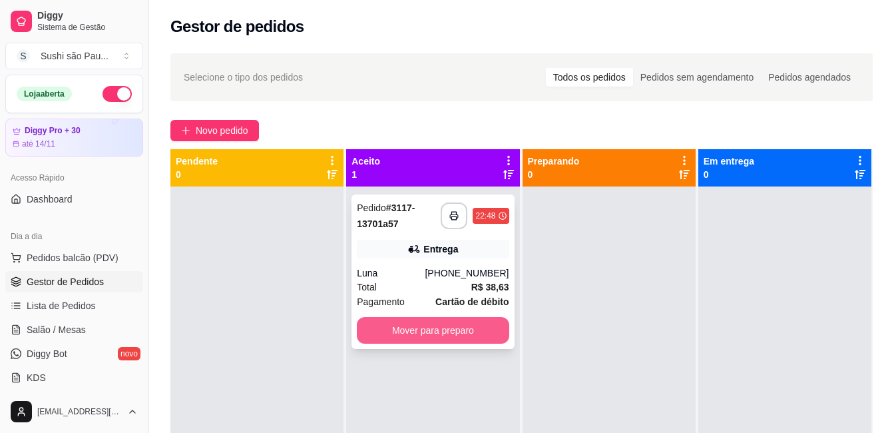
click at [500, 327] on button "Mover para preparo" at bounding box center [433, 330] width 152 height 27
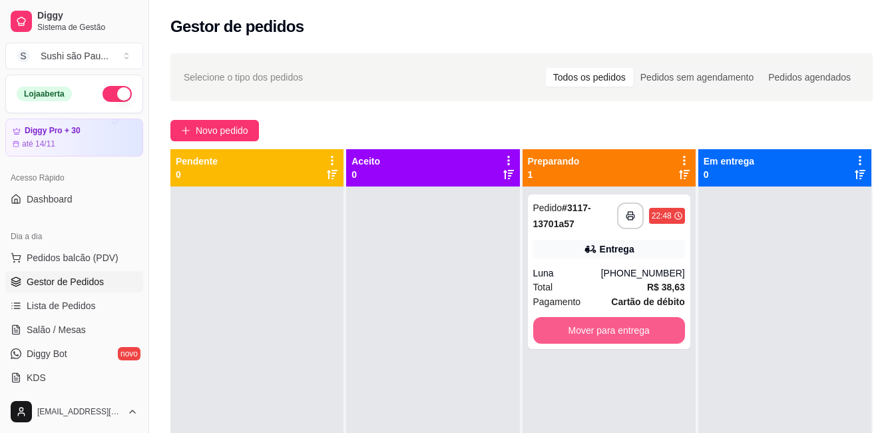
click at [617, 331] on button "Mover para entrega" at bounding box center [609, 330] width 152 height 27
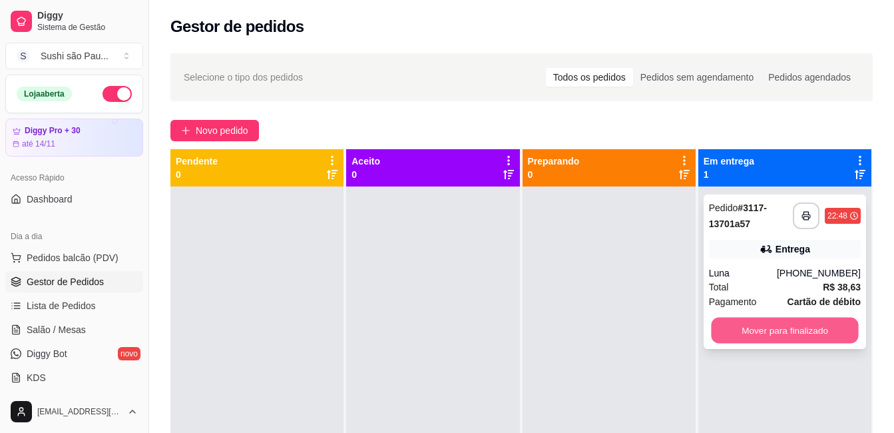
click at [739, 332] on button "Mover para finalizado" at bounding box center [784, 330] width 147 height 26
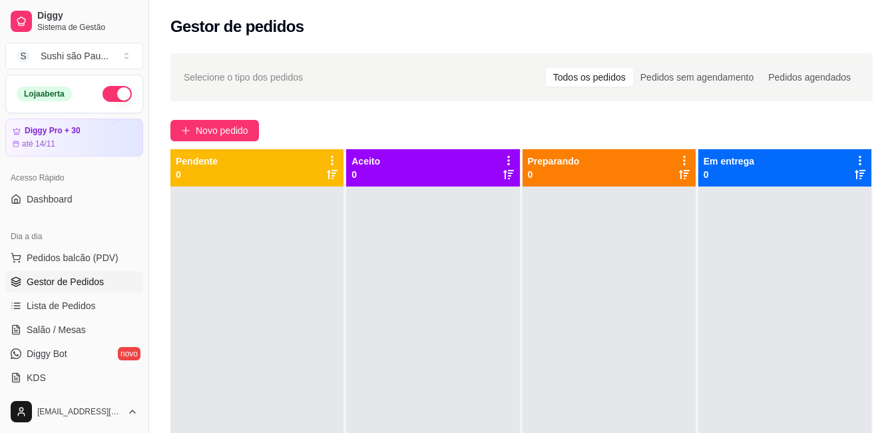
click at [112, 94] on button "button" at bounding box center [116, 94] width 29 height 16
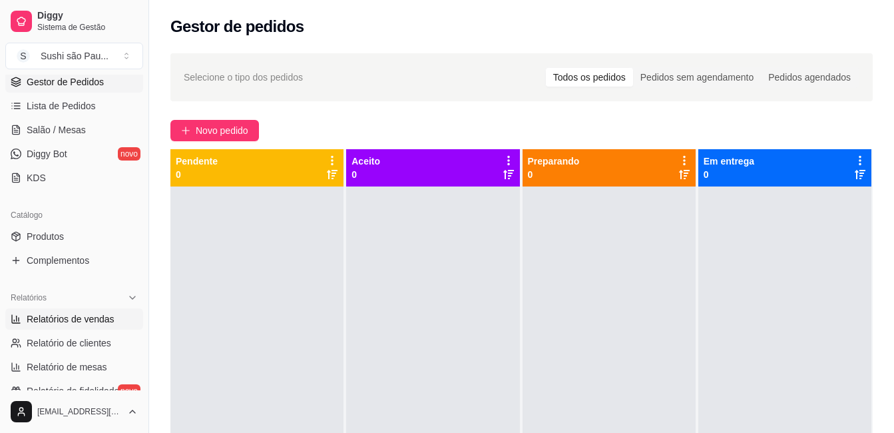
click at [76, 312] on span "Relatórios de vendas" at bounding box center [71, 318] width 88 height 13
select select "ALL"
select select "0"
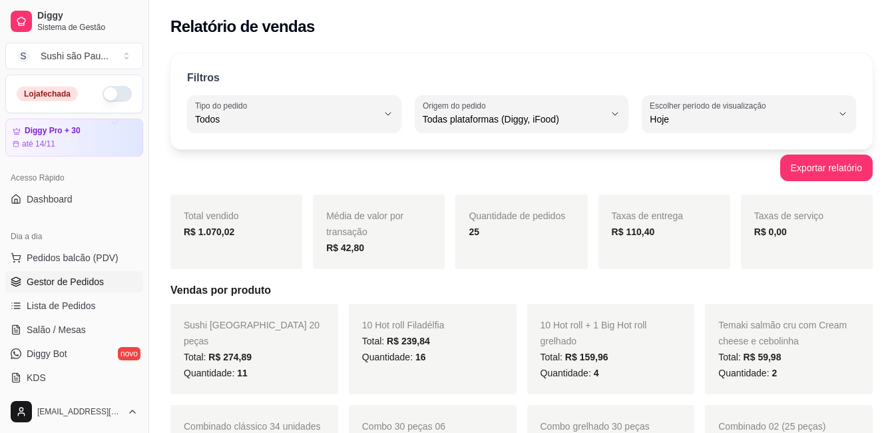
click at [56, 280] on span "Gestor de Pedidos" at bounding box center [65, 281] width 77 height 13
